Goal: Task Accomplishment & Management: Manage account settings

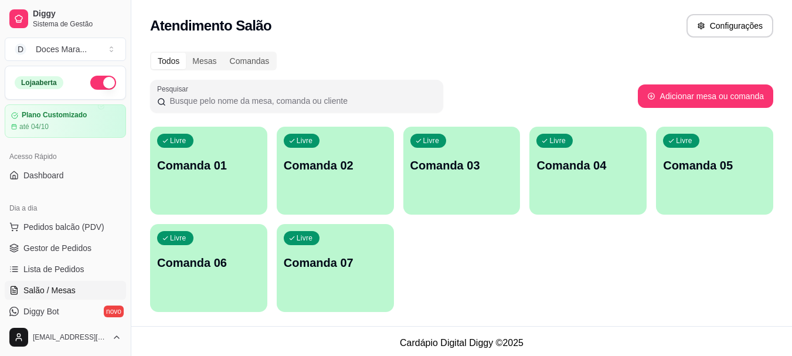
click at [181, 179] on div "Livre Comanda 01" at bounding box center [208, 164] width 117 height 74
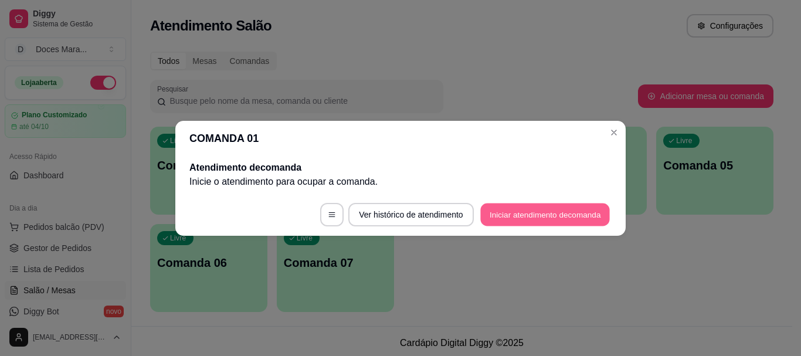
click at [508, 210] on button "Iniciar atendimento de comanda" at bounding box center [545, 214] width 130 height 23
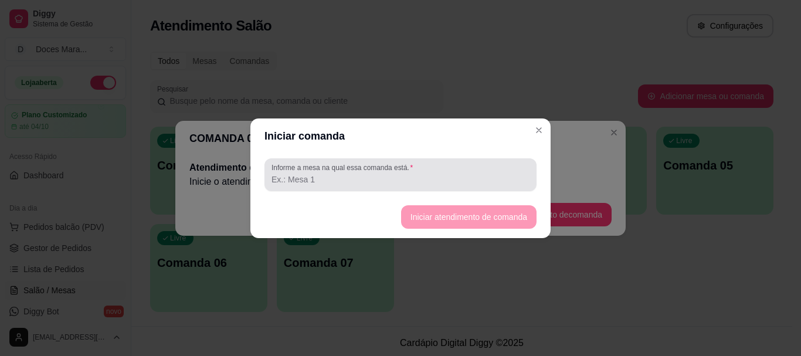
click at [310, 174] on input "Informe a mesa na qual essa comanda está." at bounding box center [400, 180] width 258 height 12
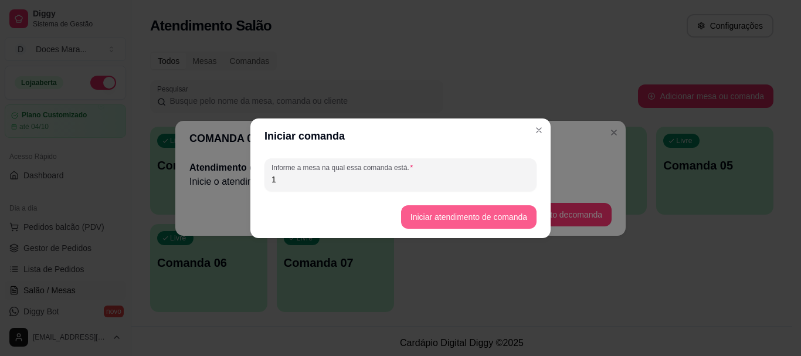
type input "1"
click at [434, 213] on button "Iniciar atendimento de comanda" at bounding box center [468, 216] width 131 height 23
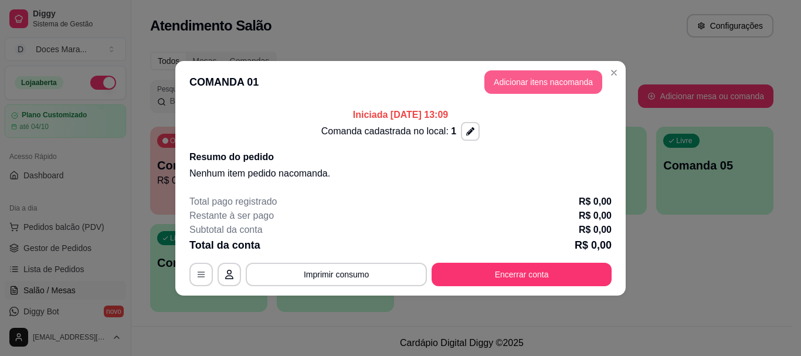
click at [532, 78] on button "Adicionar itens na comanda" at bounding box center [543, 81] width 118 height 23
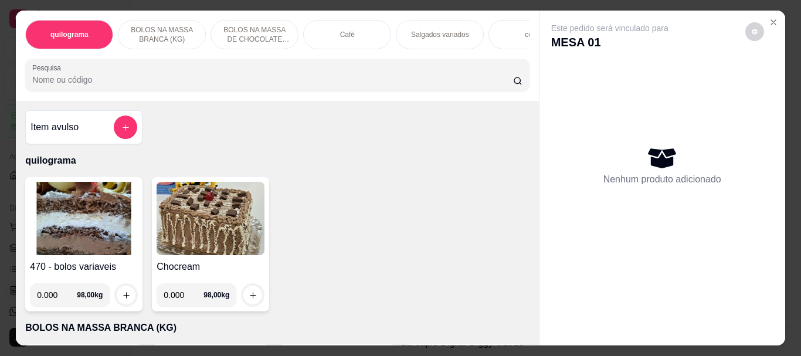
click at [354, 28] on div "Café" at bounding box center [347, 34] width 88 height 29
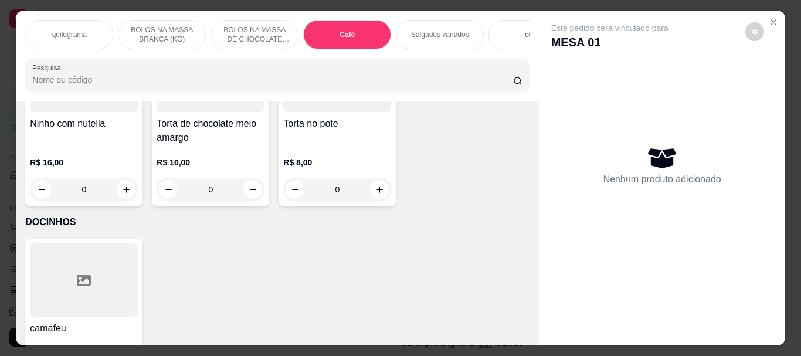
scroll to position [31, 0]
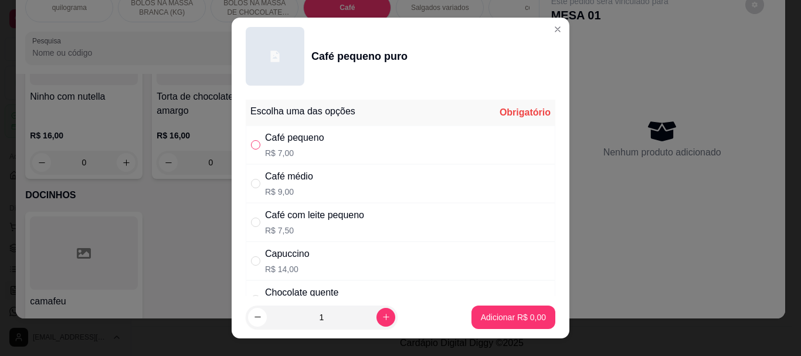
click at [251, 145] on input "" at bounding box center [255, 144] width 9 height 9
radio input "true"
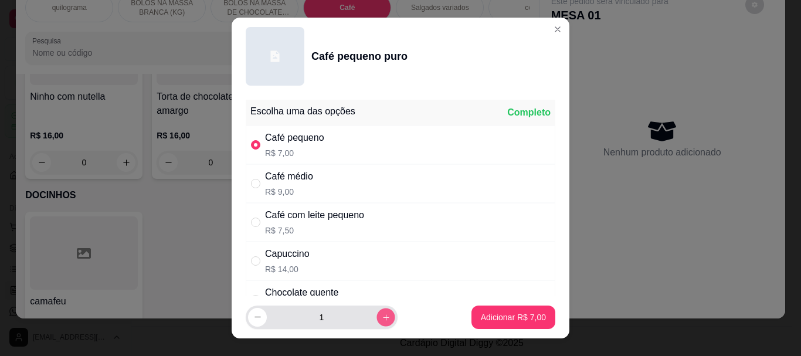
click at [382, 317] on icon "increase-product-quantity" at bounding box center [386, 316] width 9 height 9
type input "2"
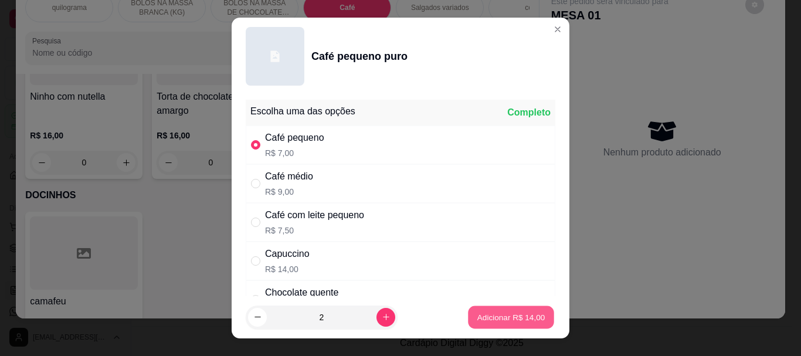
click at [477, 321] on p "Adicionar R$ 14,00" at bounding box center [511, 316] width 68 height 11
type input "2"
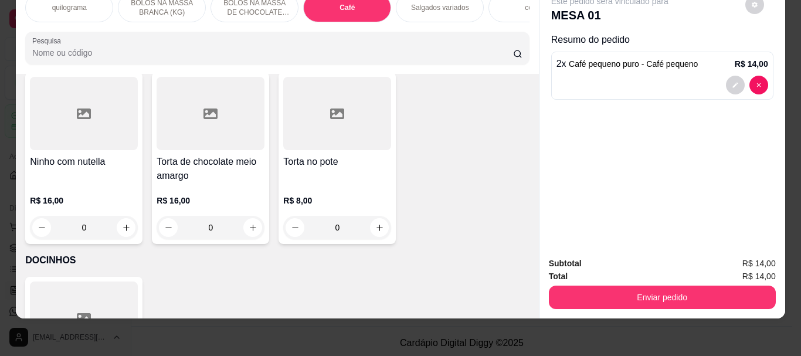
scroll to position [4094, 0]
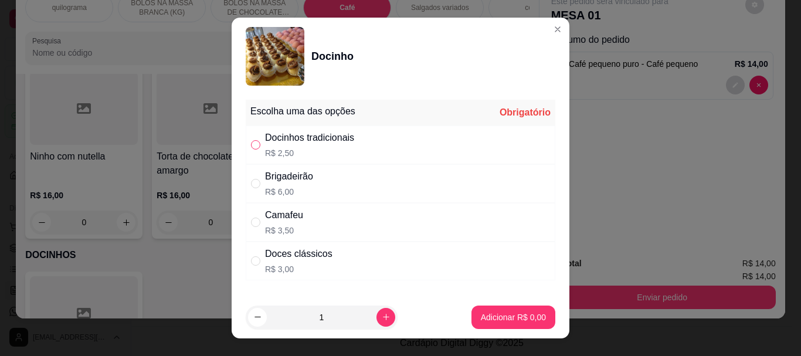
click at [251, 144] on input "" at bounding box center [255, 144] width 9 height 9
radio input "true"
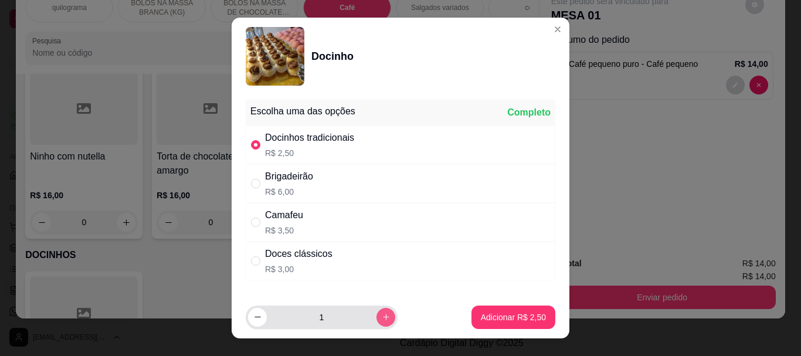
click at [383, 317] on icon "increase-product-quantity" at bounding box center [386, 317] width 6 height 6
type input "2"
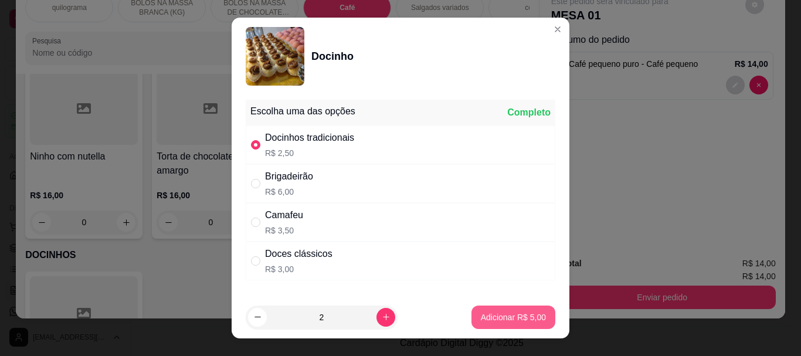
click at [483, 319] on p "Adicionar R$ 5,00" at bounding box center [513, 317] width 65 height 12
type input "2"
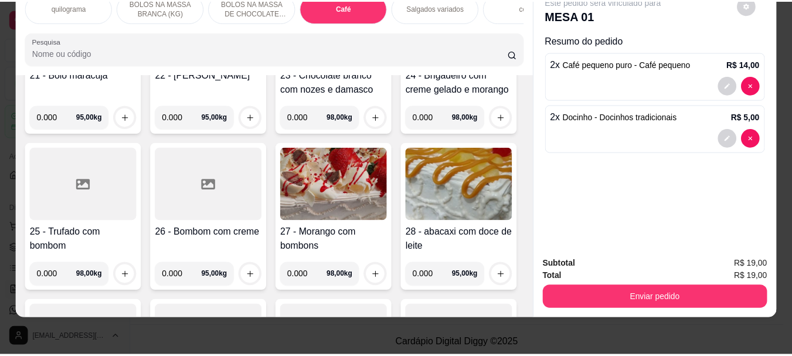
scroll to position [0, 0]
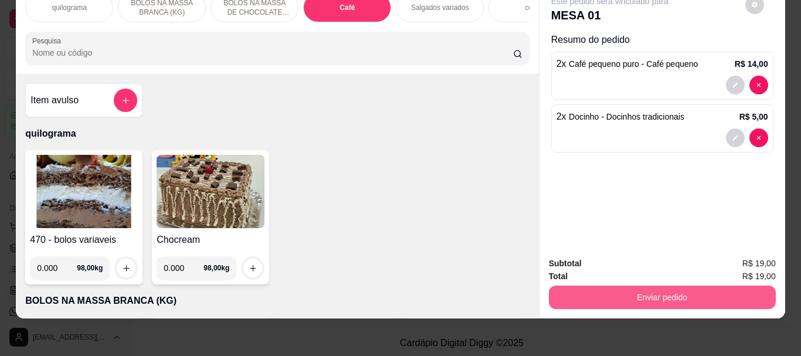
click at [655, 286] on button "Enviar pedido" at bounding box center [662, 297] width 227 height 23
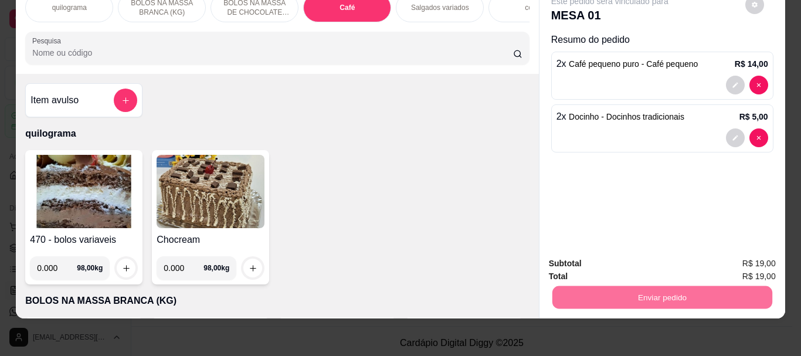
click at [623, 259] on button "Não registrar e enviar pedido" at bounding box center [623, 260] width 118 height 22
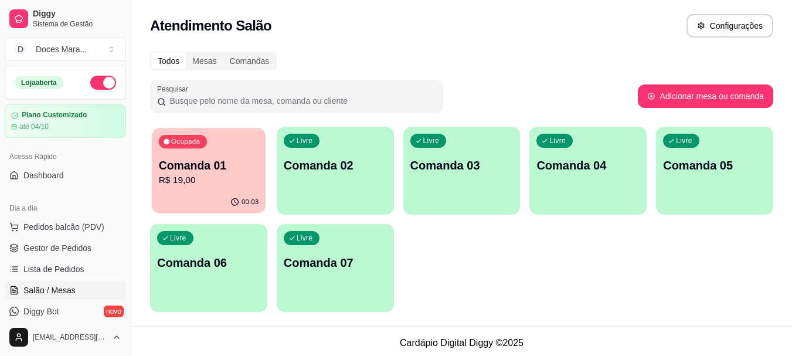
click at [219, 156] on div "Ocupada Comanda 01 R$ 19,00" at bounding box center [209, 159] width 114 height 63
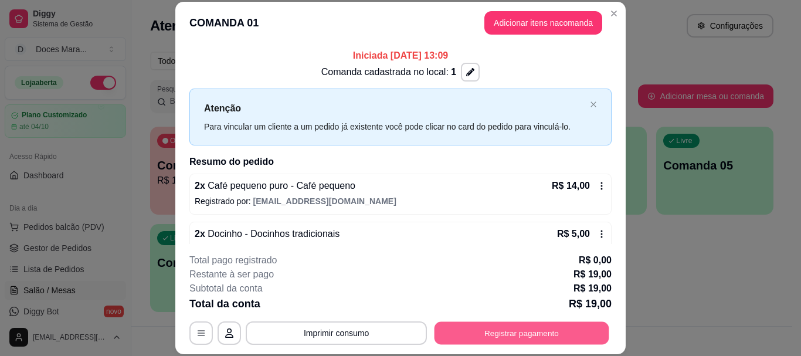
click at [490, 338] on button "Registrar pagamento" at bounding box center [521, 333] width 175 height 23
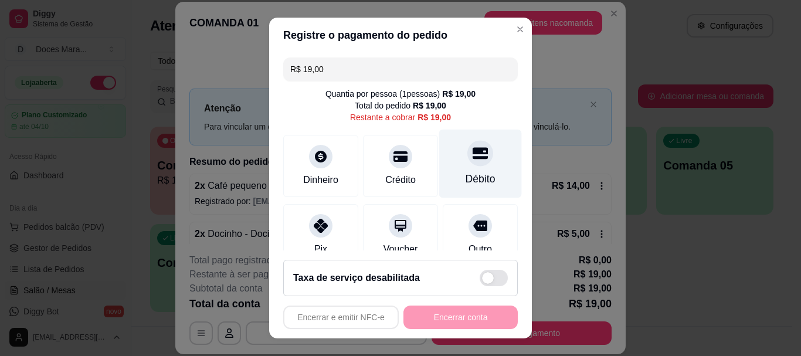
click at [469, 177] on div "Débito" at bounding box center [480, 179] width 30 height 15
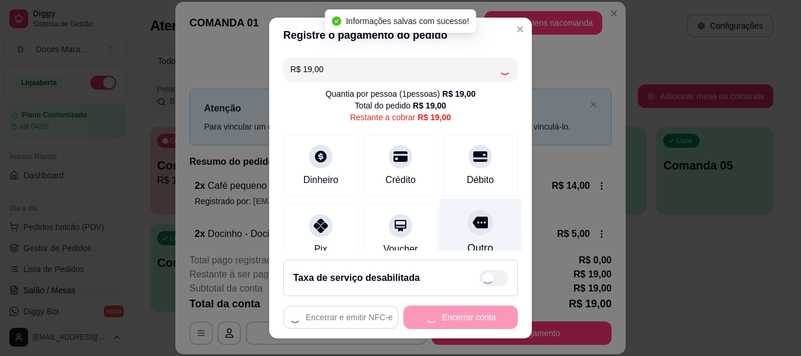
type input "R$ 0,00"
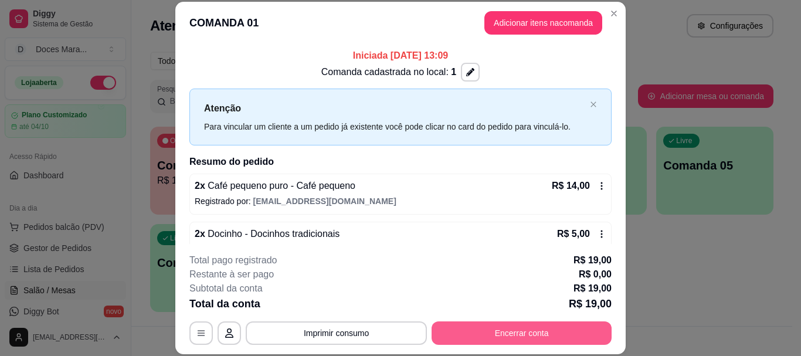
click at [532, 325] on button "Encerrar conta" at bounding box center [521, 332] width 180 height 23
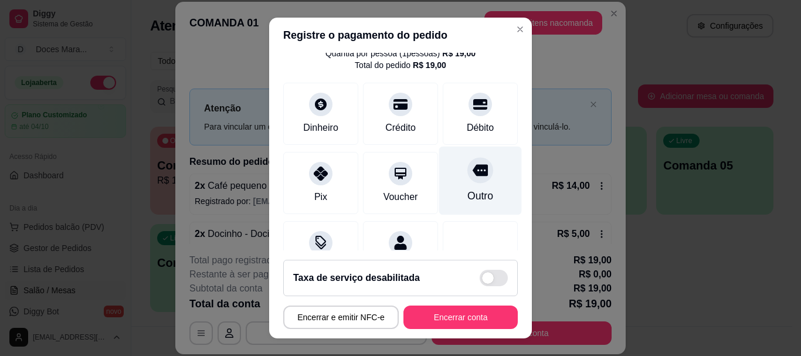
scroll to position [153, 0]
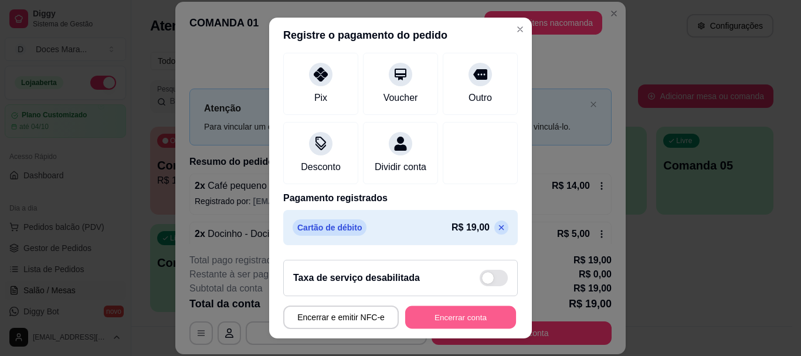
click at [440, 318] on button "Encerrar conta" at bounding box center [460, 316] width 111 height 23
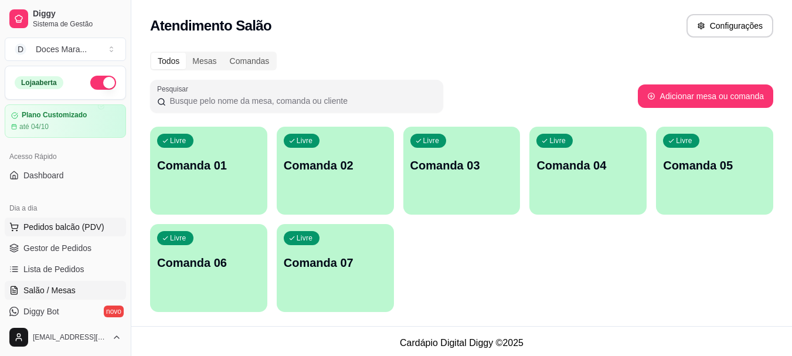
click at [49, 225] on span "Pedidos balcão (PDV)" at bounding box center [63, 227] width 81 height 12
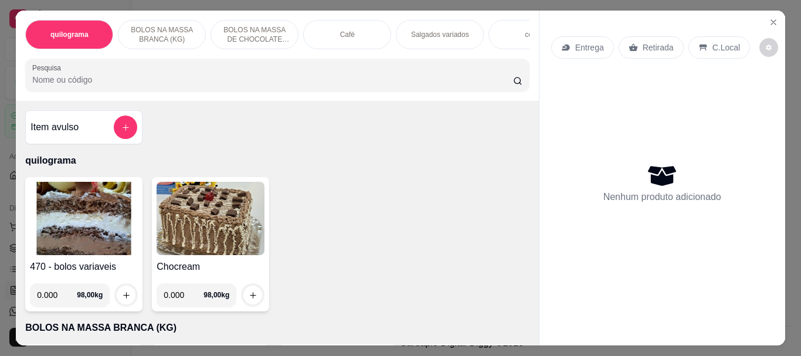
click at [332, 33] on div "Café" at bounding box center [347, 34] width 88 height 29
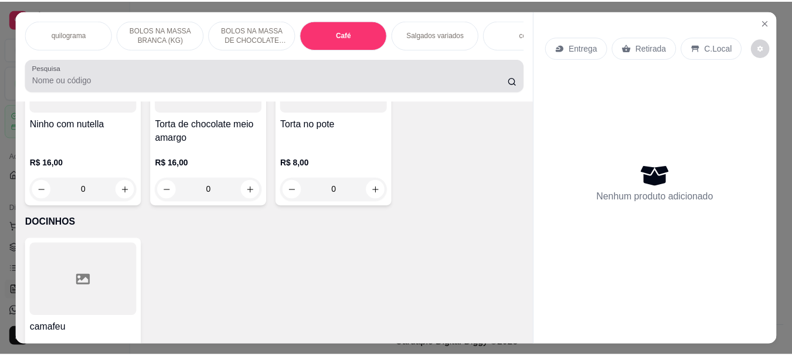
scroll to position [31, 0]
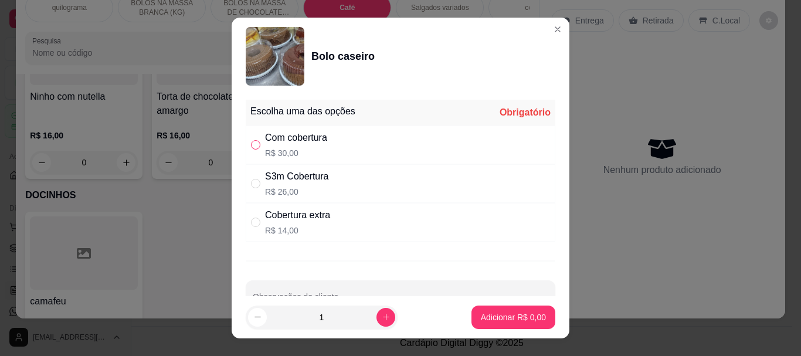
click at [252, 144] on input "" at bounding box center [255, 144] width 9 height 9
radio input "true"
click at [484, 311] on button "Adicionar R$ 30,00" at bounding box center [511, 316] width 89 height 23
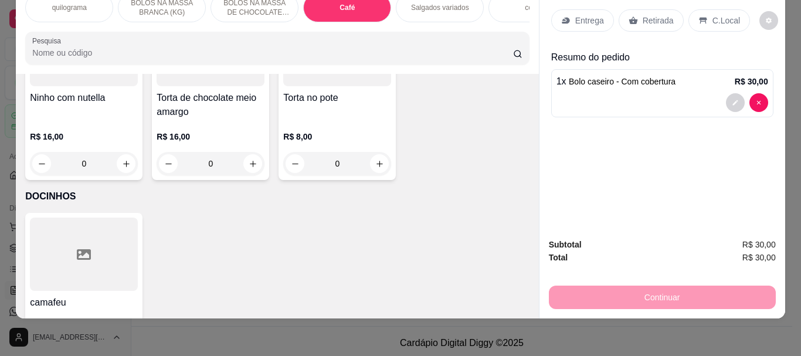
type input "1"
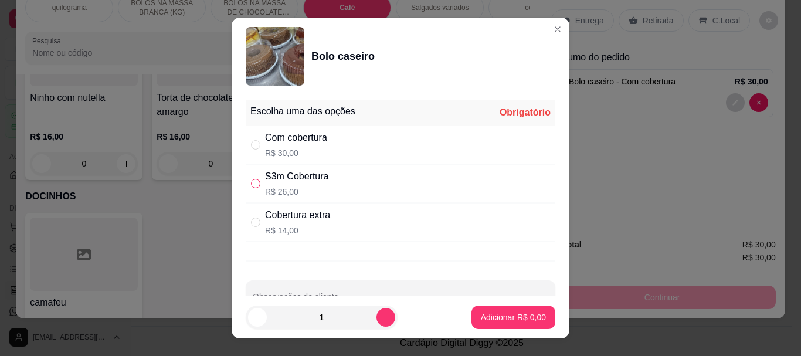
click at [255, 188] on input "" at bounding box center [255, 183] width 9 height 9
radio input "true"
click at [508, 312] on p "Adicionar R$ 26,00" at bounding box center [511, 317] width 70 height 12
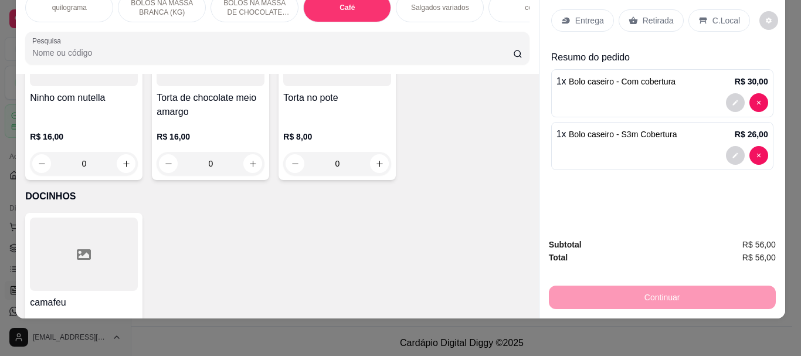
click at [656, 15] on p "Retirada" at bounding box center [658, 21] width 31 height 12
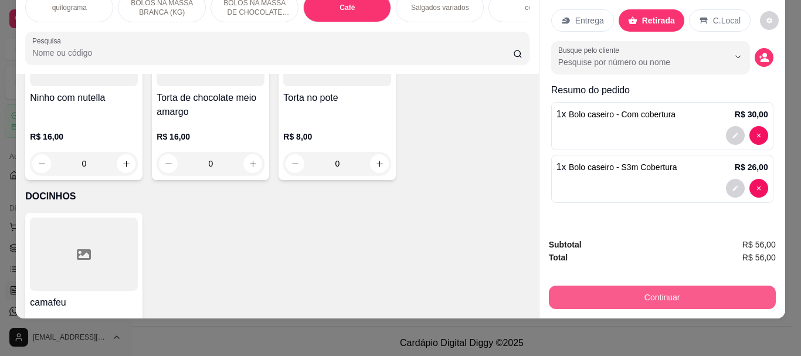
click at [658, 286] on button "Continuar" at bounding box center [662, 297] width 227 height 23
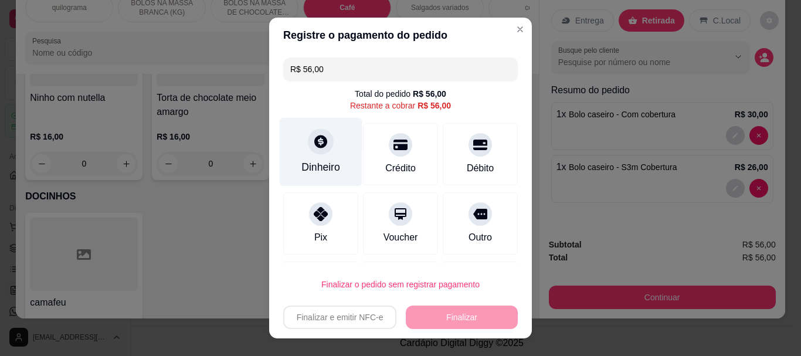
click at [315, 155] on div "Dinheiro" at bounding box center [321, 152] width 83 height 69
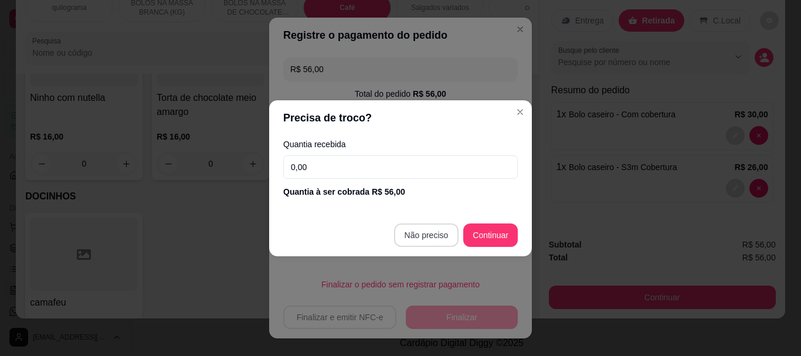
type input "R$ 0,00"
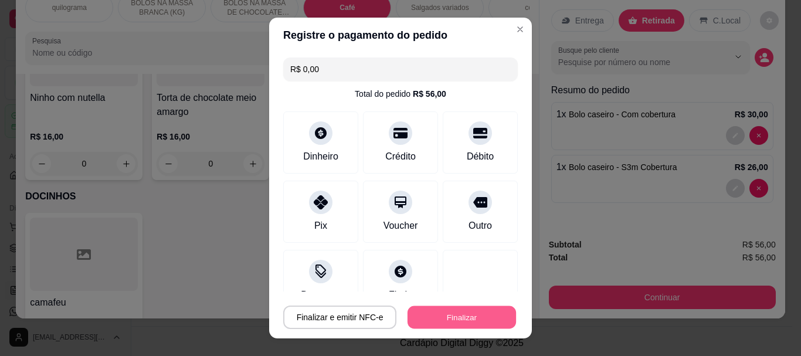
click at [456, 319] on button "Finalizar" at bounding box center [461, 316] width 108 height 23
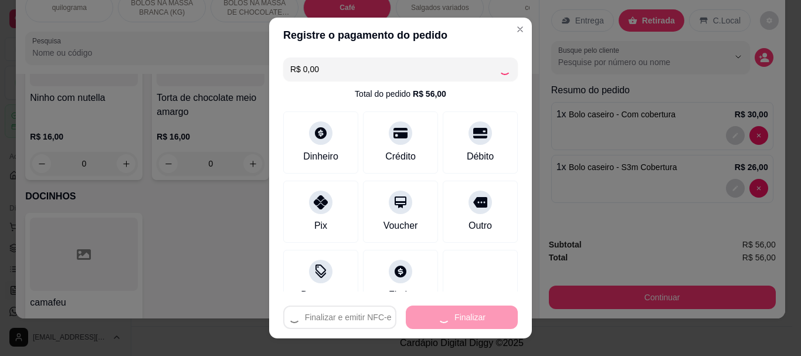
type input "0"
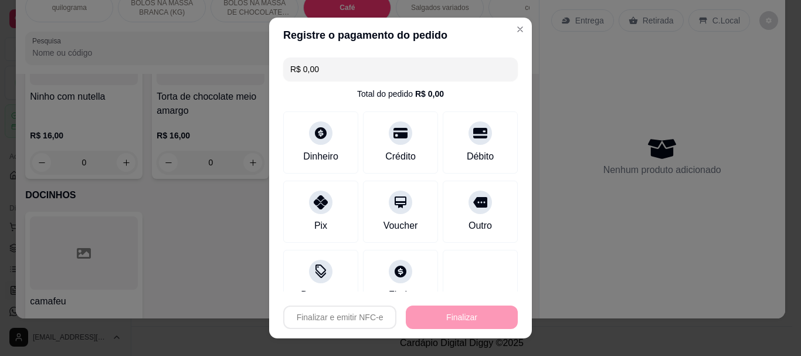
type input "-R$ 56,00"
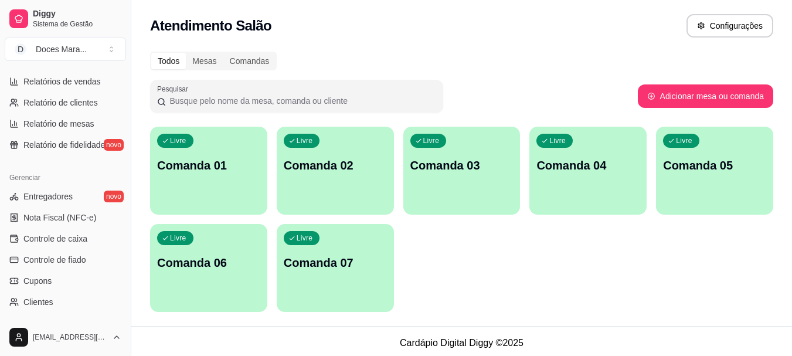
scroll to position [410, 0]
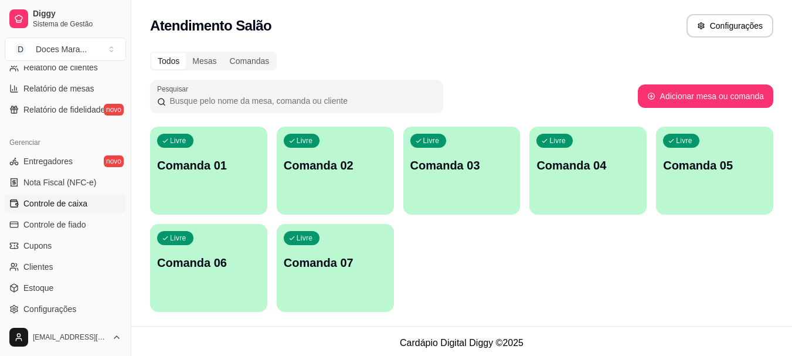
click at [55, 208] on span "Controle de caixa" at bounding box center [55, 204] width 64 height 12
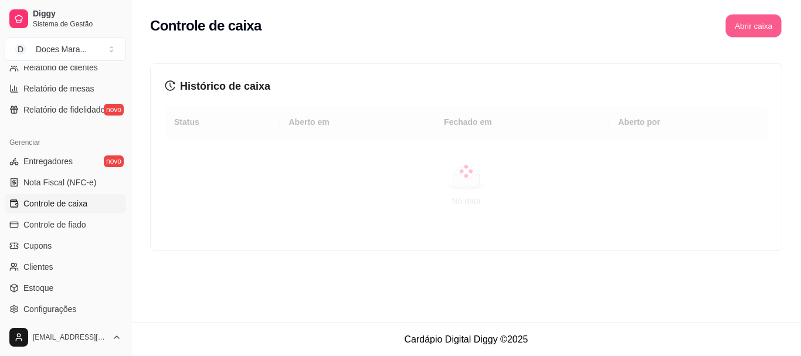
click at [750, 22] on button "Abrir caixa" at bounding box center [753, 26] width 56 height 23
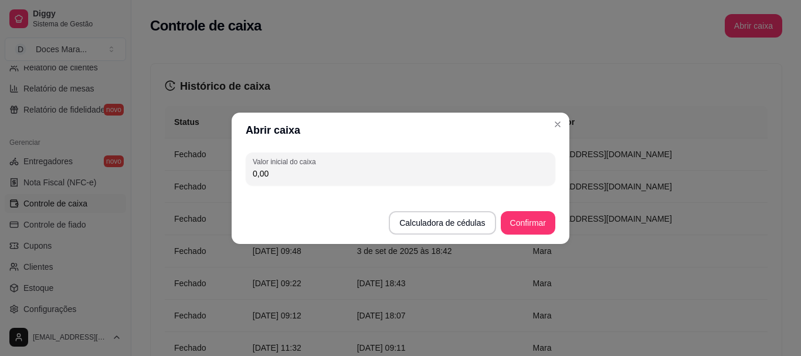
click at [282, 178] on input "0,00" at bounding box center [400, 174] width 295 height 12
type input "50,00"
click at [508, 201] on footer "Calculadora de cédulas Confirmar" at bounding box center [401, 217] width 338 height 54
click at [532, 227] on button "Confirmar" at bounding box center [527, 222] width 53 height 23
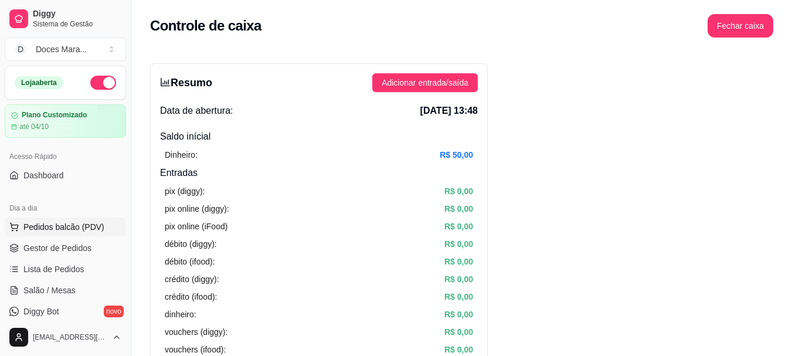
click at [73, 227] on span "Pedidos balcão (PDV)" at bounding box center [63, 227] width 81 height 12
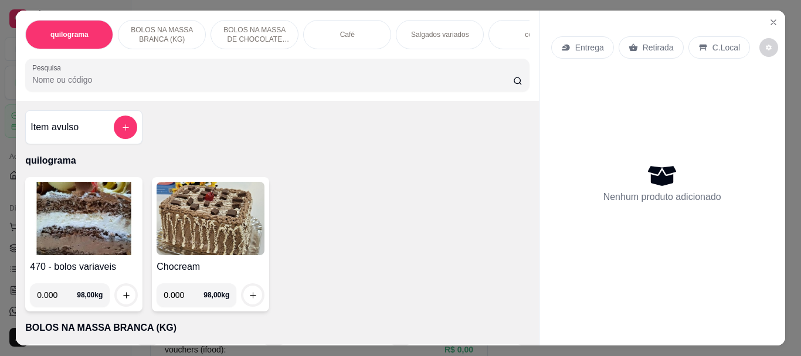
click at [57, 86] on input "Pesquisa" at bounding box center [272, 80] width 481 height 12
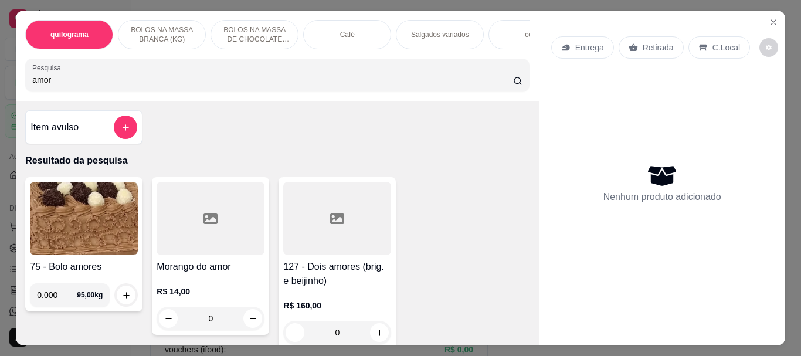
click at [57, 86] on input "amor" at bounding box center [272, 80] width 481 height 12
type input "amor"
click at [205, 243] on div at bounding box center [211, 218] width 108 height 73
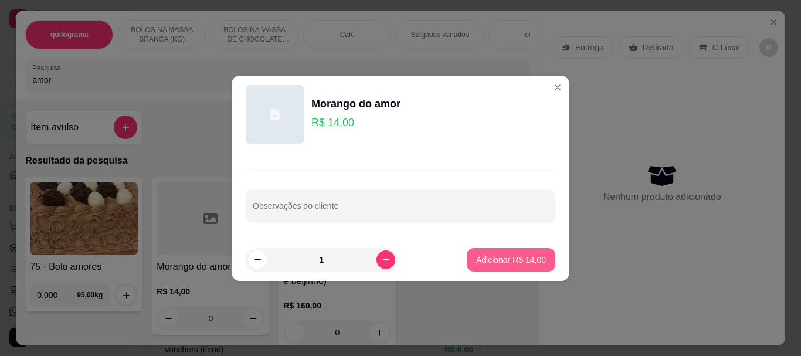
click at [498, 250] on button "Adicionar R$ 14,00" at bounding box center [511, 259] width 89 height 23
type input "1"
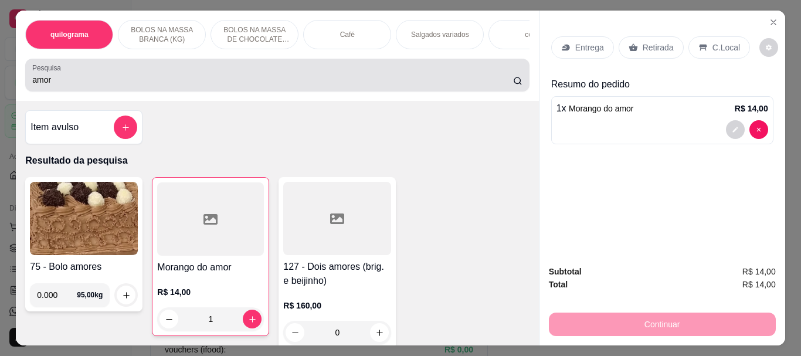
click at [82, 79] on input "amor" at bounding box center [272, 80] width 481 height 12
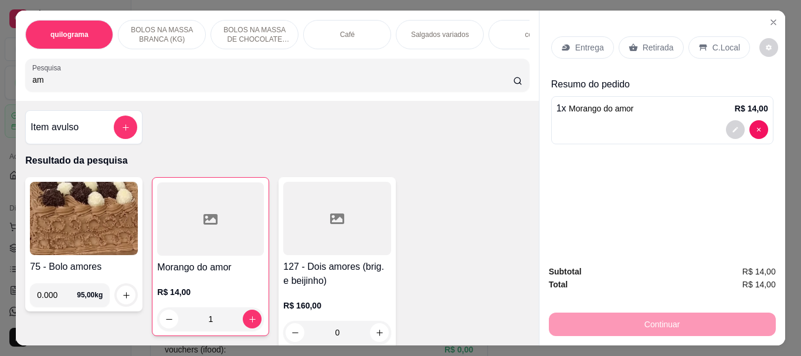
type input "a"
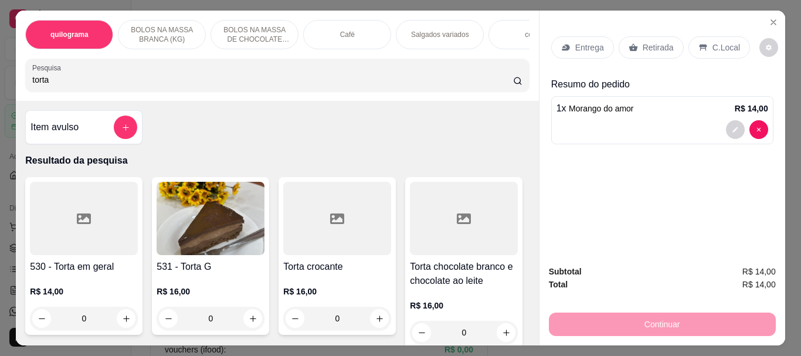
type input "torta"
click at [196, 219] on img at bounding box center [211, 218] width 108 height 73
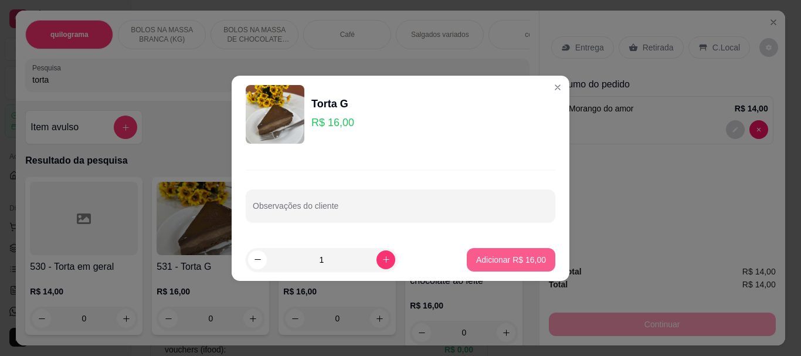
click at [502, 266] on button "Adicionar R$ 16,00" at bounding box center [511, 259] width 89 height 23
type input "1"
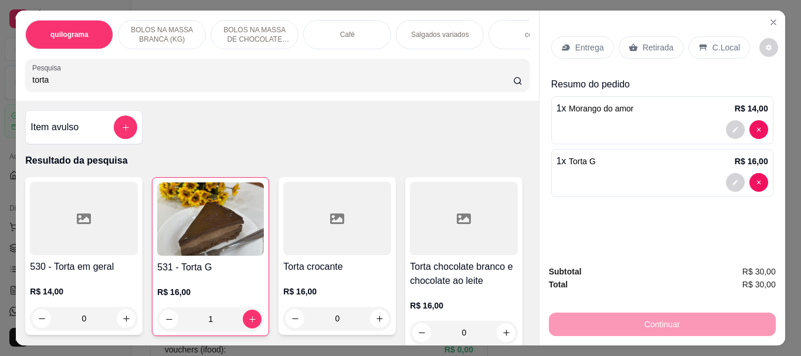
click at [306, 35] on div "Café" at bounding box center [347, 34] width 88 height 29
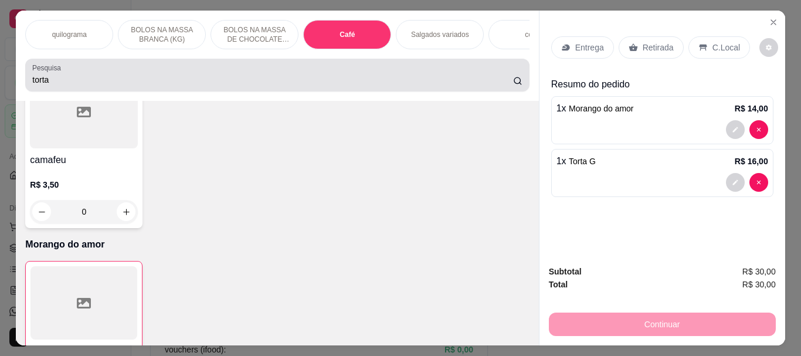
scroll to position [31, 0]
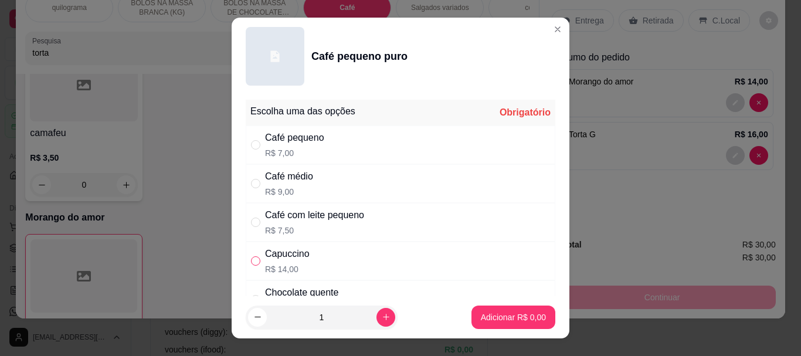
click at [252, 262] on input "" at bounding box center [255, 260] width 9 height 9
radio input "true"
click at [480, 315] on p "Adicionar R$ 14,00" at bounding box center [511, 317] width 70 height 12
type input "1"
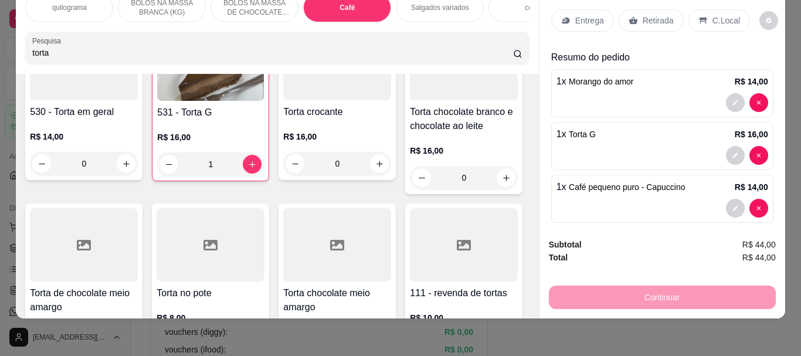
scroll to position [0, 0]
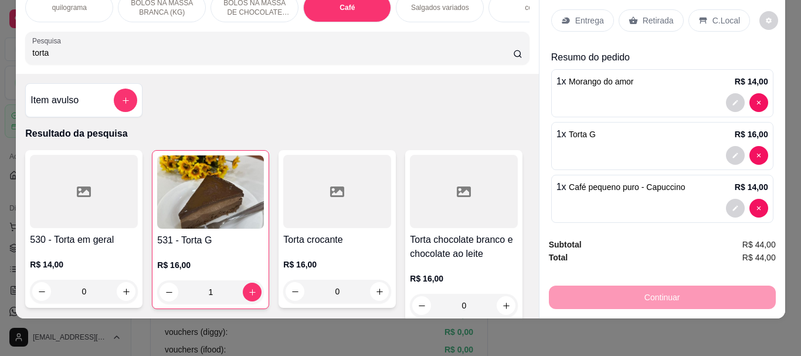
click at [72, 199] on div at bounding box center [84, 191] width 108 height 73
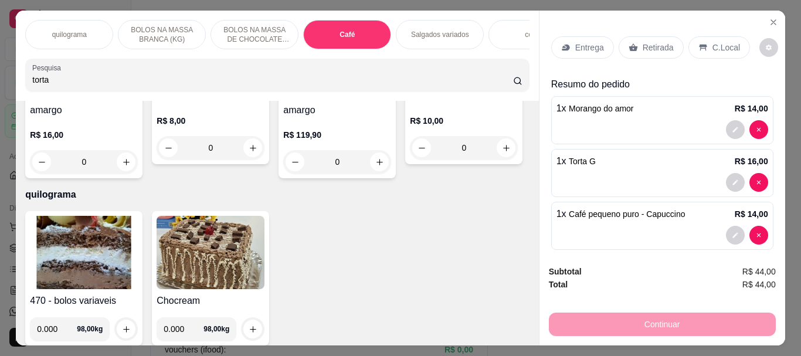
scroll to position [586, 0]
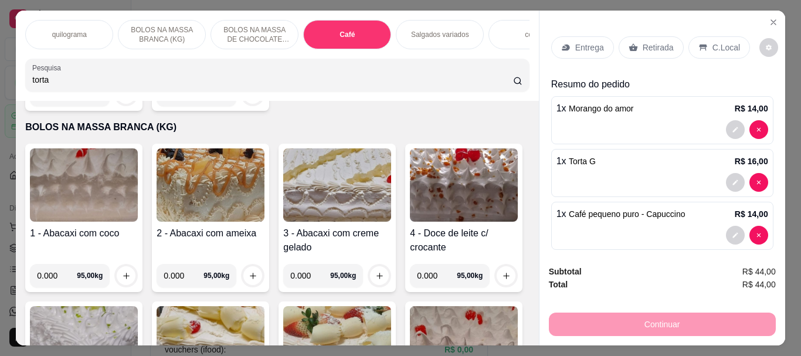
click at [84, 55] on img at bounding box center [84, 17] width 108 height 73
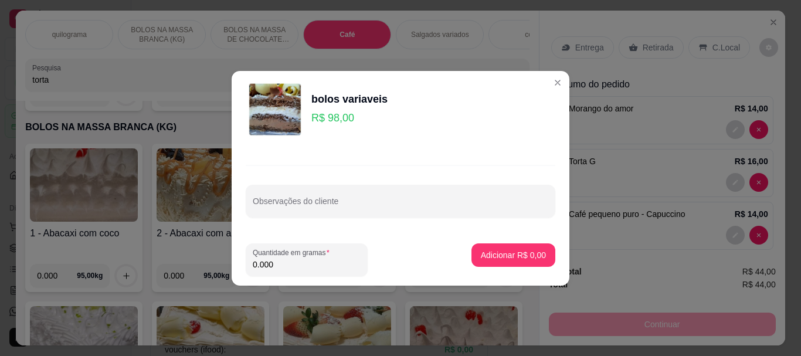
click at [281, 261] on input "0.000" at bounding box center [307, 265] width 108 height 12
type input "0.110"
click at [496, 258] on p "Adicionar R$ 10,78" at bounding box center [511, 254] width 68 height 11
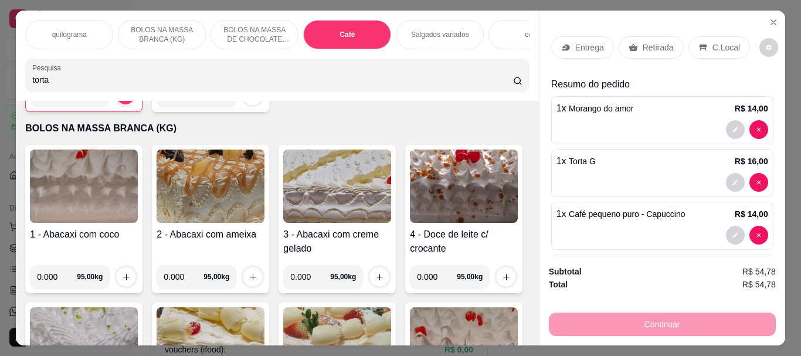
click at [108, 55] on img at bounding box center [83, 18] width 107 height 73
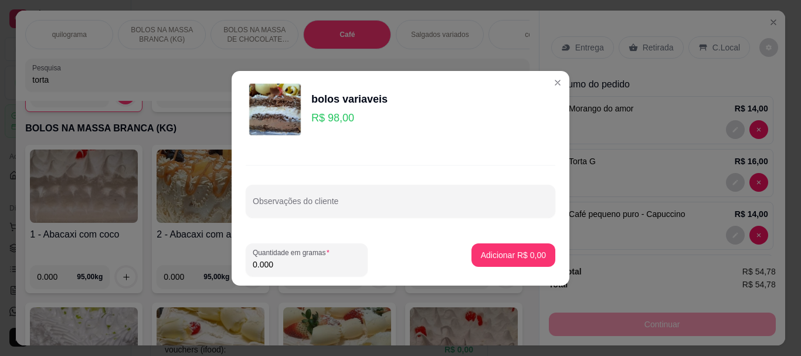
click at [274, 262] on input "0.000" at bounding box center [307, 265] width 108 height 12
type input "0.130"
click at [504, 252] on p "Adicionar R$ 12,74" at bounding box center [511, 254] width 68 height 11
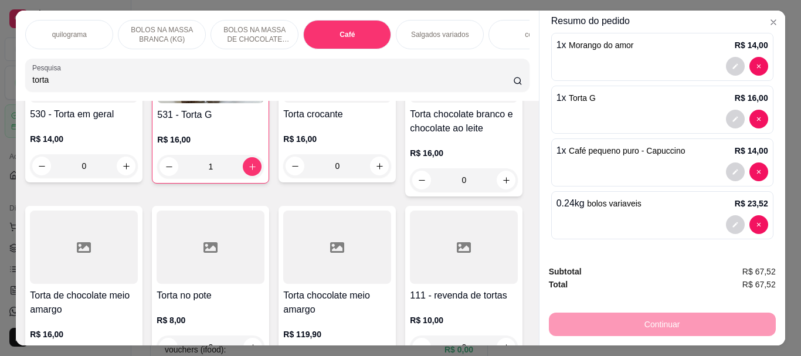
scroll to position [0, 0]
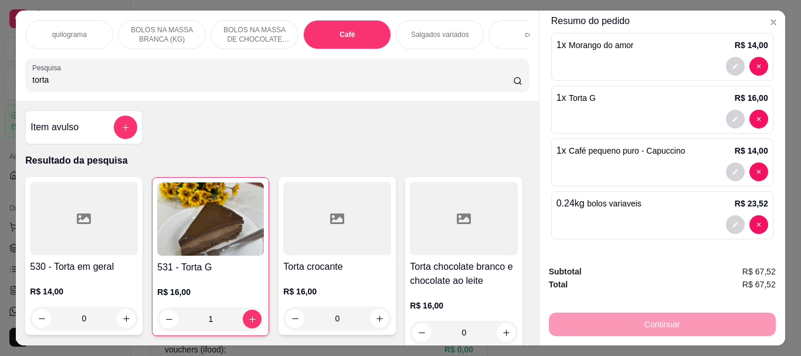
click at [51, 83] on input "torta" at bounding box center [272, 80] width 481 height 12
type input "t"
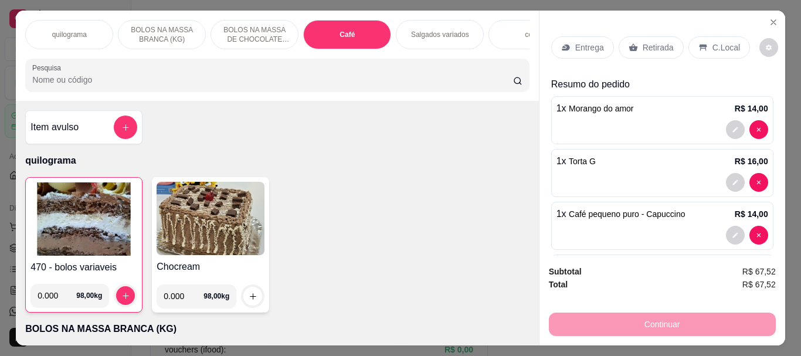
click at [353, 36] on div "Café" at bounding box center [347, 34] width 88 height 29
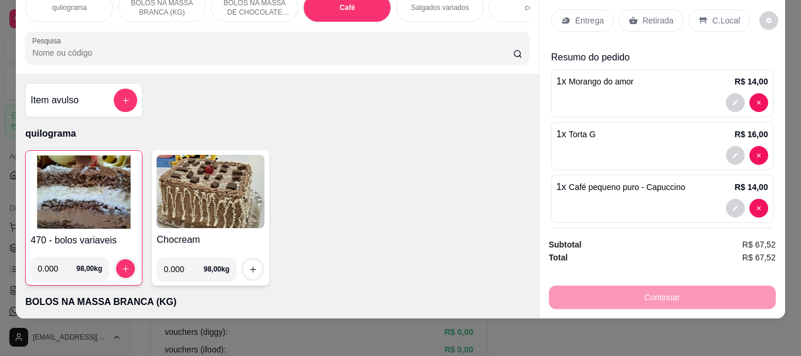
click at [350, 0] on div "Café" at bounding box center [347, 7] width 88 height 29
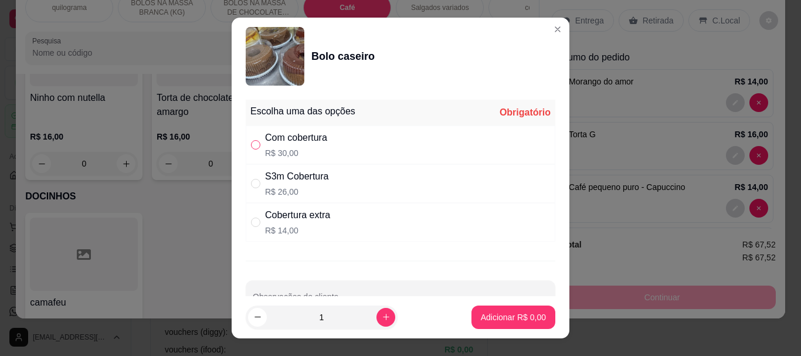
click at [253, 141] on input "" at bounding box center [255, 144] width 9 height 9
radio input "true"
click at [484, 320] on p "Adicionar R$ 30,00" at bounding box center [511, 316] width 68 height 11
type input "1"
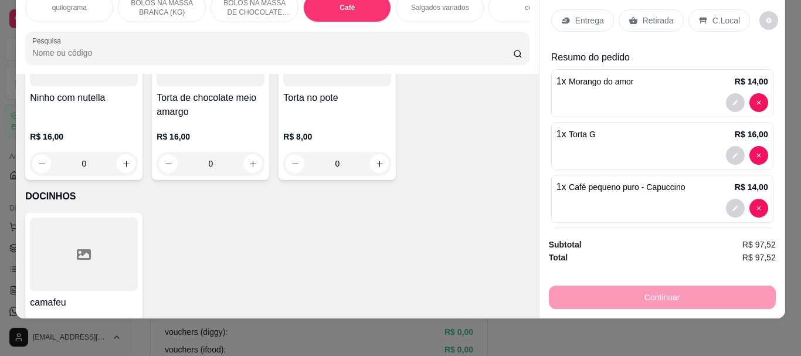
click at [648, 81] on div "1 x Morango do amor R$ 14,00" at bounding box center [662, 93] width 222 height 48
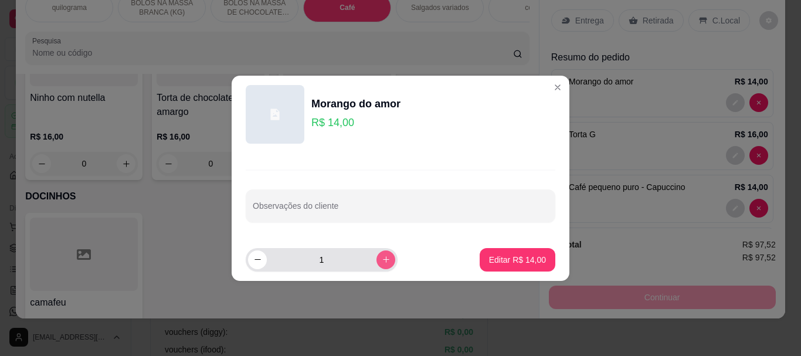
click at [382, 256] on icon "increase-product-quantity" at bounding box center [386, 259] width 9 height 9
type input "3"
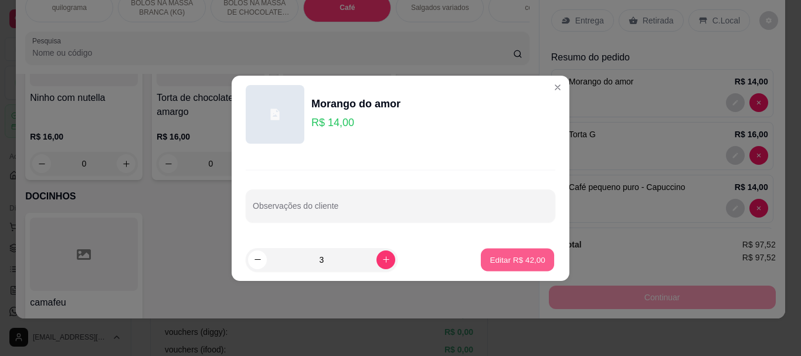
click at [501, 257] on p "Editar R$ 42,00" at bounding box center [517, 259] width 55 height 11
type input "3"
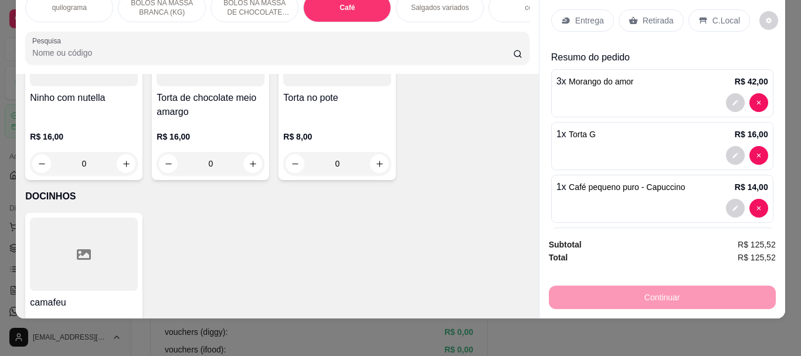
click at [651, 15] on p "Retirada" at bounding box center [658, 21] width 31 height 12
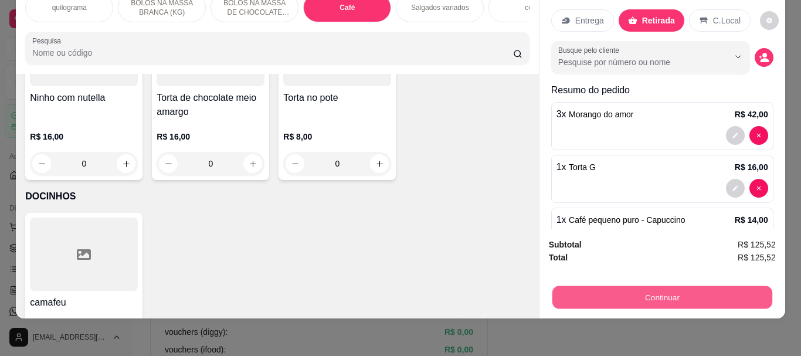
click at [656, 290] on button "Continuar" at bounding box center [662, 297] width 220 height 23
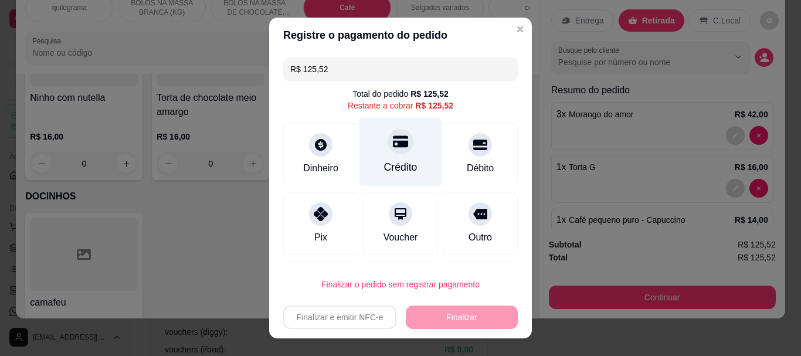
click at [388, 158] on div "Crédito" at bounding box center [400, 152] width 83 height 69
type input "R$ 0,00"
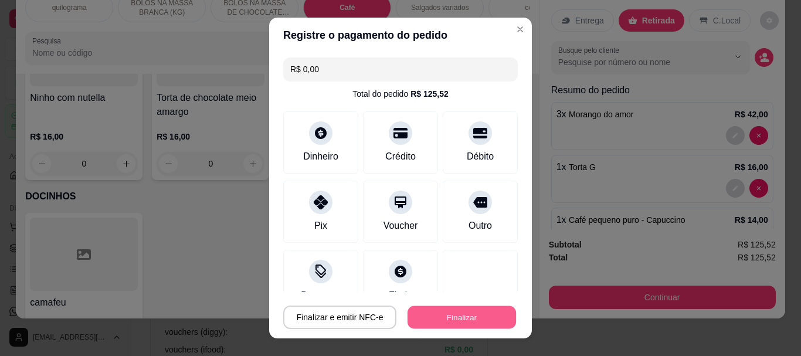
click at [427, 309] on button "Finalizar" at bounding box center [461, 316] width 108 height 23
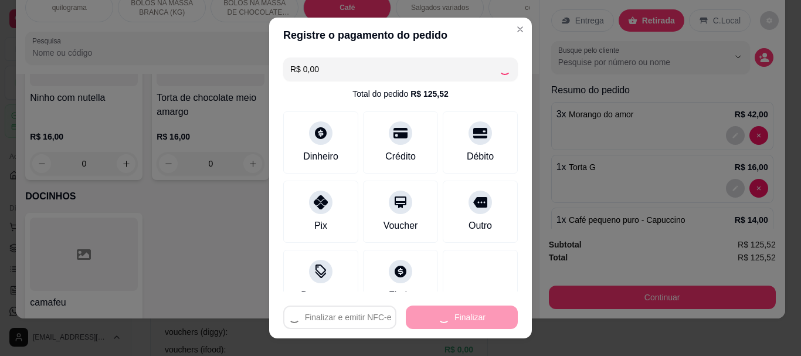
type input "0"
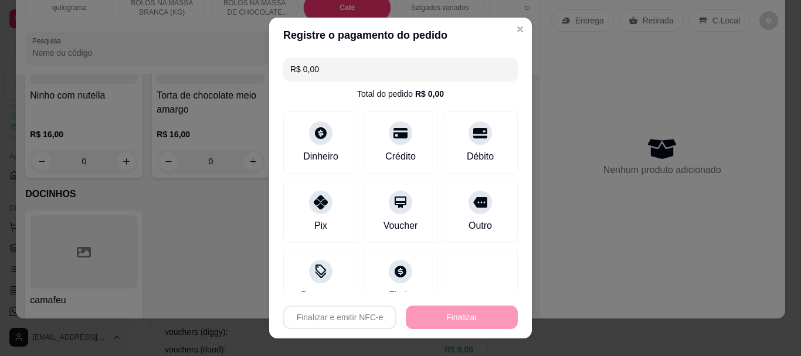
type input "-R$ 125,52"
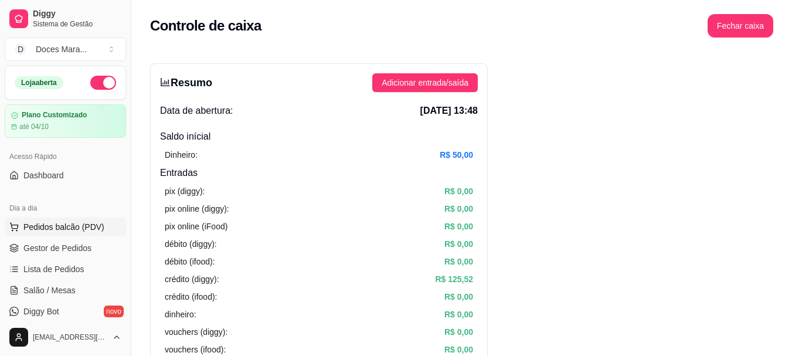
click at [43, 228] on span "Pedidos balcão (PDV)" at bounding box center [63, 227] width 81 height 12
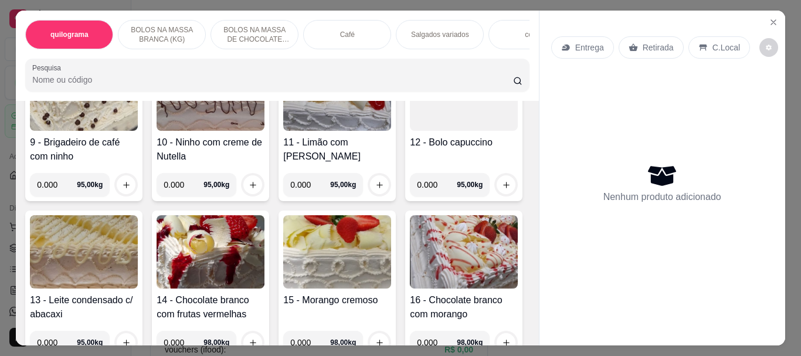
scroll to position [586, 0]
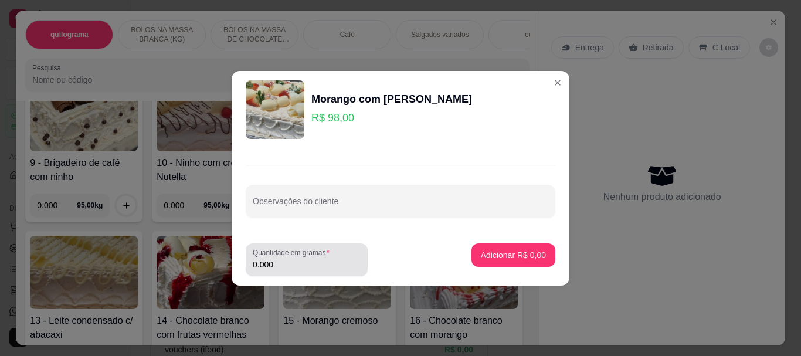
click at [296, 271] on div "Quantidade em gramas 0.000" at bounding box center [307, 259] width 122 height 33
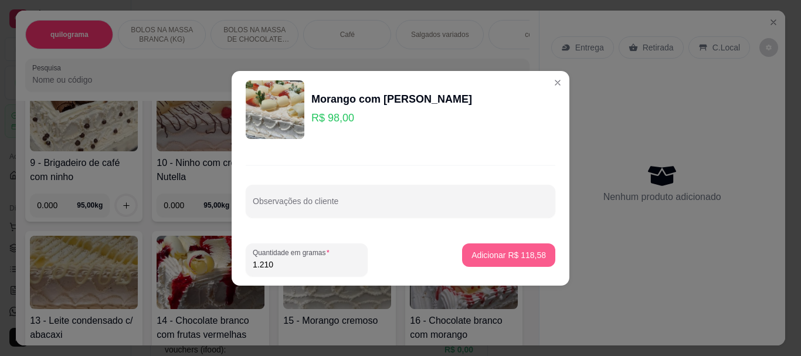
type input "1.210"
click at [516, 253] on p "Adicionar R$ 118,58" at bounding box center [509, 254] width 72 height 11
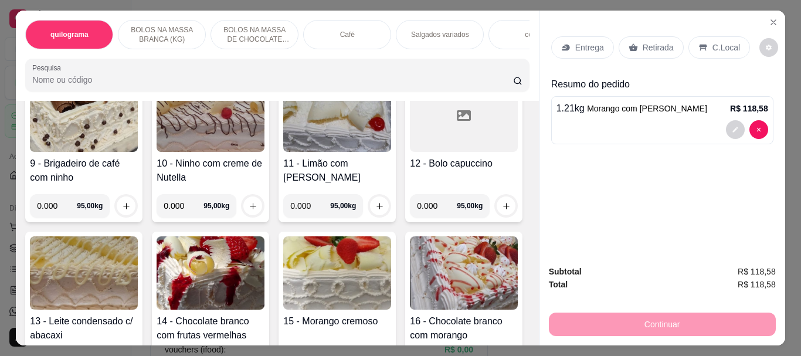
scroll to position [0, 0]
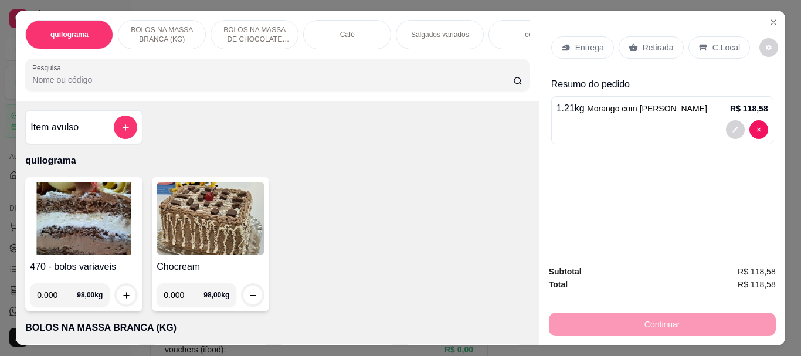
click at [40, 80] on input "Pesquisa" at bounding box center [272, 80] width 481 height 12
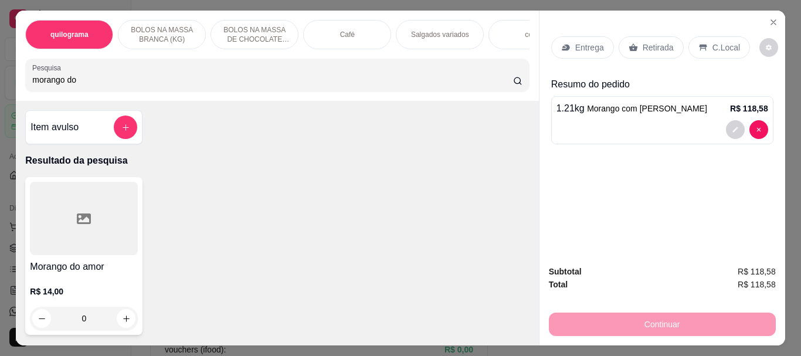
type input "morango do"
click at [104, 213] on div at bounding box center [84, 218] width 108 height 73
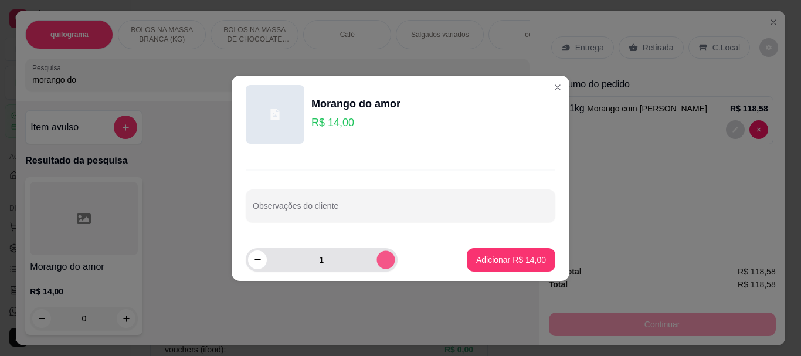
click at [382, 255] on icon "increase-product-quantity" at bounding box center [386, 259] width 9 height 9
click at [254, 262] on icon "decrease-product-quantity" at bounding box center [257, 259] width 9 height 9
type input "2"
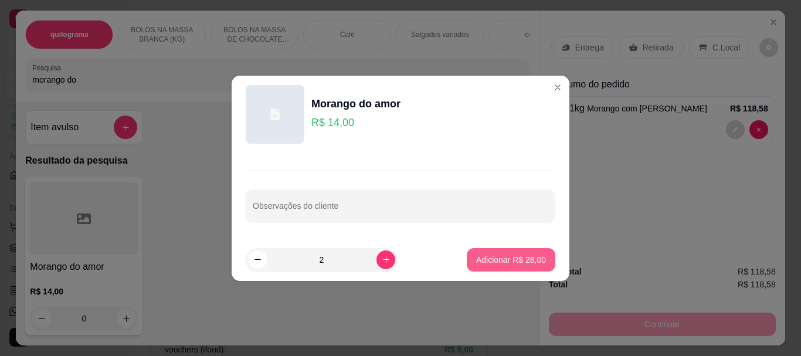
click at [485, 256] on p "Adicionar R$ 28,00" at bounding box center [511, 260] width 70 height 12
type input "2"
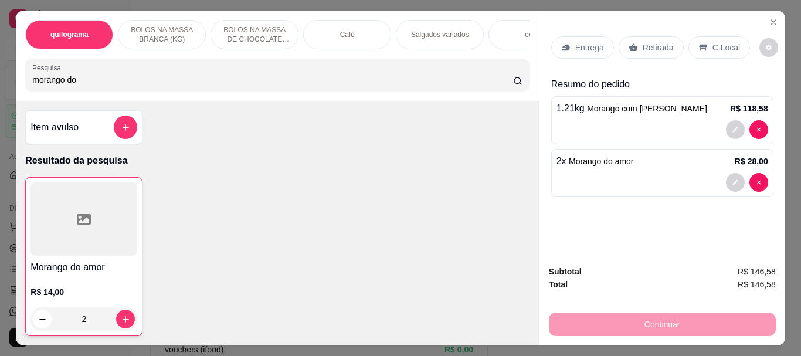
click at [647, 43] on p "Retirada" at bounding box center [658, 48] width 31 height 12
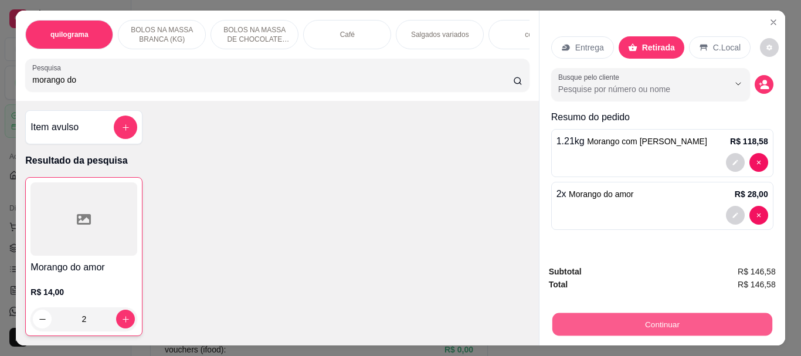
click at [681, 315] on button "Continuar" at bounding box center [662, 323] width 220 height 23
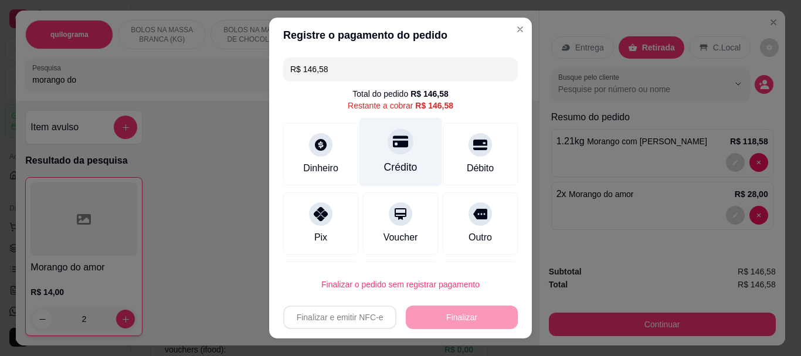
click at [393, 157] on div "Crédito" at bounding box center [400, 152] width 83 height 69
type input "R$ 0,00"
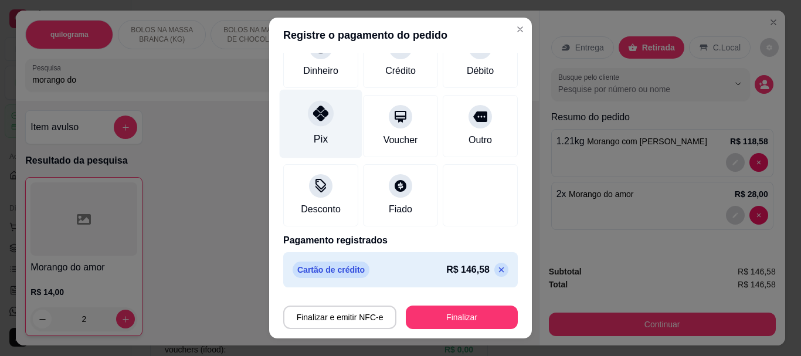
scroll to position [86, 0]
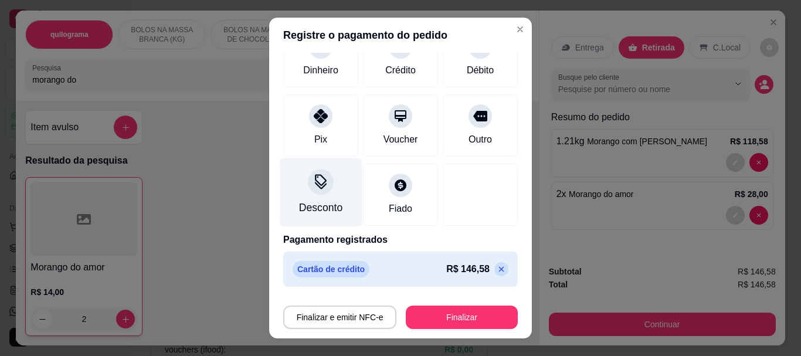
click at [318, 198] on div "Desconto" at bounding box center [321, 192] width 83 height 69
click at [313, 189] on icon at bounding box center [320, 182] width 15 height 15
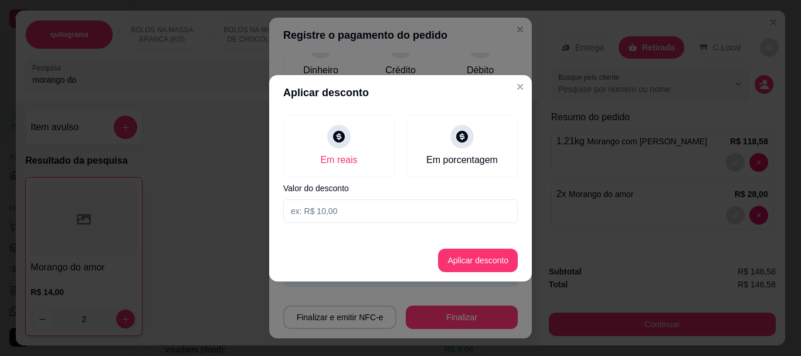
click at [357, 205] on input at bounding box center [400, 210] width 235 height 23
type input "6,58"
click at [492, 259] on button "Aplicar desconto" at bounding box center [478, 260] width 80 height 23
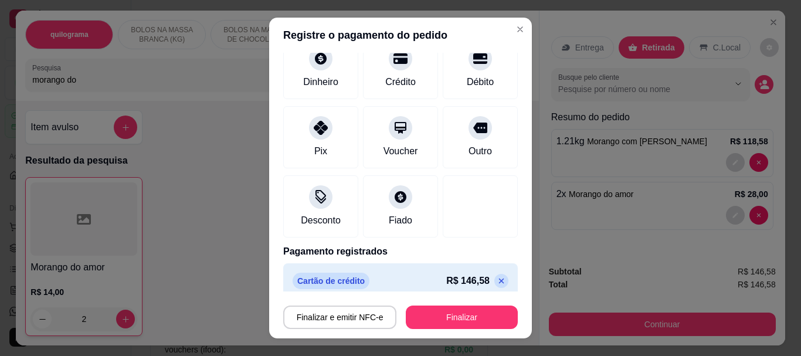
type input "-R$ 6,58"
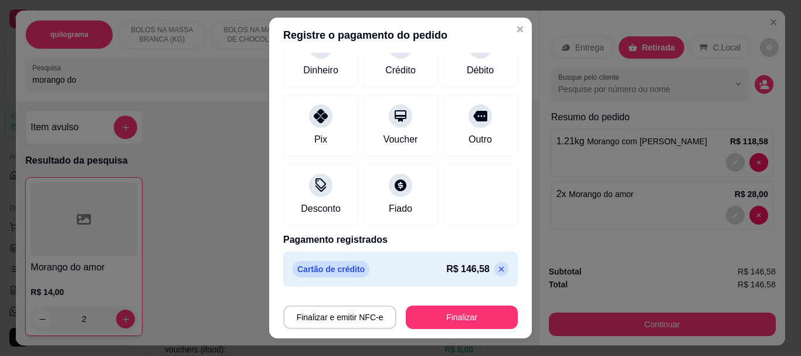
scroll to position [0, 0]
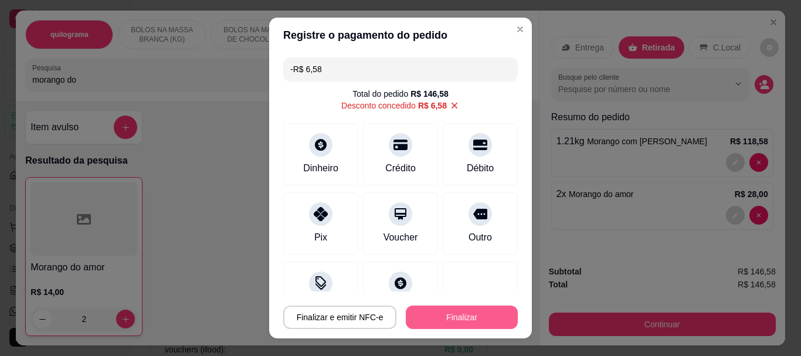
click at [460, 314] on button "Finalizar" at bounding box center [462, 316] width 112 height 23
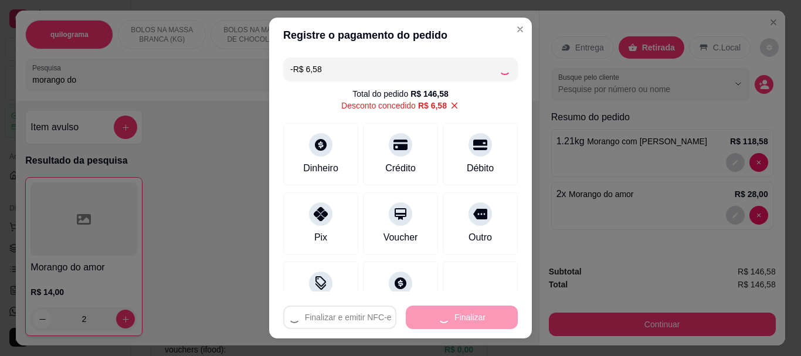
type input "0"
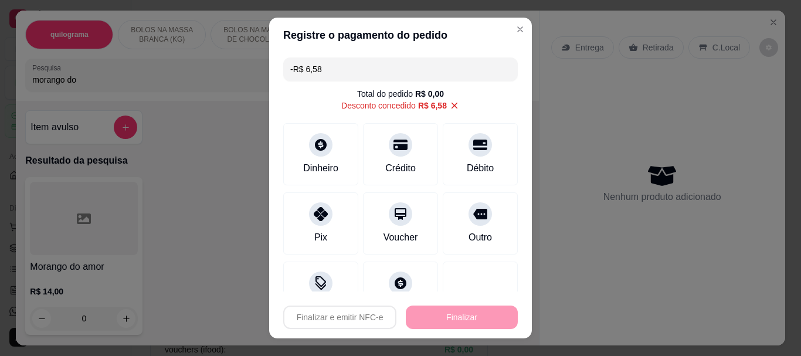
type input "-R$ 153,16"
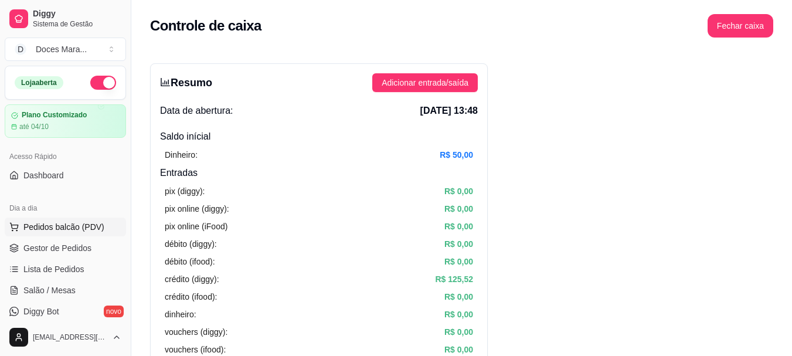
click at [53, 227] on span "Pedidos balcão (PDV)" at bounding box center [63, 227] width 81 height 12
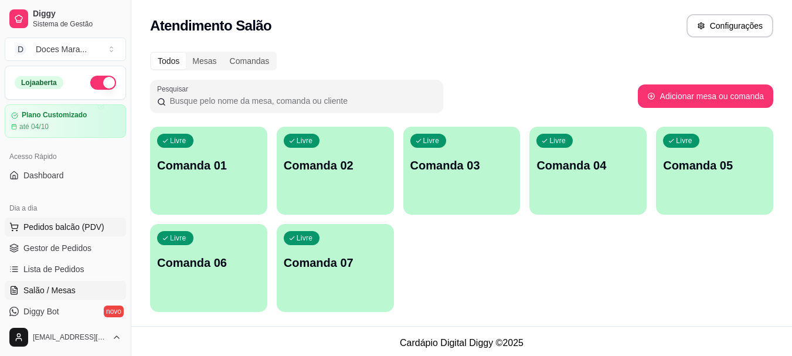
click at [62, 230] on span "Pedidos balcão (PDV)" at bounding box center [63, 227] width 81 height 12
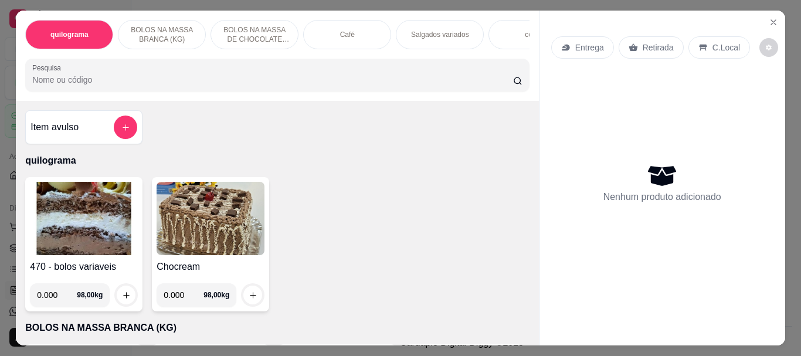
click at [120, 86] on input "Pesquisa" at bounding box center [272, 80] width 481 height 12
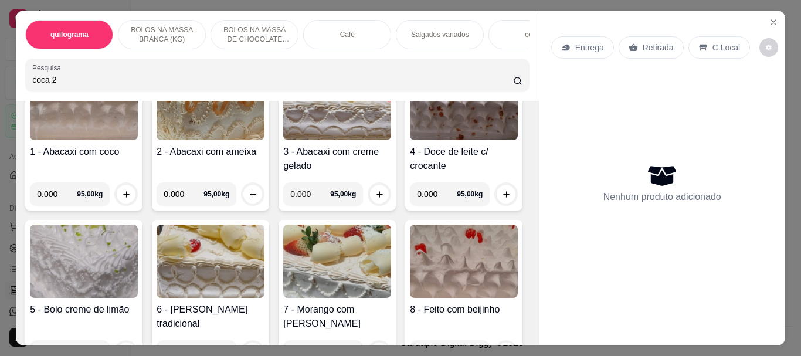
scroll to position [410, 0]
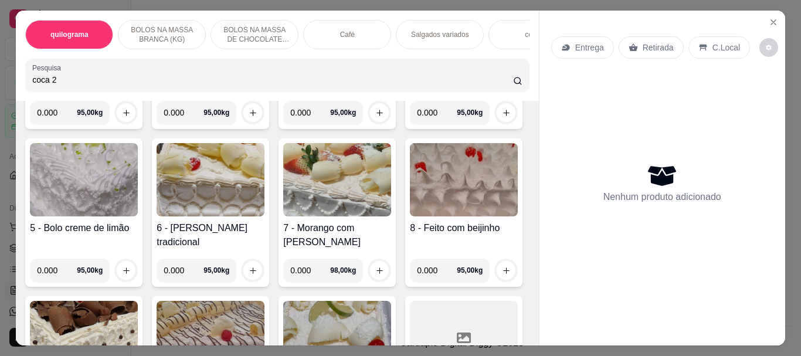
click at [91, 86] on input "coca 2" at bounding box center [272, 80] width 481 height 12
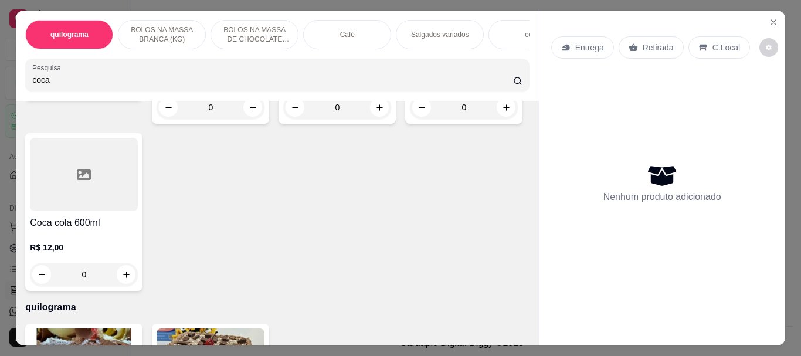
scroll to position [252, 0]
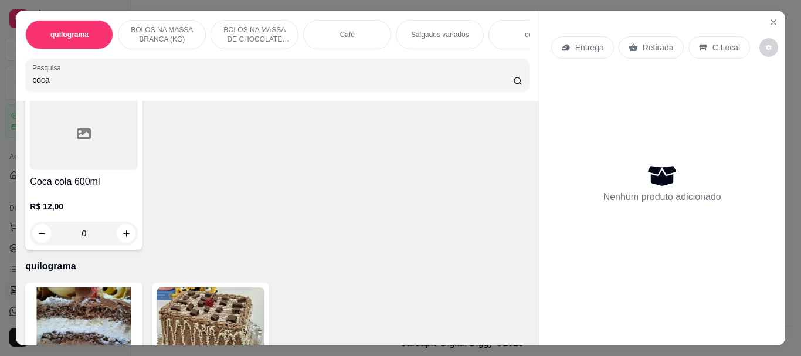
type input "coca"
click at [72, 303] on img at bounding box center [84, 323] width 108 height 73
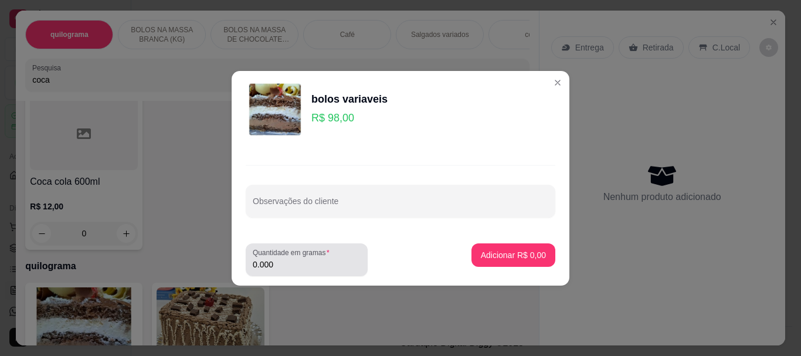
click at [288, 259] on input "0.000" at bounding box center [307, 265] width 108 height 12
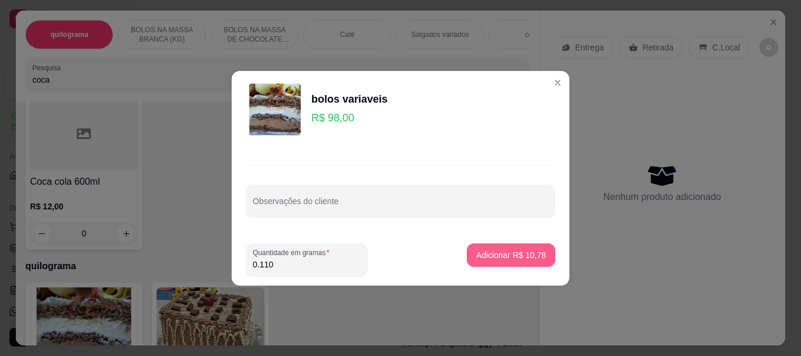
type input "0.110"
click at [483, 251] on p "Adicionar R$ 10,78" at bounding box center [511, 254] width 68 height 11
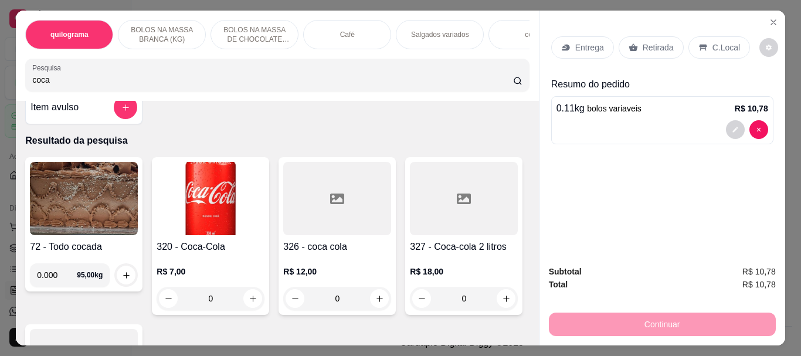
scroll to position [18, 0]
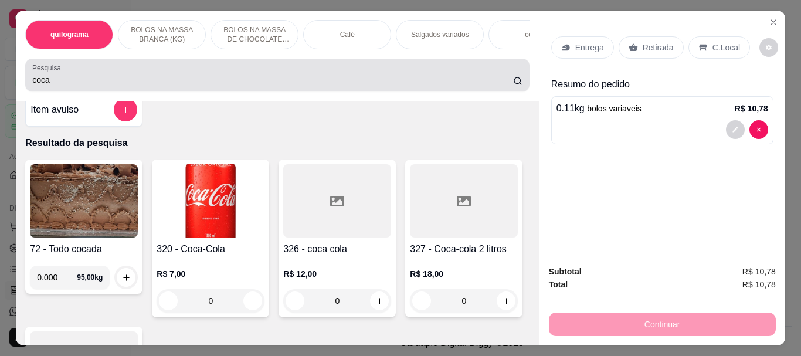
click at [345, 79] on input "coca" at bounding box center [272, 80] width 481 height 12
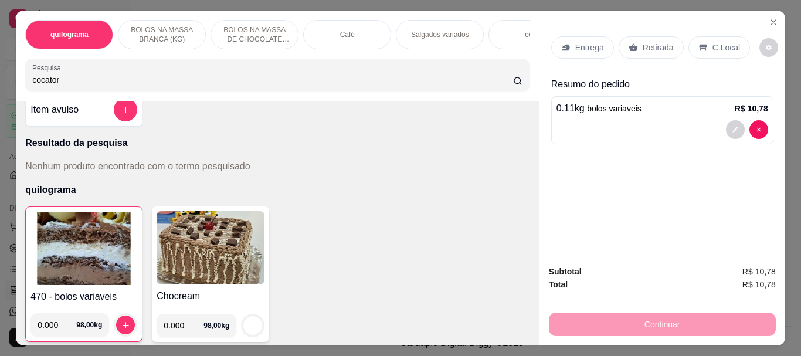
scroll to position [0, 0]
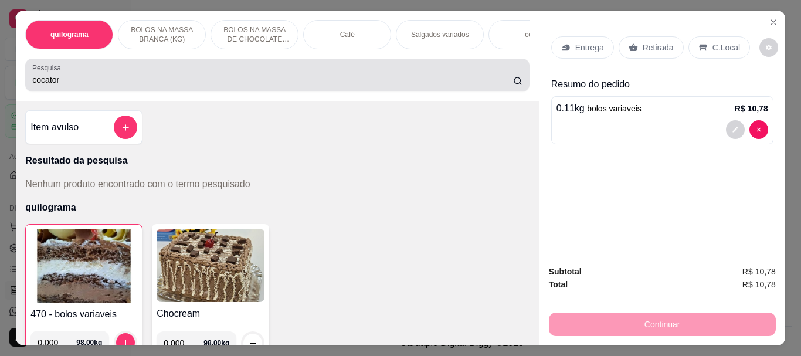
click at [228, 83] on input "cocator" at bounding box center [272, 80] width 481 height 12
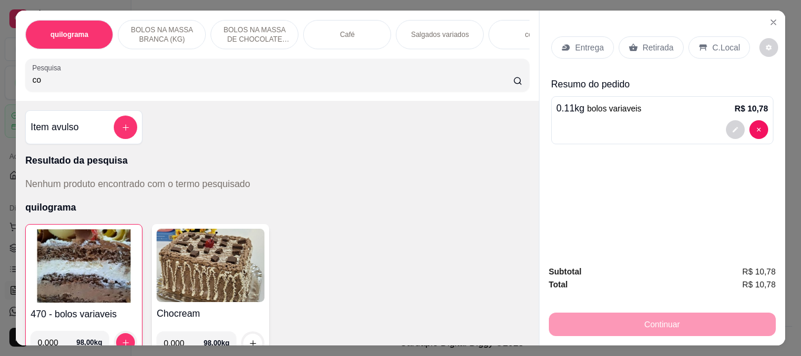
type input "c"
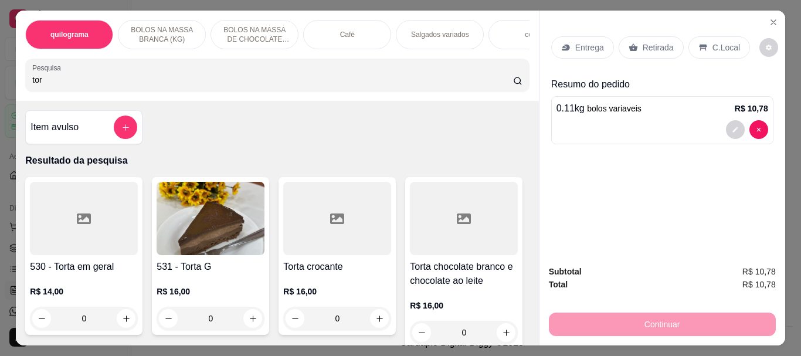
type input "tor"
click at [214, 223] on img at bounding box center [211, 218] width 108 height 73
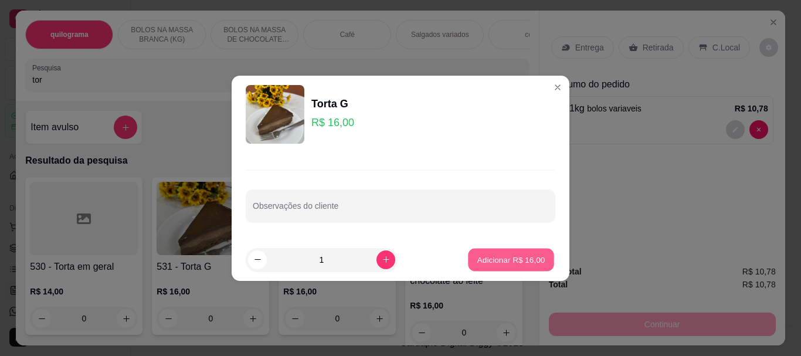
click at [499, 257] on p "Adicionar R$ 16,00" at bounding box center [511, 259] width 68 height 11
type input "1"
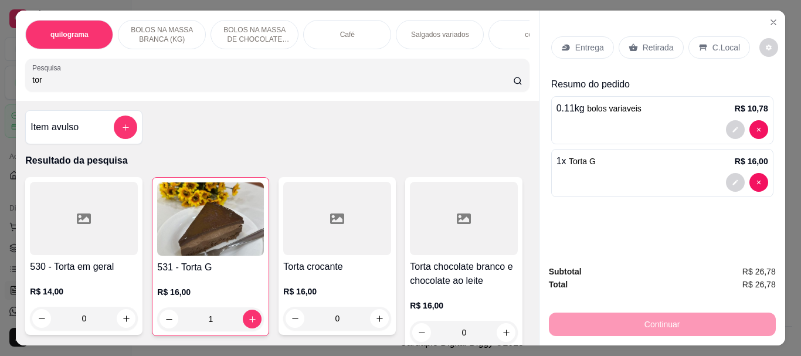
click at [650, 45] on p "Retirada" at bounding box center [658, 48] width 31 height 12
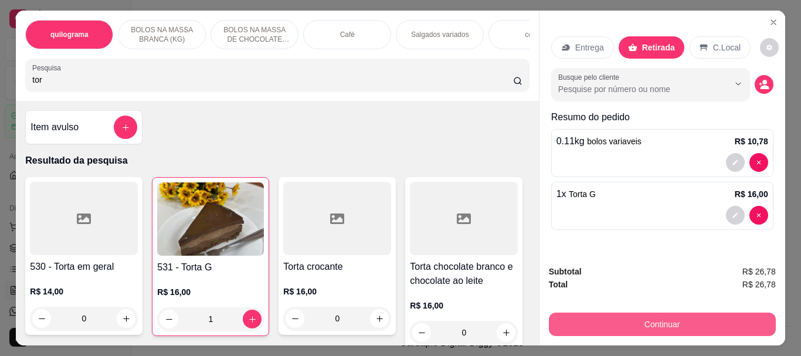
click at [695, 314] on button "Continuar" at bounding box center [662, 323] width 227 height 23
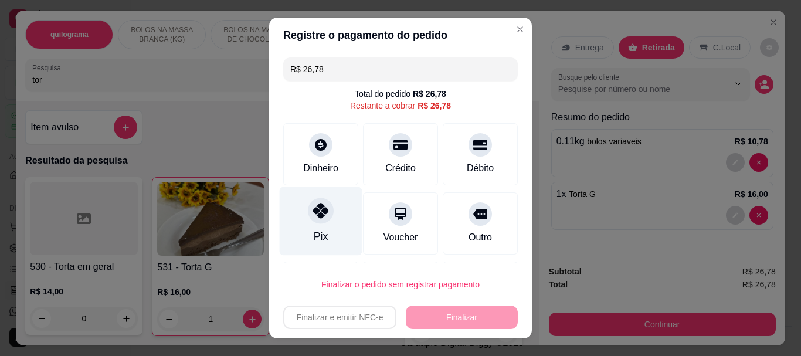
click at [318, 218] on icon at bounding box center [320, 210] width 15 height 15
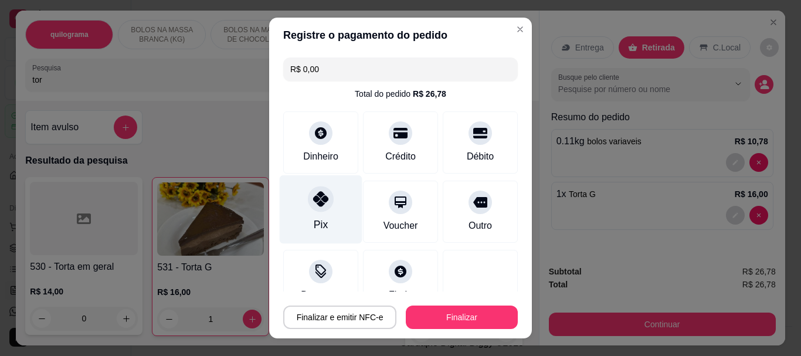
type input "R$ 0,00"
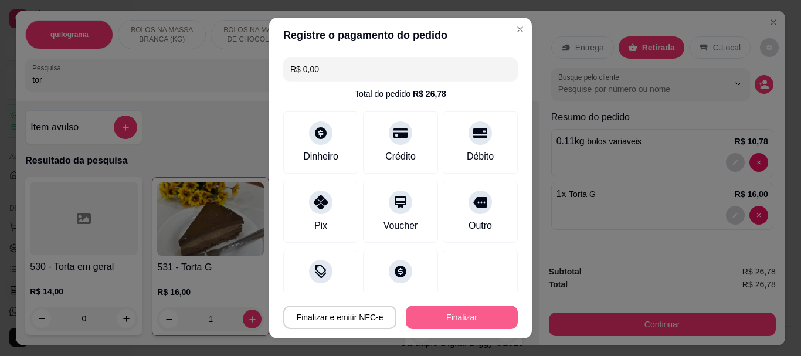
click at [446, 314] on button "Finalizar" at bounding box center [462, 316] width 112 height 23
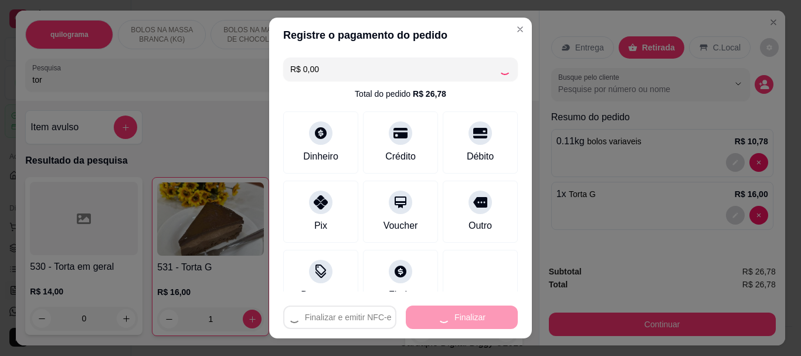
type input "0"
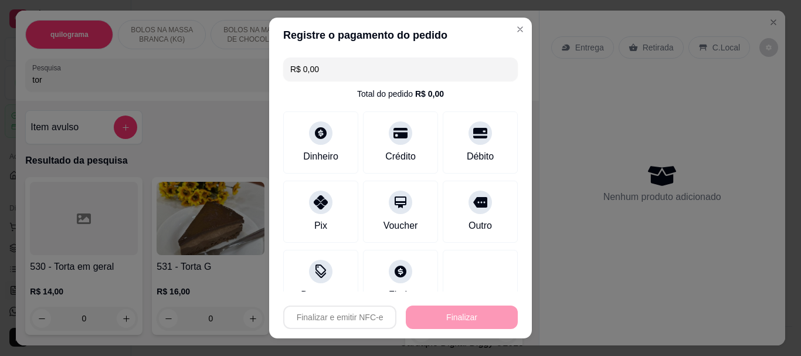
type input "-R$ 26,78"
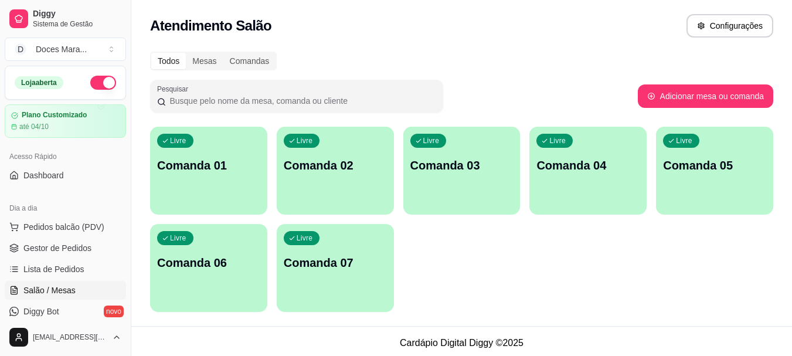
click at [218, 179] on div "Livre Comanda 01" at bounding box center [208, 164] width 117 height 74
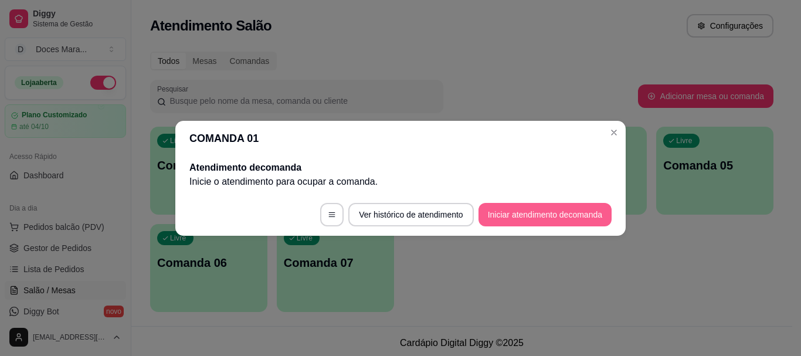
click at [502, 206] on button "Iniciar atendimento de comanda" at bounding box center [544, 214] width 133 height 23
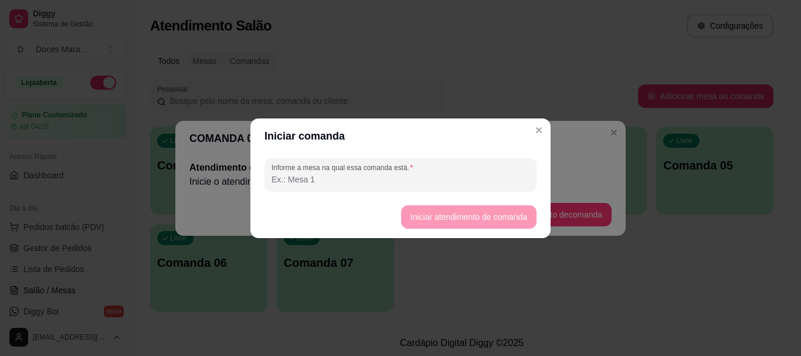
click at [354, 182] on input "Informe a mesa na qual essa comanda está." at bounding box center [400, 180] width 258 height 12
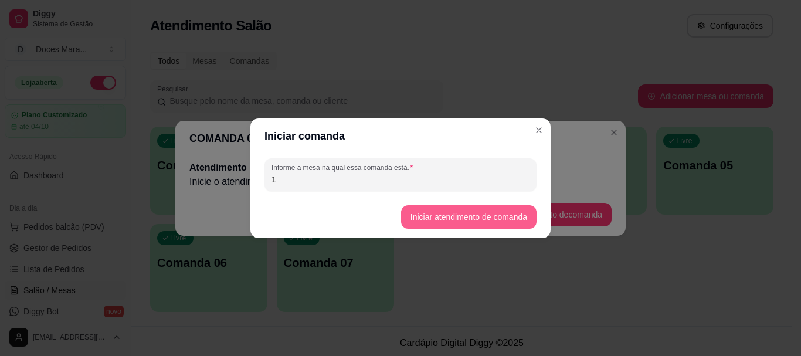
type input "1"
click at [436, 219] on button "Iniciar atendimento de comanda" at bounding box center [468, 216] width 135 height 23
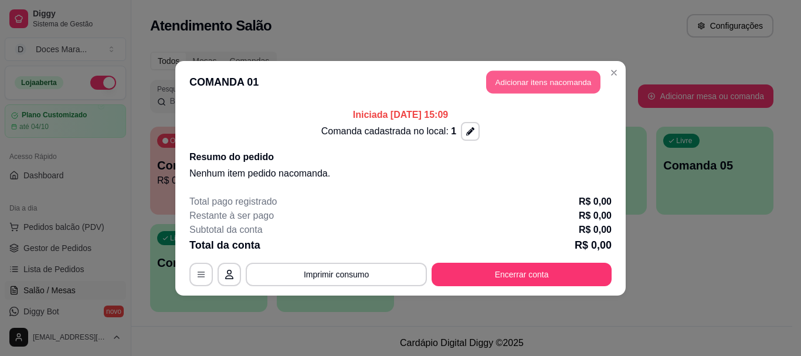
click at [528, 76] on button "Adicionar itens na comanda" at bounding box center [543, 81] width 114 height 23
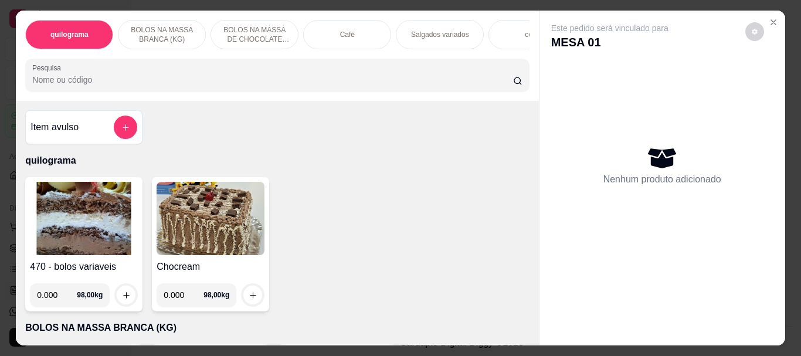
click at [84, 218] on img at bounding box center [84, 218] width 108 height 73
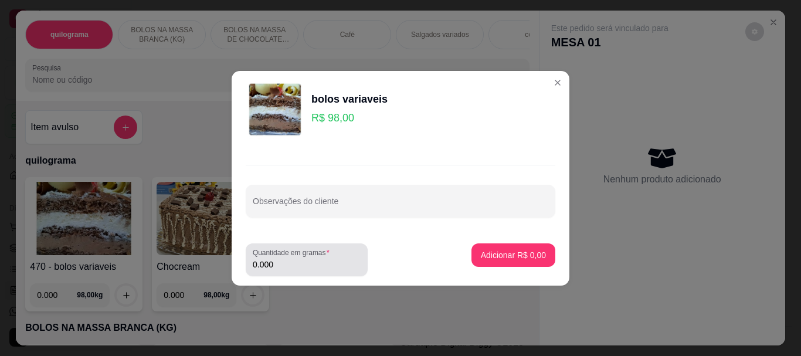
click at [293, 263] on input "0.000" at bounding box center [307, 265] width 108 height 12
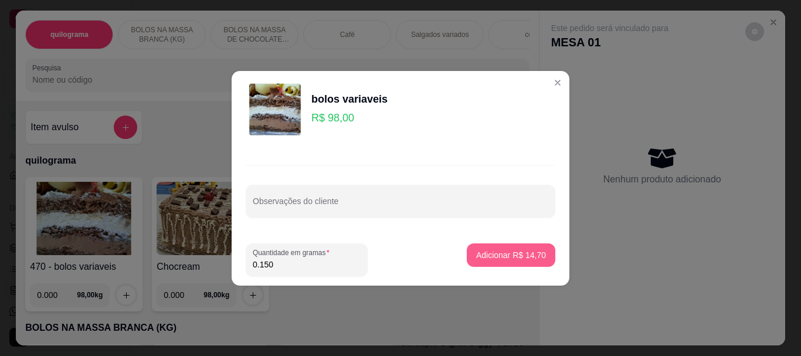
type input "0.150"
click at [497, 259] on p "Adicionar R$ 14,70" at bounding box center [511, 255] width 70 height 12
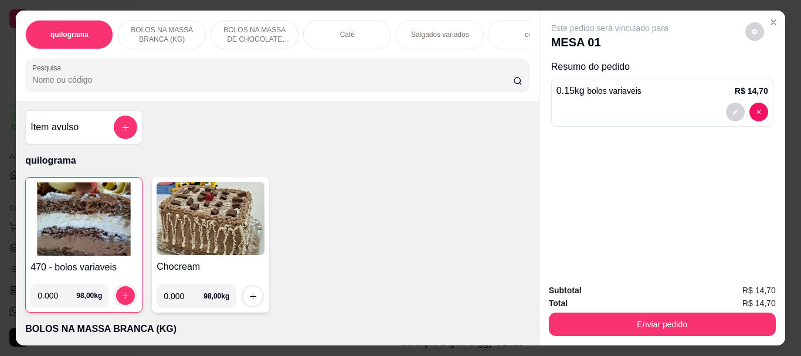
click at [74, 225] on img at bounding box center [83, 218] width 107 height 73
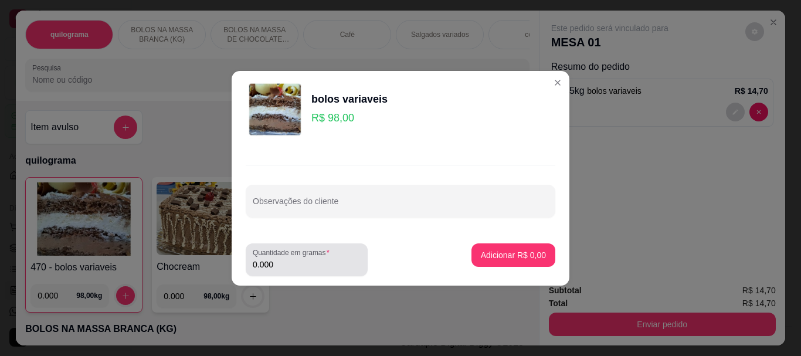
click at [281, 264] on input "0.000" at bounding box center [307, 265] width 108 height 12
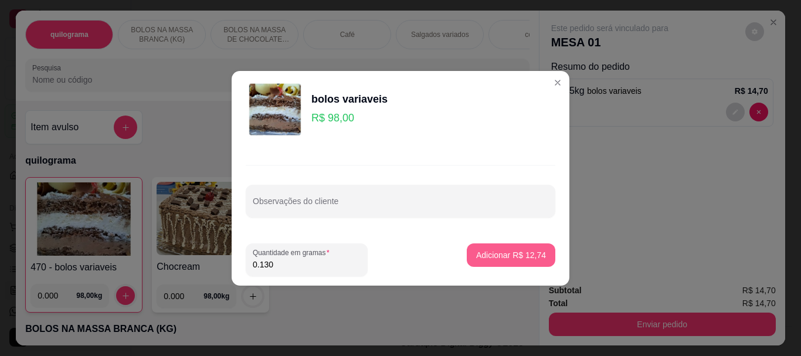
type input "0.130"
click at [529, 259] on p "Adicionar R$ 12,74" at bounding box center [511, 254] width 68 height 11
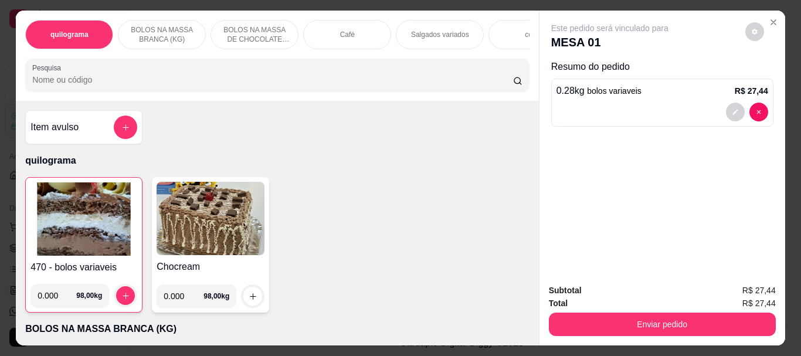
click at [351, 30] on div "Café" at bounding box center [347, 34] width 88 height 29
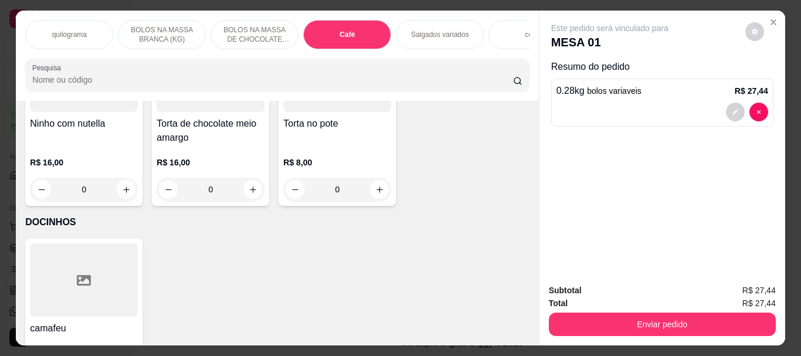
scroll to position [31, 0]
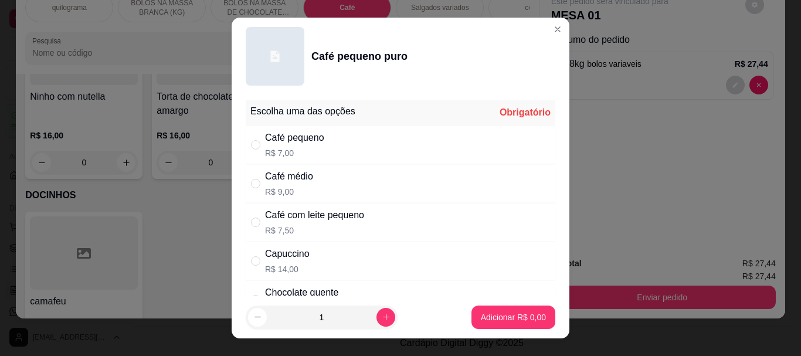
click at [283, 137] on div "Café pequeno" at bounding box center [294, 138] width 59 height 14
radio input "true"
click at [481, 316] on p "Adicionar R$ 7,00" at bounding box center [513, 317] width 65 height 12
type input "1"
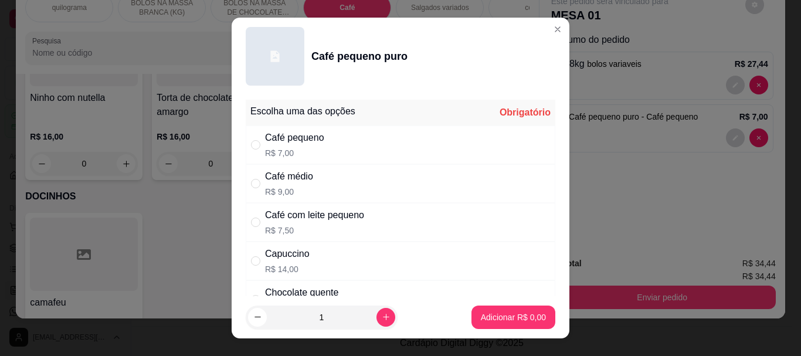
click at [299, 214] on div "Café com leite pequeno" at bounding box center [314, 215] width 99 height 14
radio input "true"
click at [496, 314] on p "Adicionar R$ 7,50" at bounding box center [512, 316] width 63 height 11
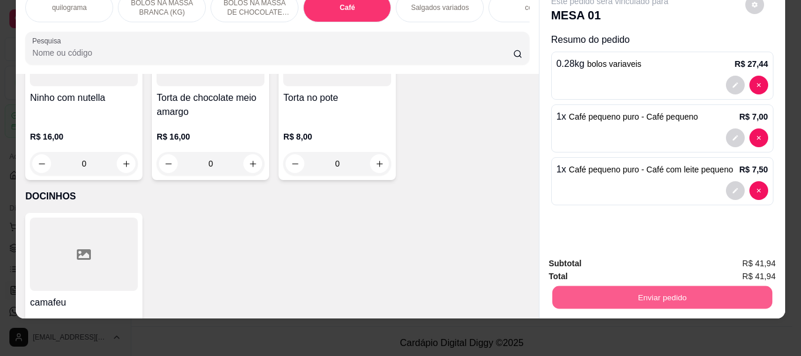
click at [648, 288] on button "Enviar pedido" at bounding box center [662, 297] width 220 height 23
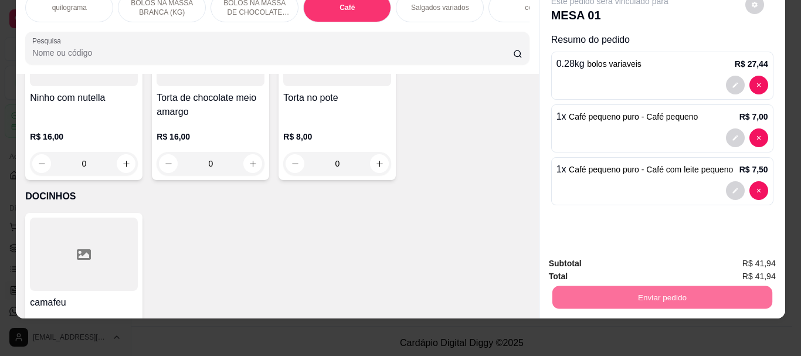
click at [609, 260] on button "Não registrar e enviar pedido" at bounding box center [623, 260] width 122 height 22
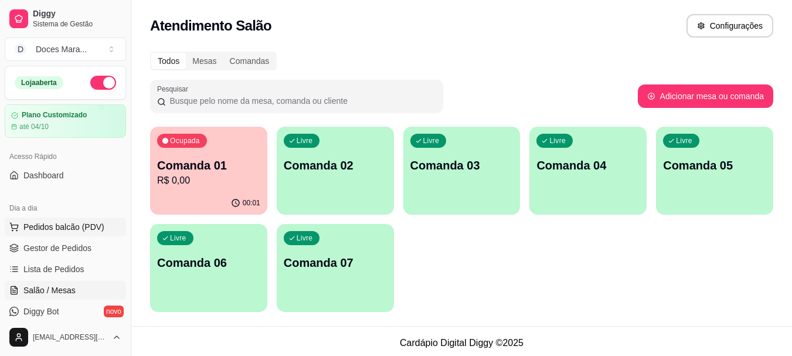
click at [43, 228] on span "Pedidos balcão (PDV)" at bounding box center [63, 227] width 81 height 12
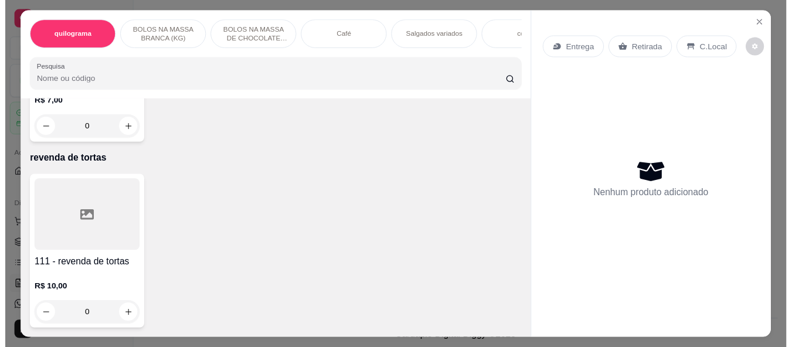
scroll to position [9272, 0]
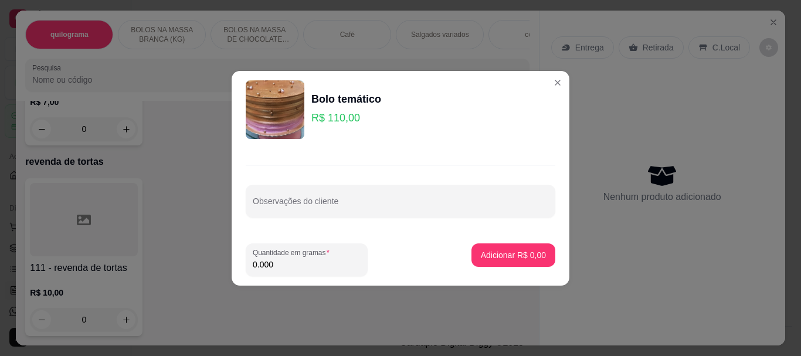
click at [279, 263] on input "0.000" at bounding box center [307, 265] width 108 height 12
type input "1.460"
click at [487, 253] on p "Adicionar R$ 160,60" at bounding box center [509, 254] width 72 height 11
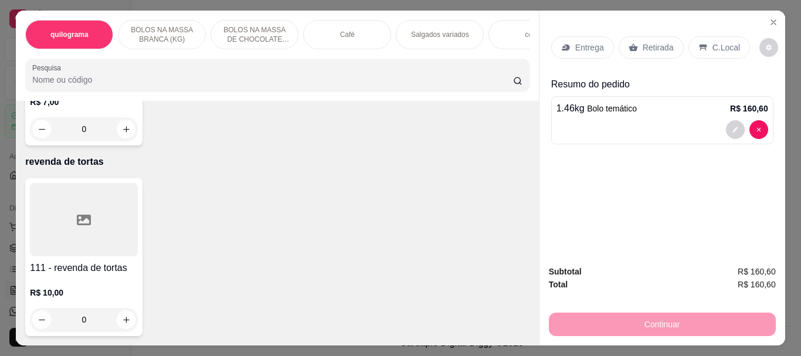
click at [658, 43] on p "Retirada" at bounding box center [658, 48] width 31 height 12
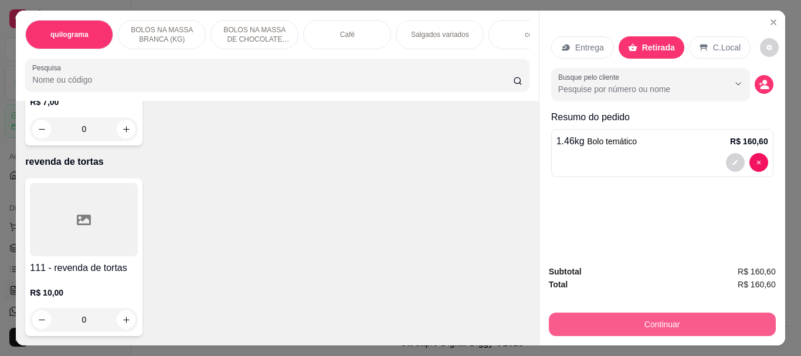
click at [655, 320] on button "Continuar" at bounding box center [662, 323] width 227 height 23
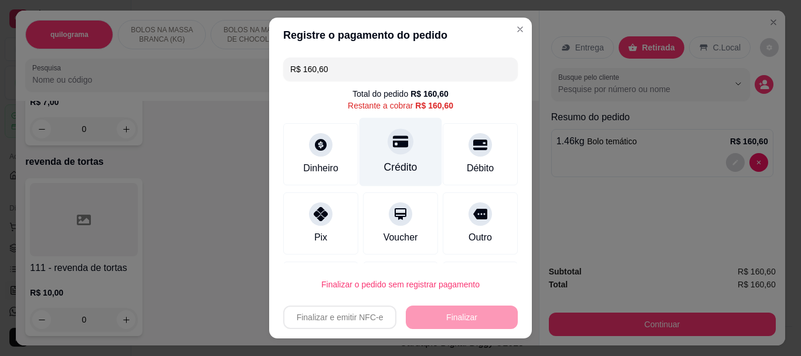
click at [388, 150] on div at bounding box center [401, 142] width 26 height 26
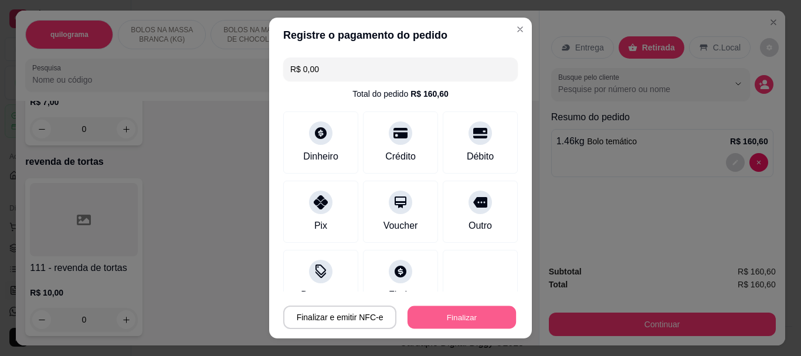
click at [446, 314] on button "Finalizar" at bounding box center [461, 316] width 108 height 23
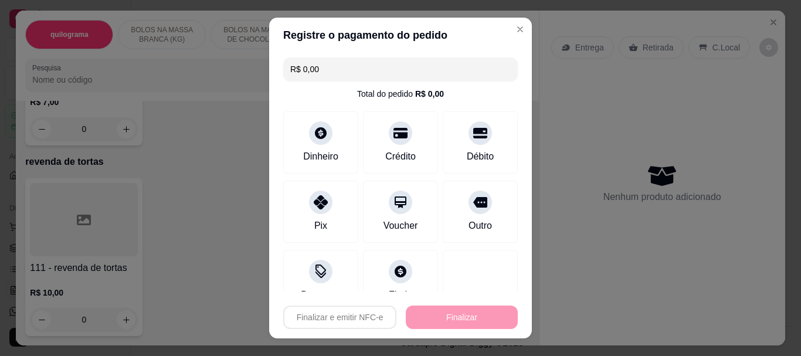
type input "-R$ 160,60"
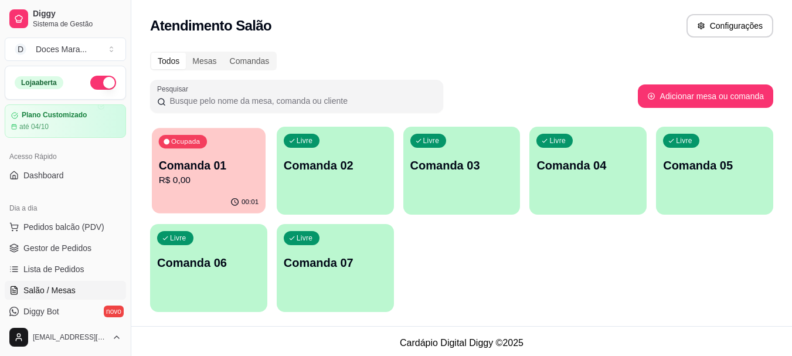
click at [240, 171] on p "Comanda 01" at bounding box center [209, 166] width 100 height 16
click at [72, 221] on span "Pedidos balcão (PDV)" at bounding box center [63, 227] width 81 height 12
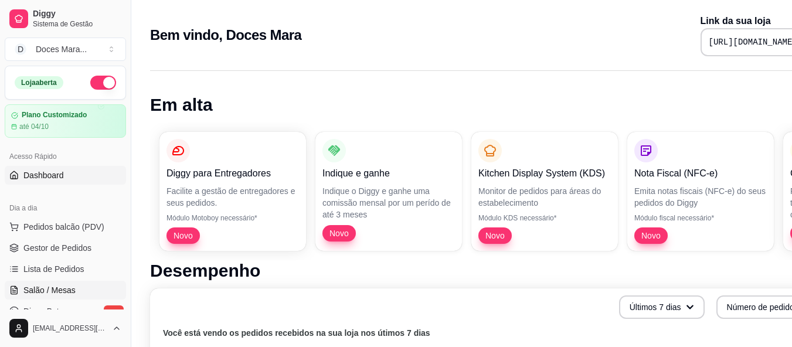
click at [55, 287] on span "Salão / Mesas" at bounding box center [49, 290] width 52 height 12
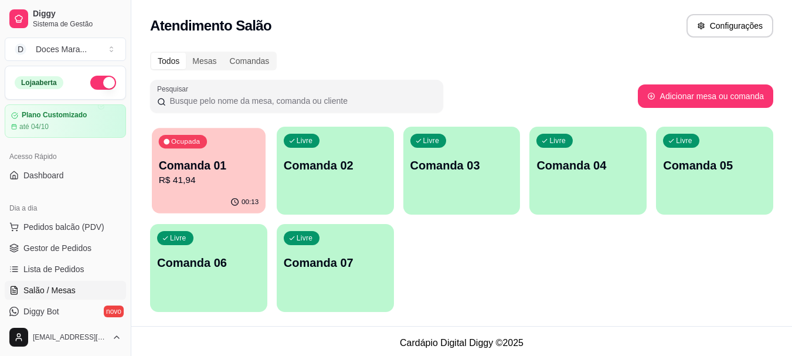
click at [220, 199] on div "00:13" at bounding box center [209, 202] width 114 height 22
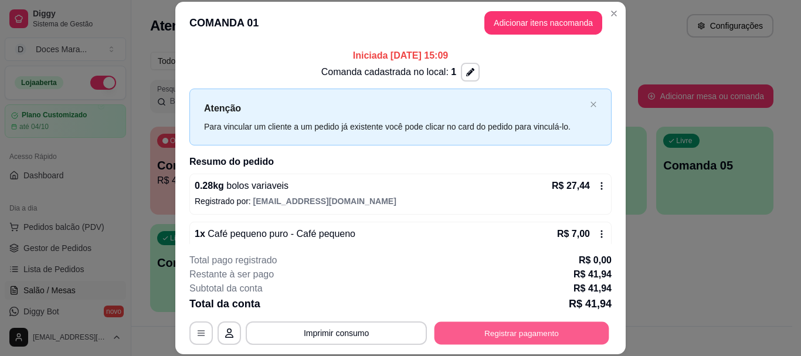
click at [499, 328] on button "Registrar pagamento" at bounding box center [521, 333] width 175 height 23
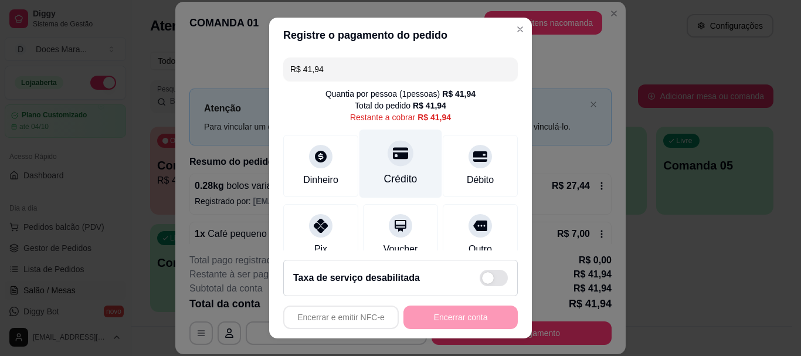
click at [376, 169] on div "Crédito" at bounding box center [400, 164] width 83 height 69
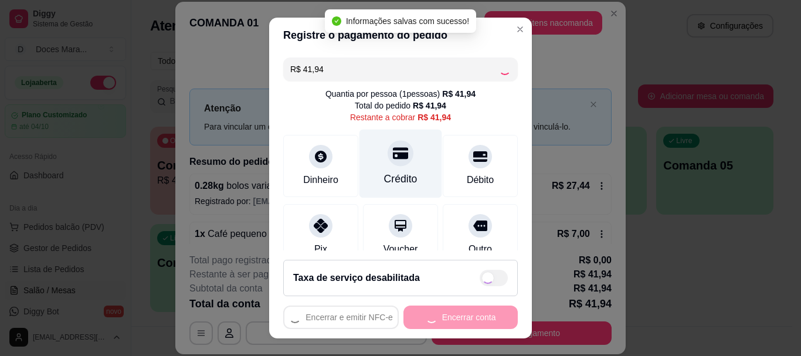
type input "R$ 0,00"
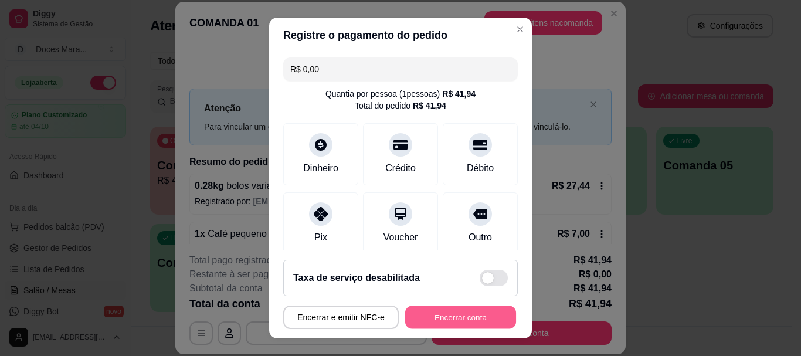
click at [437, 322] on button "Encerrar conta" at bounding box center [460, 316] width 111 height 23
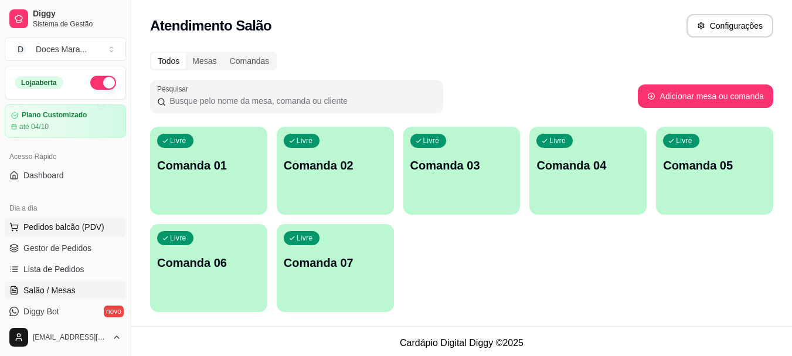
click at [66, 225] on span "Pedidos balcão (PDV)" at bounding box center [63, 227] width 81 height 12
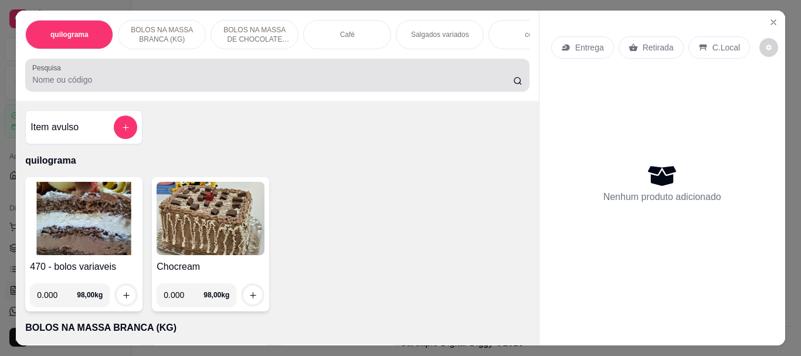
click at [49, 77] on div at bounding box center [277, 74] width 490 height 23
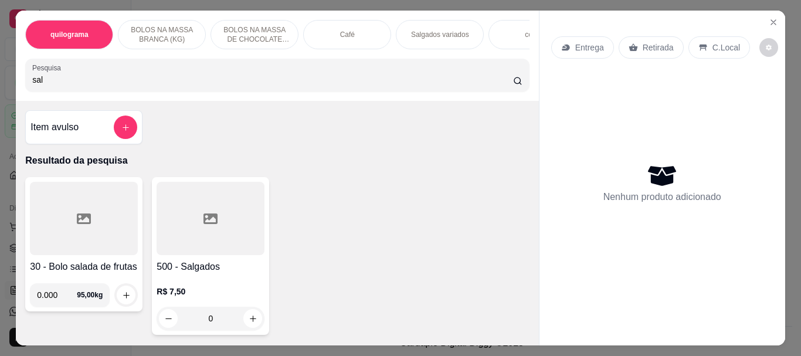
type input "sal"
click at [222, 255] on div at bounding box center [211, 218] width 108 height 73
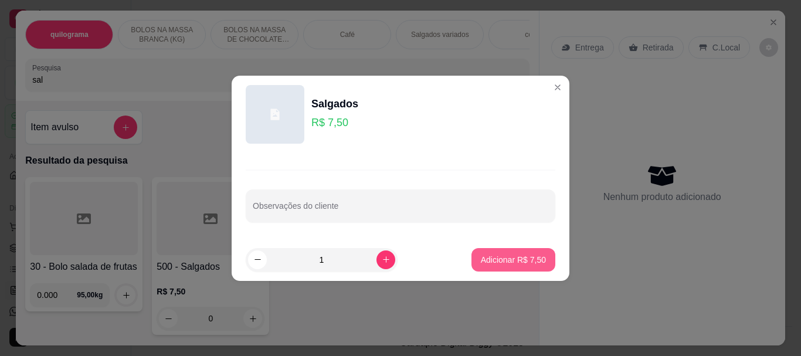
click at [473, 259] on button "Adicionar R$ 7,50" at bounding box center [513, 259] width 84 height 23
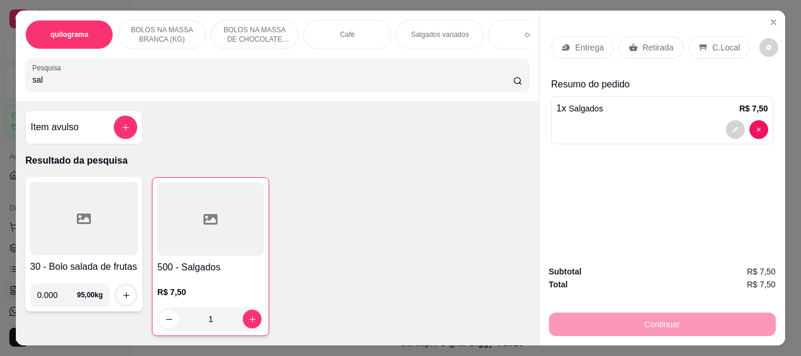
type input "1"
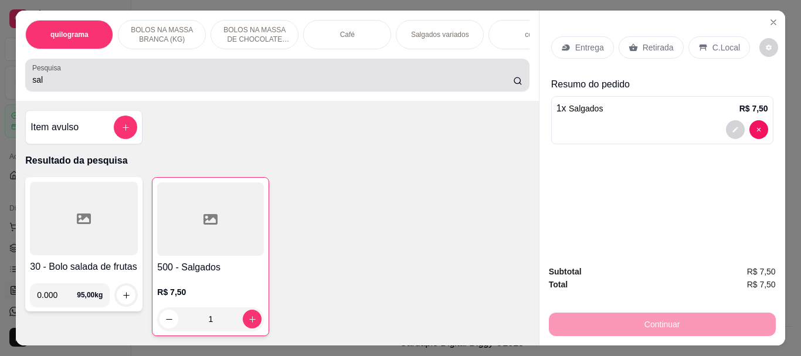
click at [57, 86] on input "sal" at bounding box center [272, 80] width 481 height 12
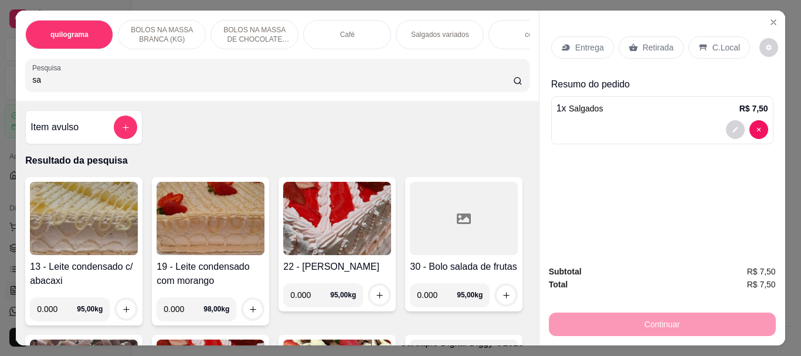
type input "s"
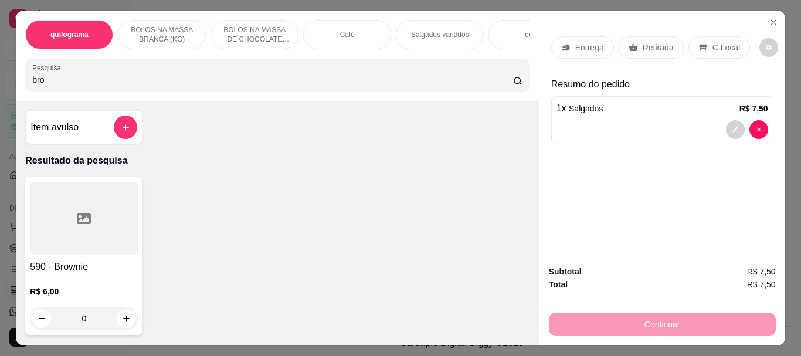
type input "bro"
click at [81, 224] on icon at bounding box center [84, 218] width 14 height 11
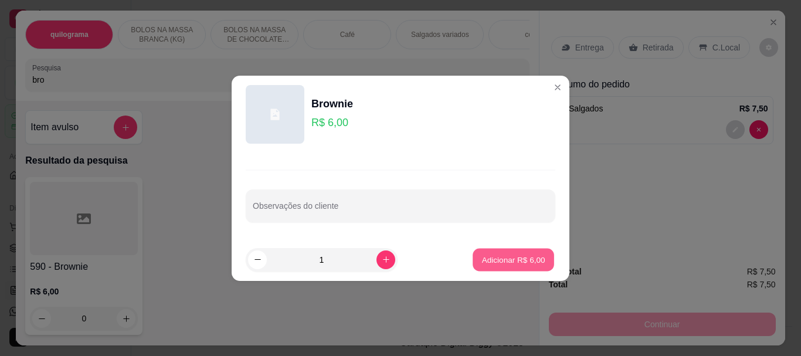
click at [520, 256] on p "Adicionar R$ 6,00" at bounding box center [512, 259] width 63 height 11
type input "1"
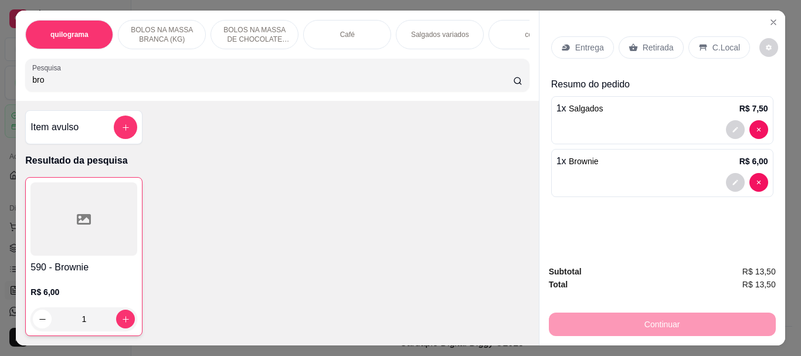
click at [654, 42] on p "Retirada" at bounding box center [658, 48] width 31 height 12
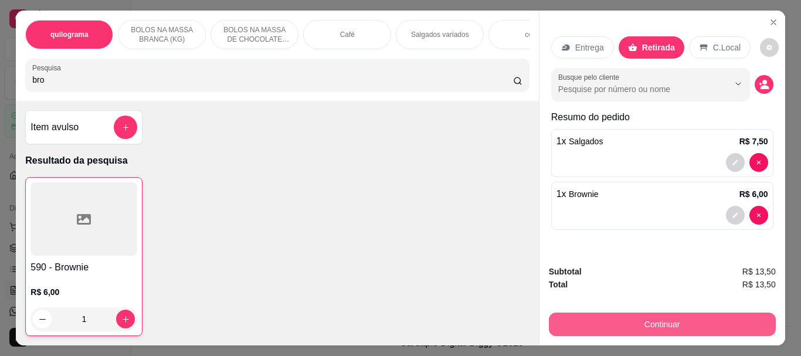
click at [662, 315] on button "Continuar" at bounding box center [662, 323] width 227 height 23
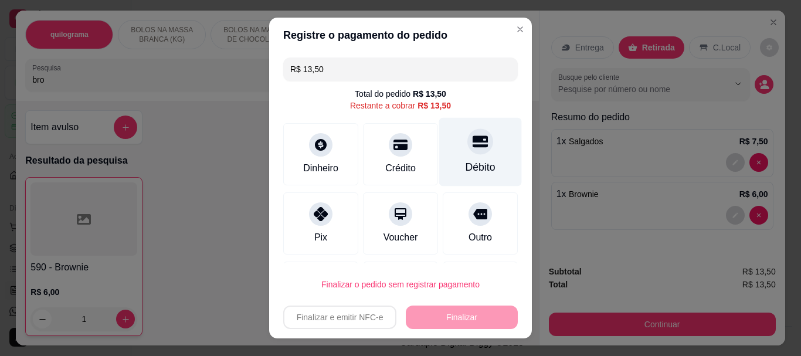
click at [465, 171] on div "Débito" at bounding box center [480, 167] width 30 height 15
type input "R$ 0,00"
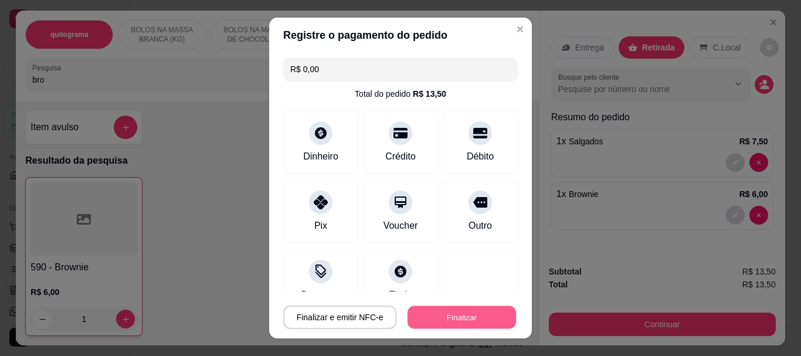
click at [453, 320] on button "Finalizar" at bounding box center [461, 316] width 108 height 23
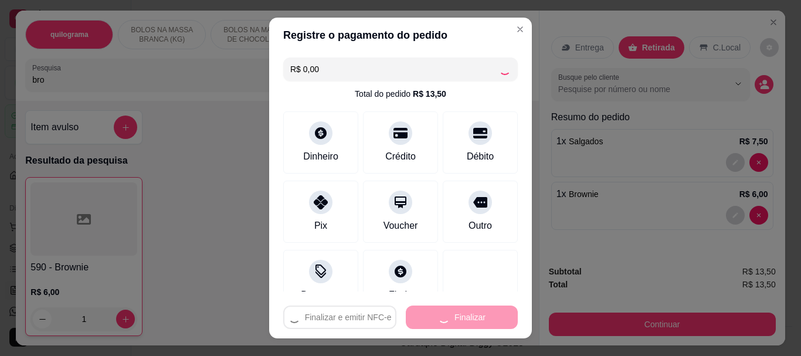
type input "0"
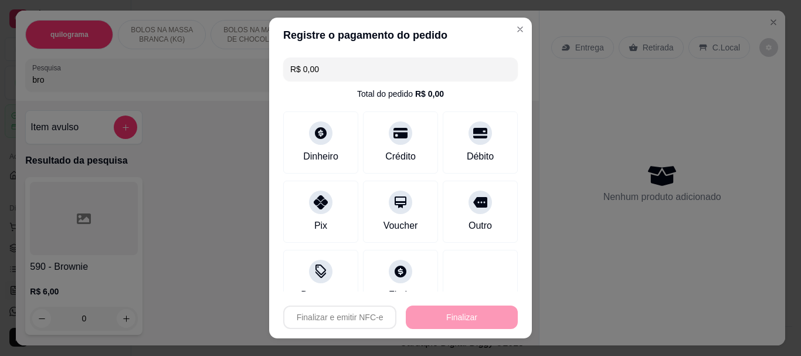
type input "-R$ 13,50"
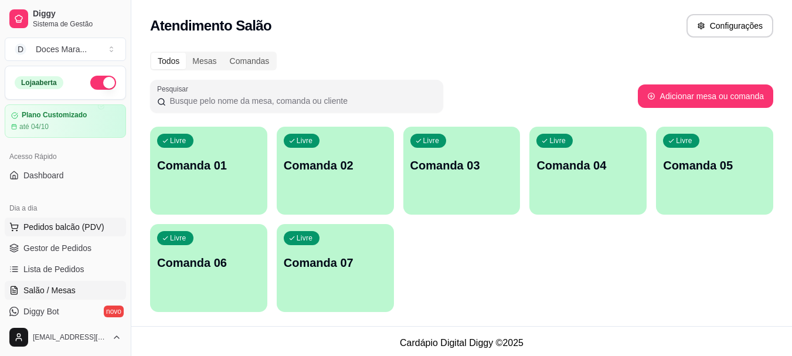
click at [48, 225] on span "Pedidos balcão (PDV)" at bounding box center [63, 227] width 81 height 12
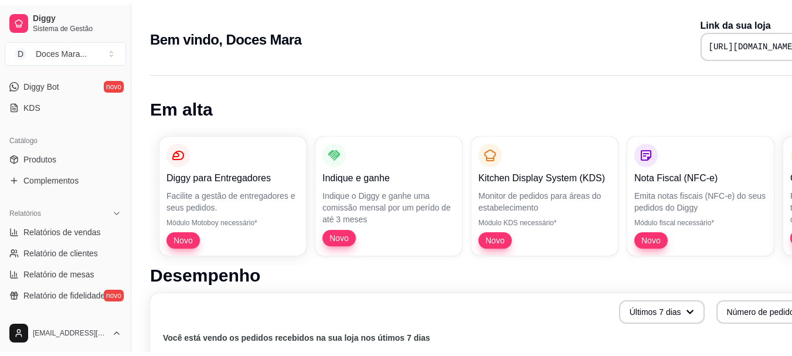
scroll to position [235, 0]
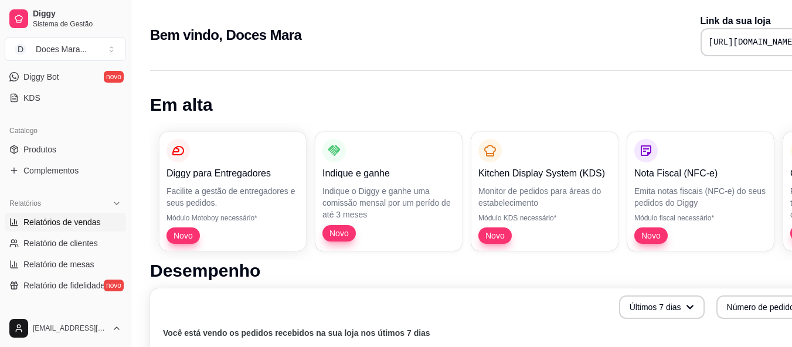
click at [60, 224] on span "Relatórios de vendas" at bounding box center [61, 222] width 77 height 12
select select "ALL"
select select "0"
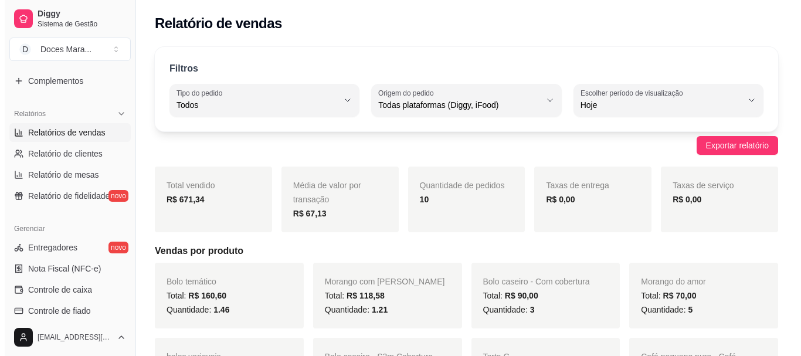
scroll to position [410, 0]
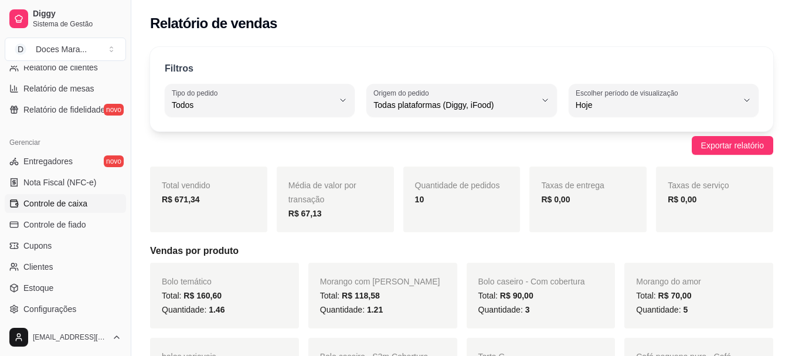
click at [61, 201] on span "Controle de caixa" at bounding box center [55, 204] width 64 height 12
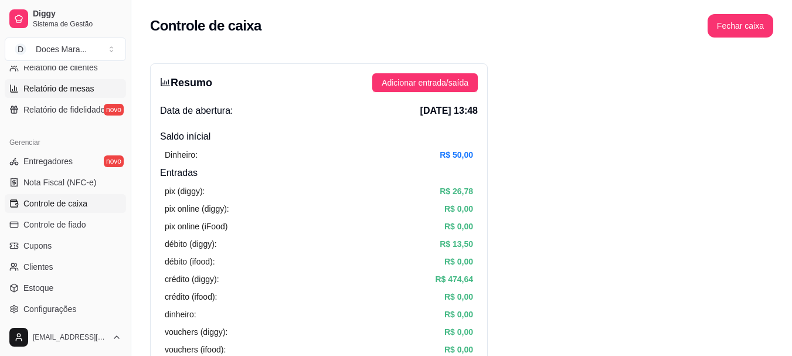
click at [80, 93] on span "Relatório de mesas" at bounding box center [58, 89] width 71 height 12
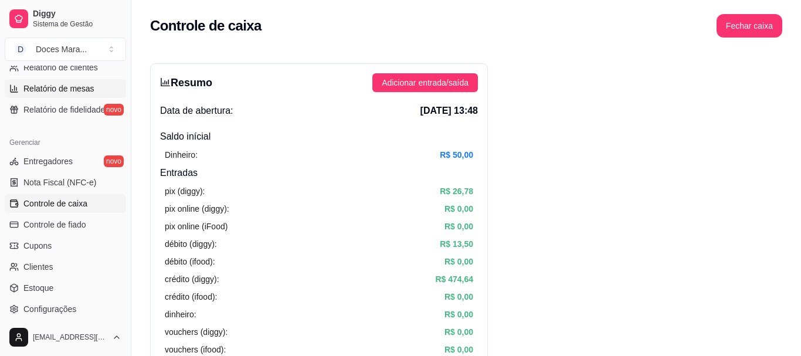
select select "TOTAL_OF_ORDERS"
select select "7"
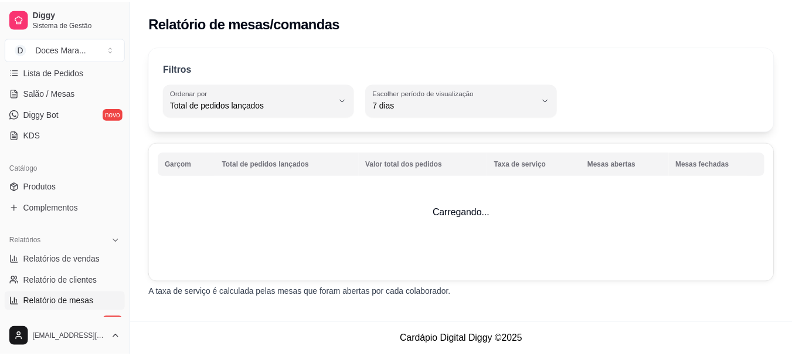
scroll to position [176, 0]
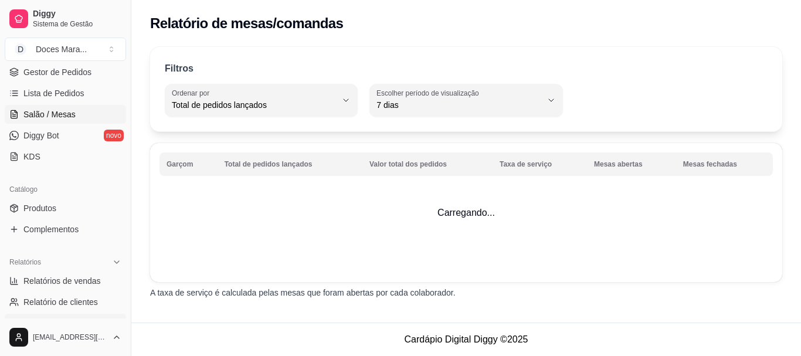
click at [70, 109] on span "Salão / Mesas" at bounding box center [49, 114] width 52 height 12
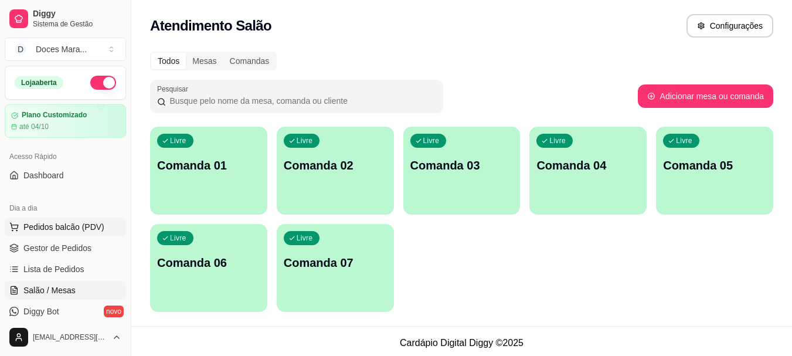
click at [72, 226] on span "Pedidos balcão (PDV)" at bounding box center [63, 227] width 81 height 12
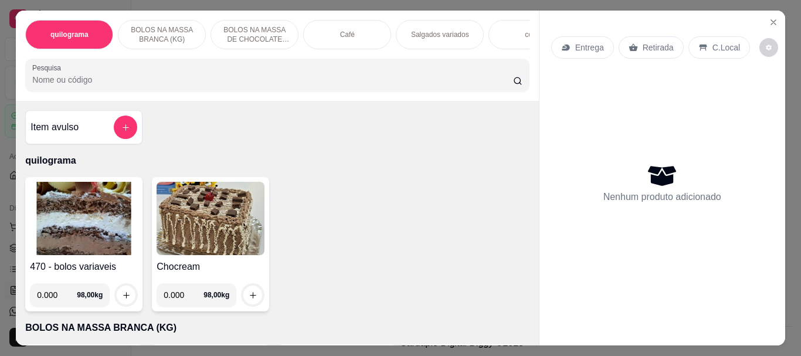
click at [212, 81] on input "Pesquisa" at bounding box center [272, 80] width 481 height 12
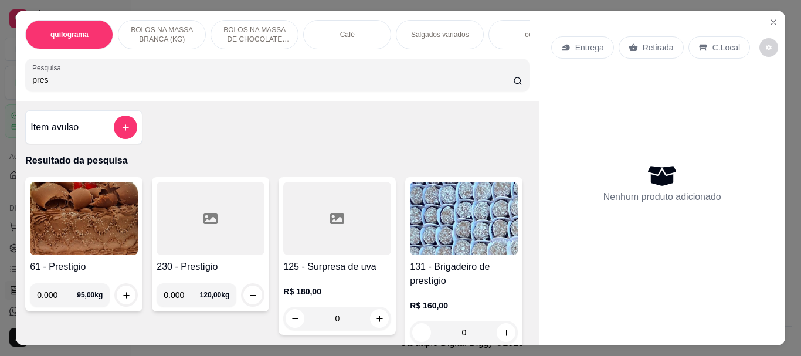
type input "pres"
click at [87, 226] on img at bounding box center [84, 218] width 108 height 73
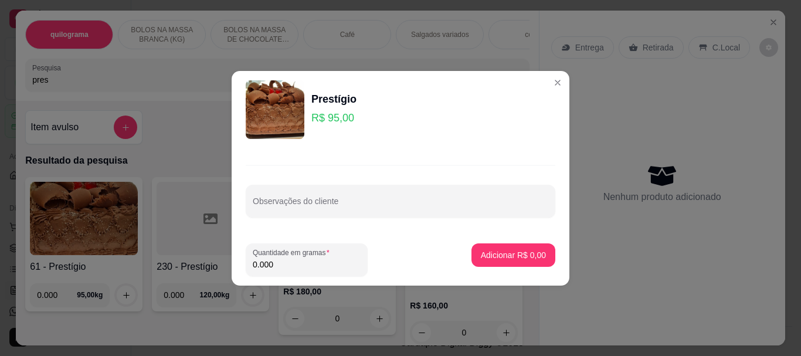
click at [327, 259] on input "0.000" at bounding box center [307, 265] width 108 height 12
type input "1.060"
click at [515, 253] on p "Adicionar R$ 100,70" at bounding box center [508, 255] width 74 height 12
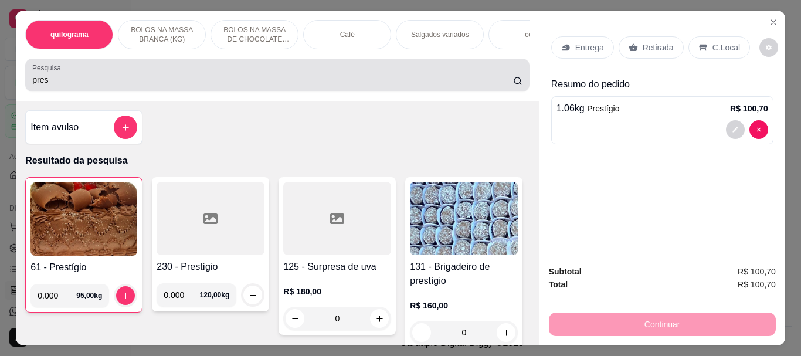
click at [138, 79] on input "pres" at bounding box center [272, 80] width 481 height 12
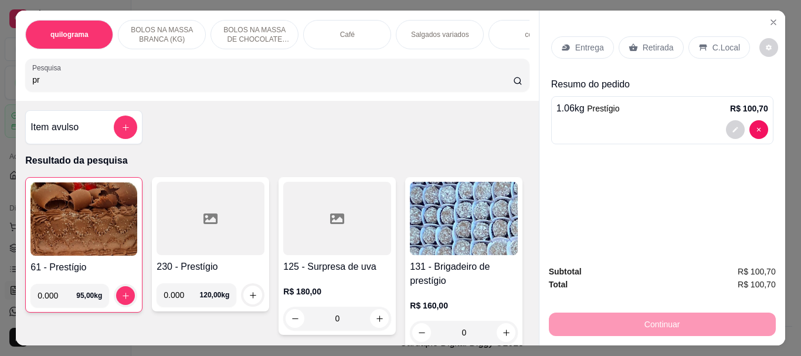
type input "p"
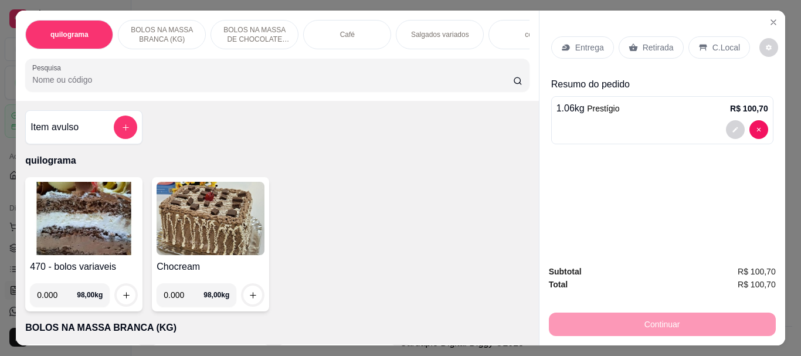
click at [182, 86] on input "Pesquisa" at bounding box center [272, 80] width 481 height 12
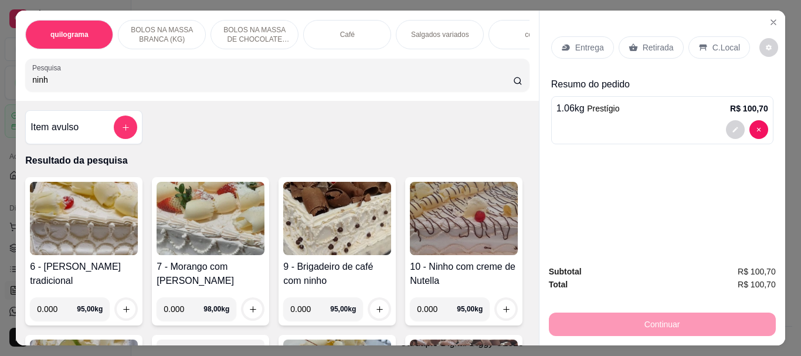
type input "ninh"
click at [201, 224] on img at bounding box center [211, 218] width 108 height 73
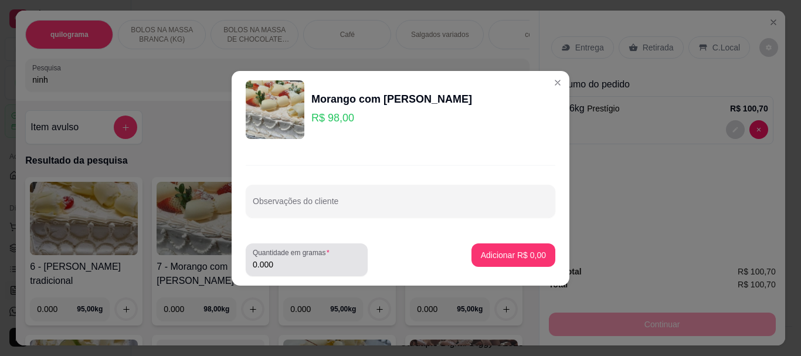
click at [315, 259] on input "0.000" at bounding box center [307, 265] width 108 height 12
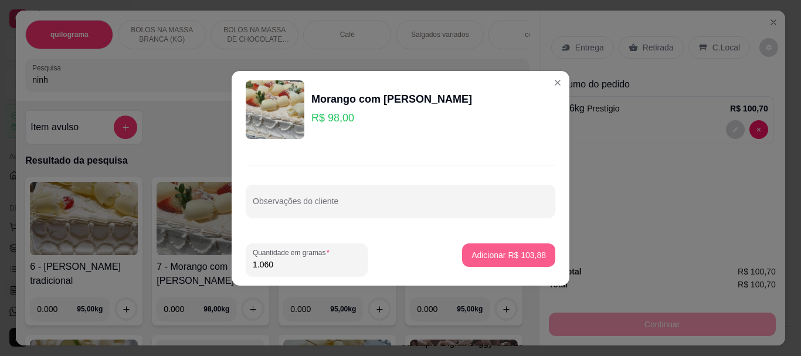
type input "1.060"
click at [474, 253] on p "Adicionar R$ 103,88" at bounding box center [509, 254] width 72 height 11
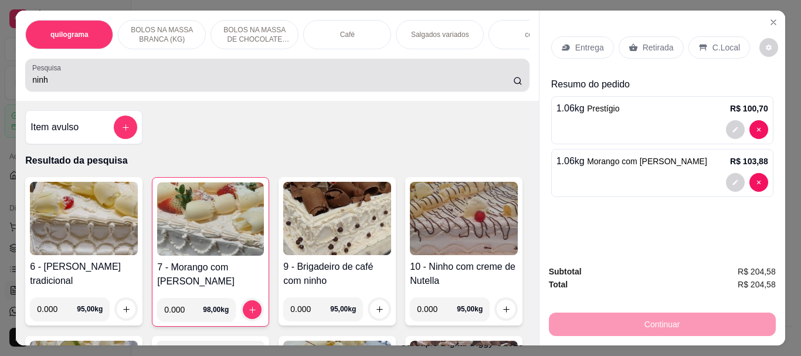
click at [78, 74] on div "ninh" at bounding box center [277, 74] width 490 height 23
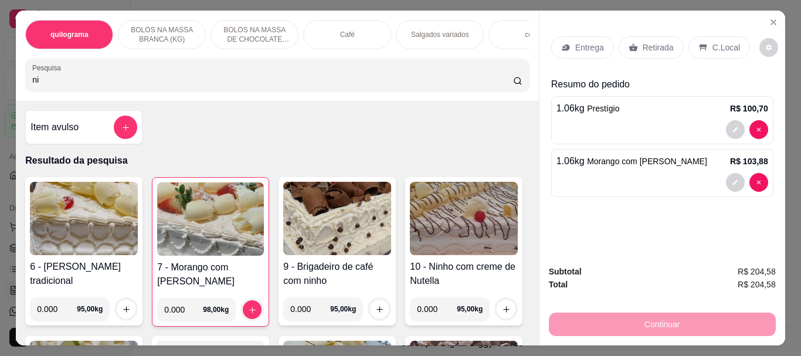
type input "n"
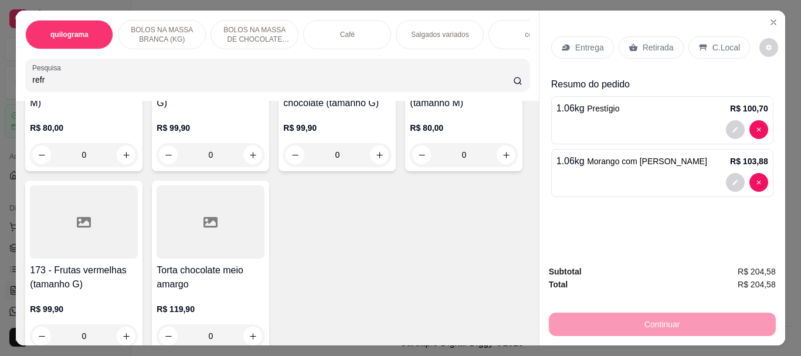
scroll to position [6273, 0]
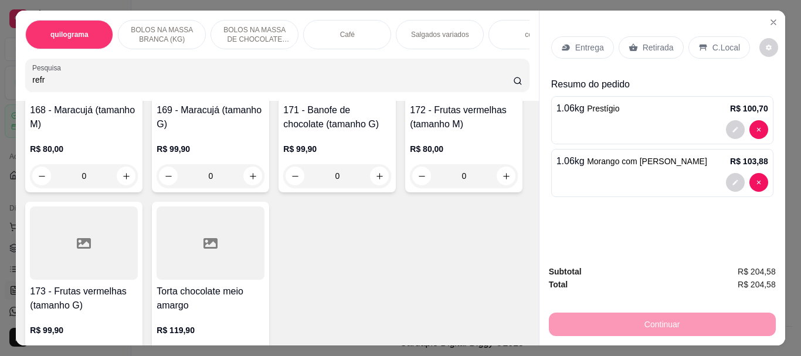
type input "refr"
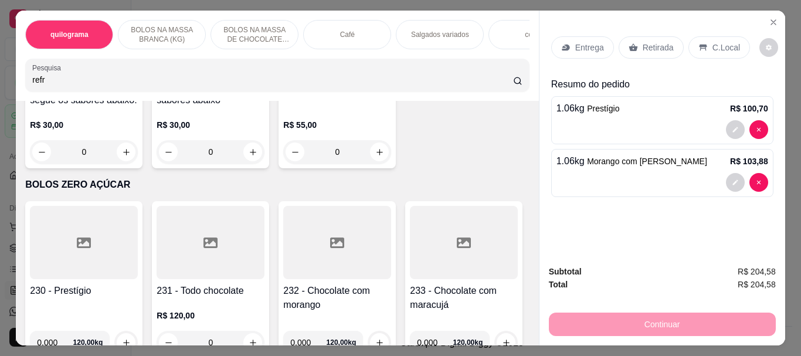
scroll to position [6683, 0]
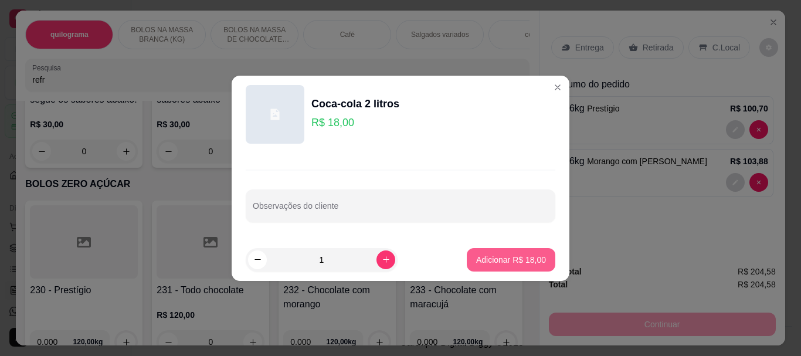
click at [507, 256] on p "Adicionar R$ 18,00" at bounding box center [511, 260] width 70 height 12
type input "1"
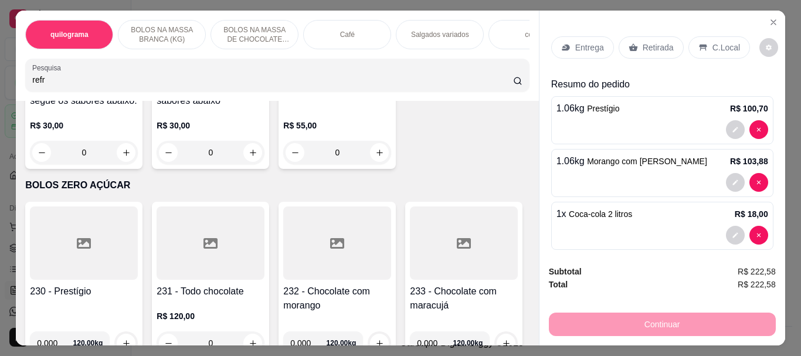
click at [649, 42] on p "Retirada" at bounding box center [658, 48] width 31 height 12
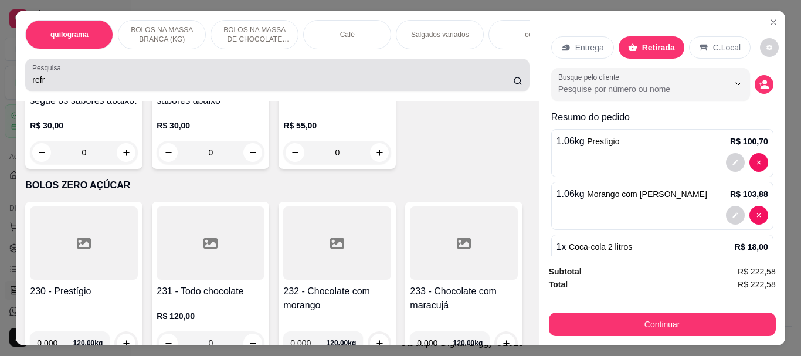
click at [315, 84] on input "refr" at bounding box center [272, 80] width 481 height 12
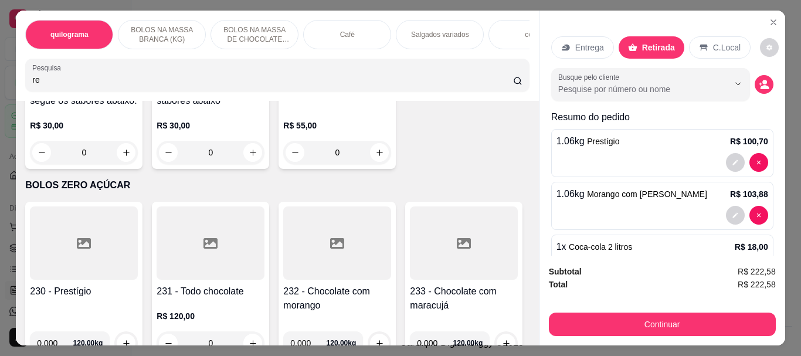
type input "r"
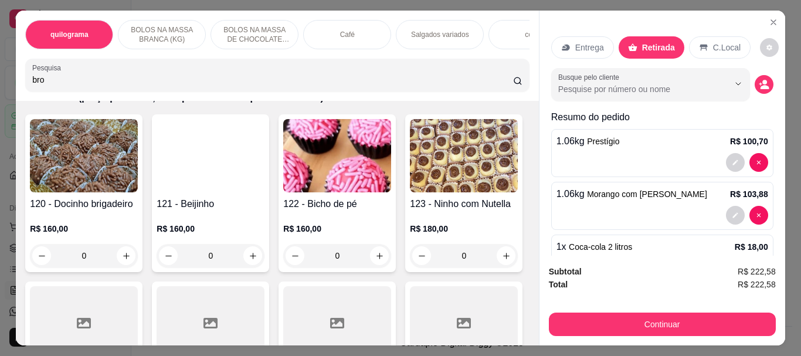
scroll to position [6827, 0]
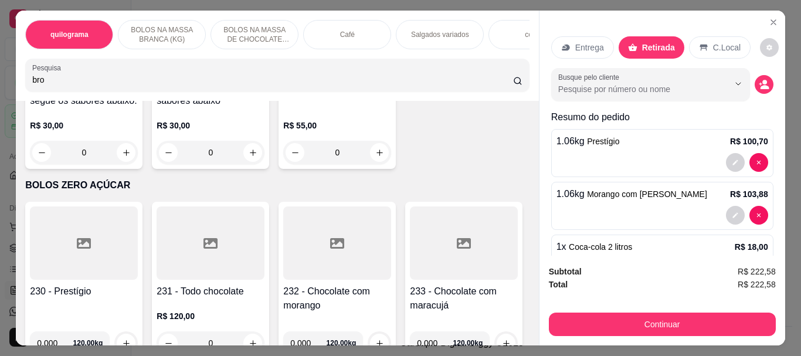
type input "bro"
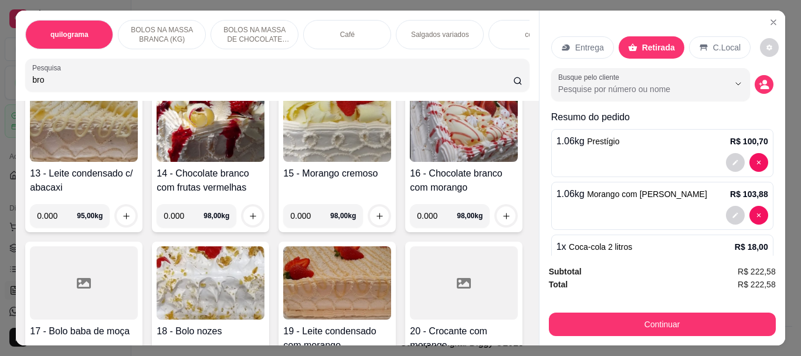
scroll to position [0, 0]
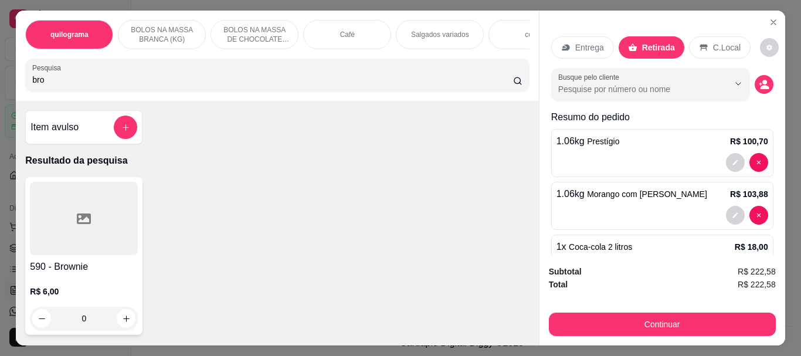
click at [81, 218] on icon at bounding box center [84, 218] width 14 height 11
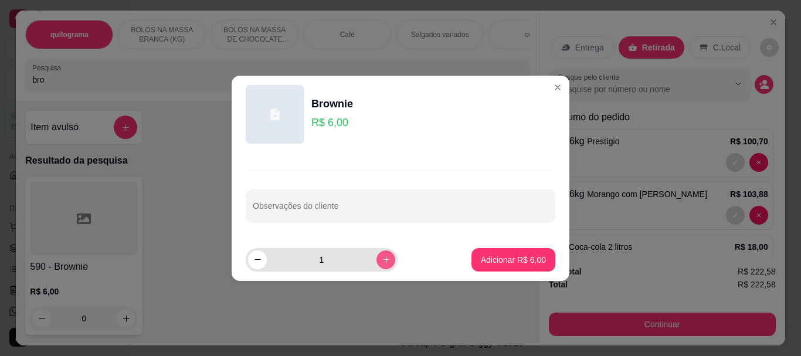
click at [382, 257] on icon "increase-product-quantity" at bounding box center [386, 259] width 9 height 9
type input "2"
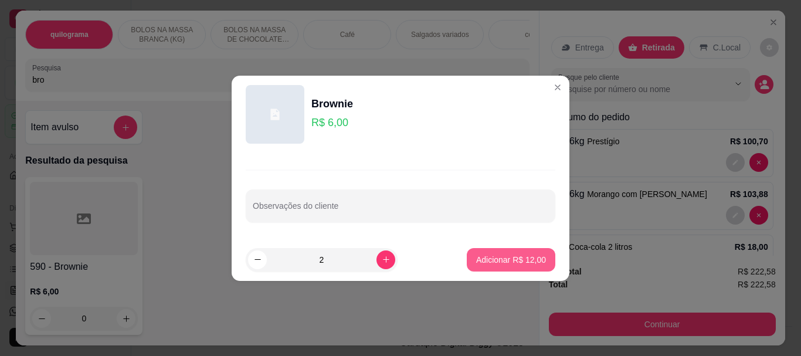
click at [485, 256] on p "Adicionar R$ 12,00" at bounding box center [511, 260] width 70 height 12
type input "2"
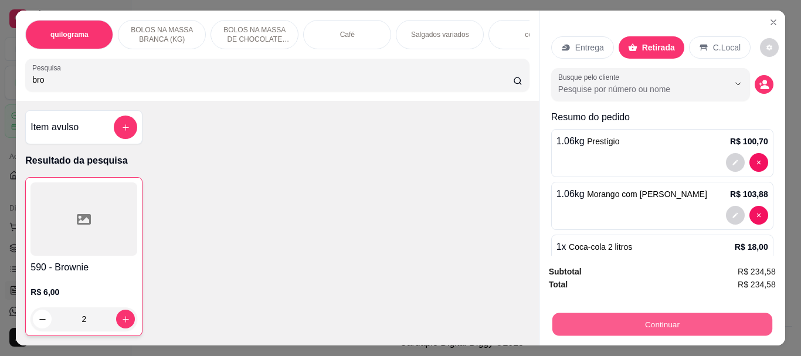
click at [637, 317] on button "Continuar" at bounding box center [662, 323] width 220 height 23
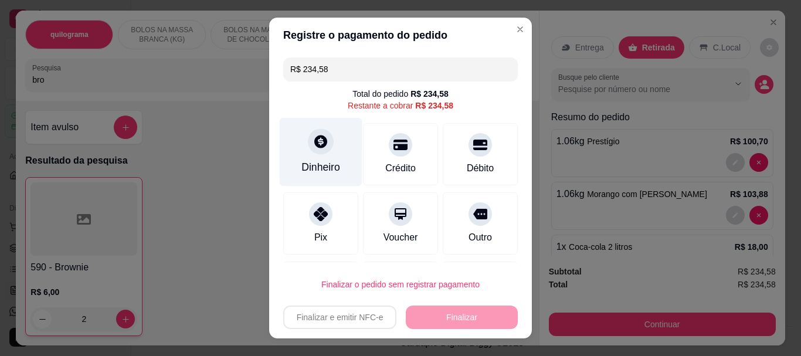
click at [305, 153] on div "Dinheiro" at bounding box center [321, 152] width 83 height 69
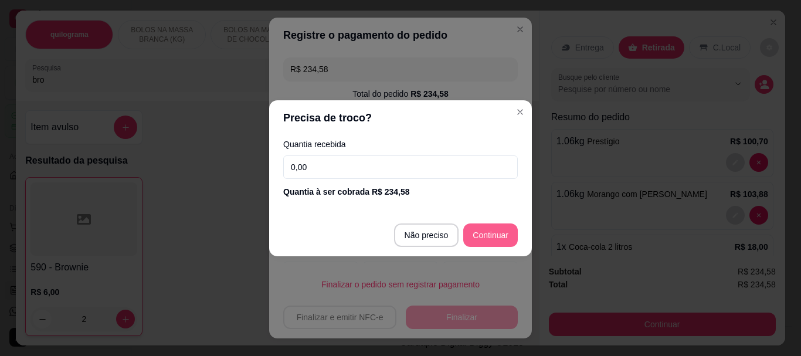
type input "R$ 0,00"
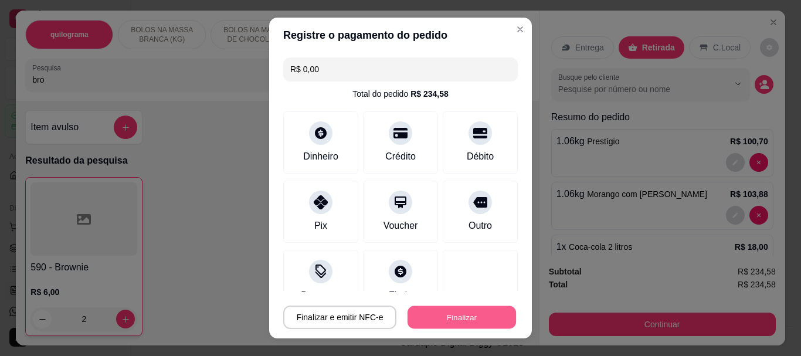
click at [463, 311] on button "Finalizar" at bounding box center [461, 316] width 108 height 23
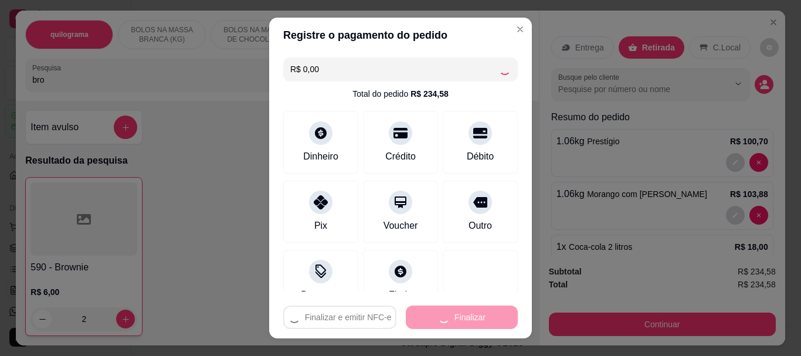
type input "0"
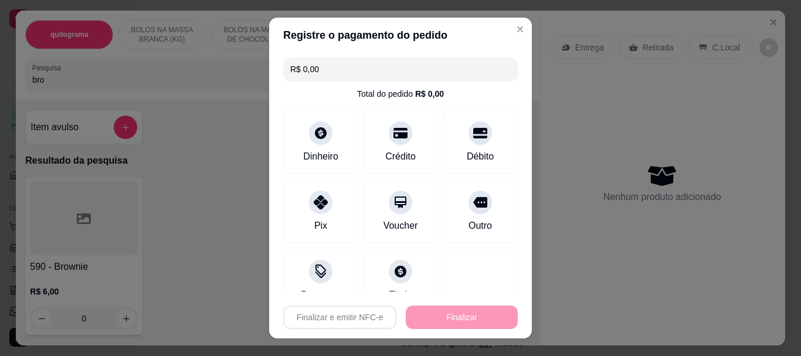
type input "-R$ 234,58"
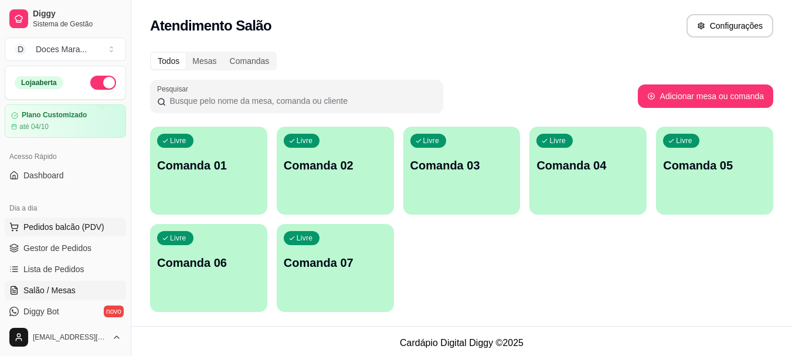
click at [47, 223] on span "Pedidos balcão (PDV)" at bounding box center [63, 227] width 81 height 12
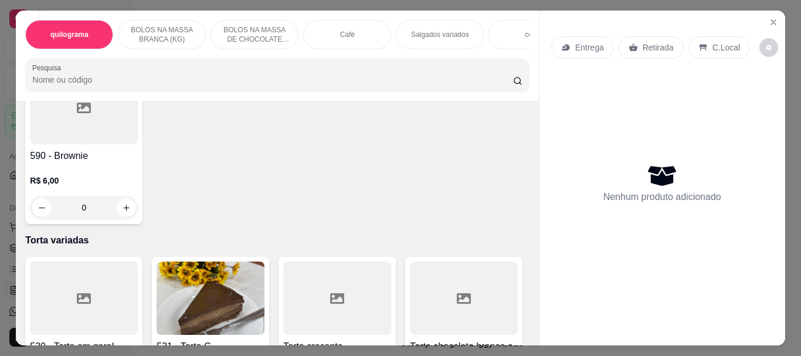
scroll to position [3752, 0]
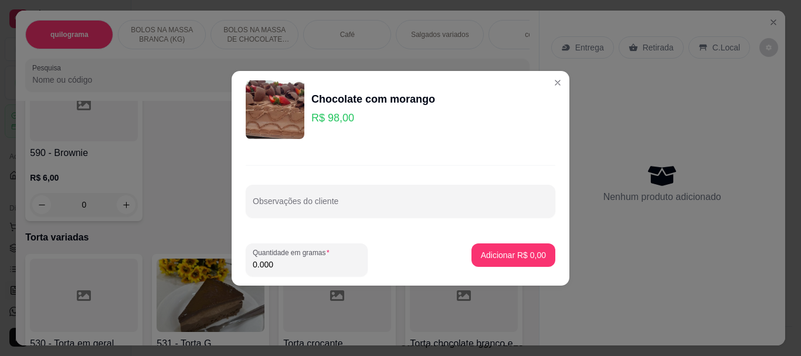
click at [284, 264] on input "0.000" at bounding box center [307, 265] width 108 height 12
type input "1.020"
click at [503, 247] on button "Adicionar R$ 99,96" at bounding box center [511, 254] width 89 height 23
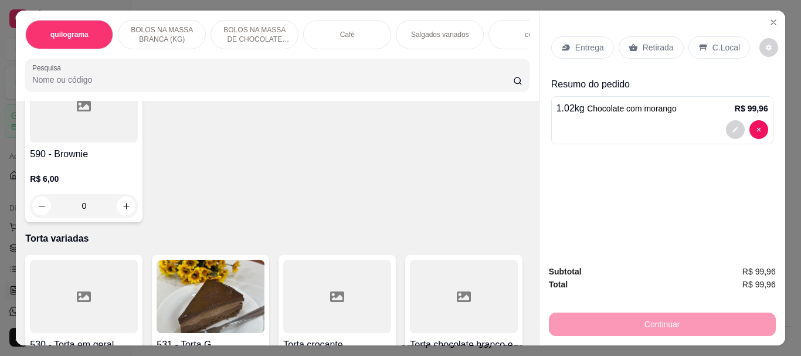
click at [340, 37] on div "Café" at bounding box center [347, 34] width 88 height 29
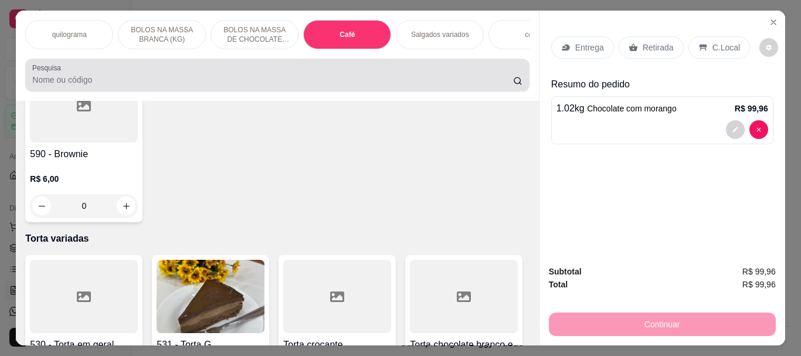
scroll to position [31, 0]
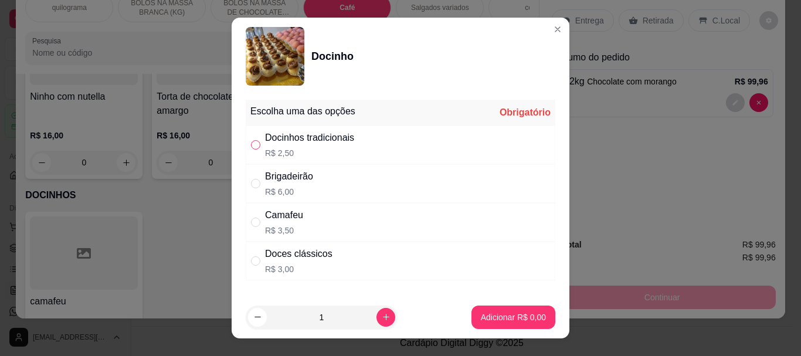
click at [253, 142] on input "" at bounding box center [255, 144] width 9 height 9
radio input "true"
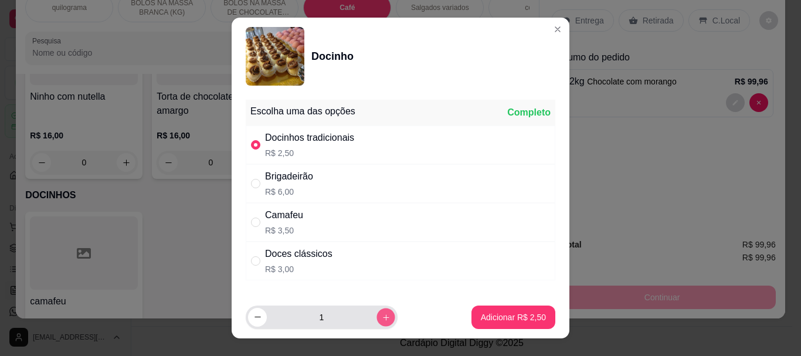
click at [382, 314] on icon "increase-product-quantity" at bounding box center [386, 316] width 9 height 9
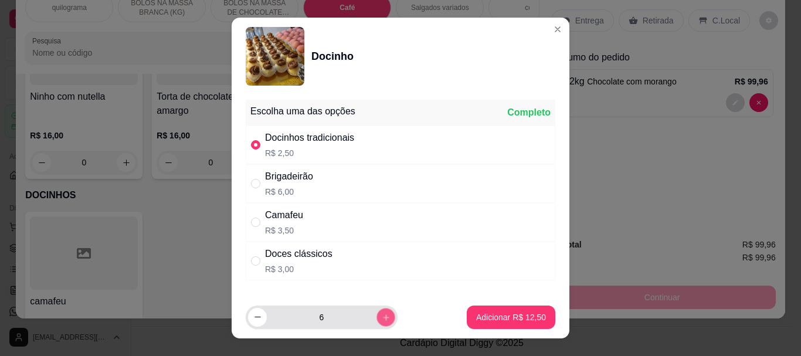
click at [382, 314] on icon "increase-product-quantity" at bounding box center [386, 316] width 9 height 9
type input "8"
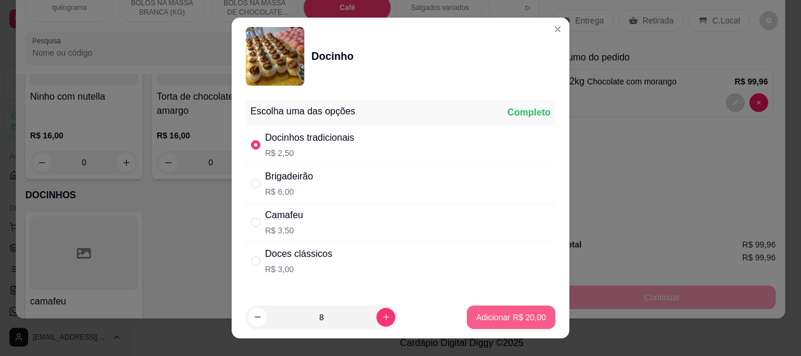
click at [498, 321] on p "Adicionar R$ 20,00" at bounding box center [511, 317] width 70 height 12
type input "8"
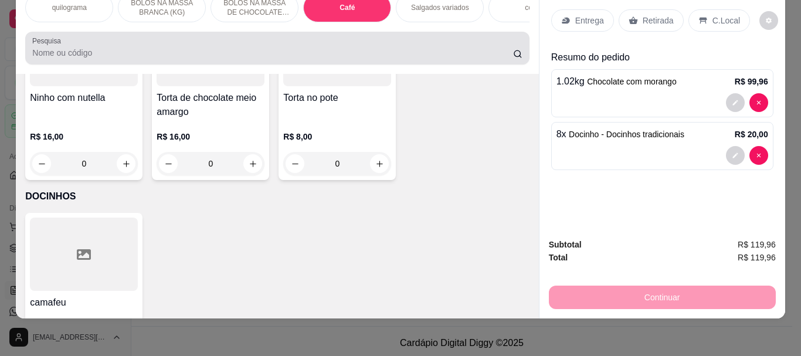
click at [26, 52] on div "Pesquisa" at bounding box center [277, 48] width 504 height 33
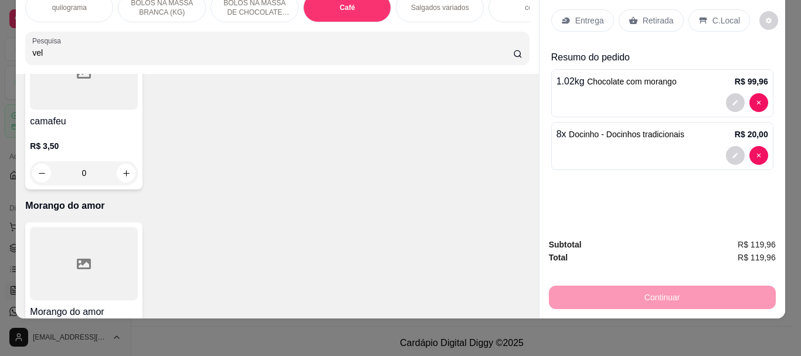
scroll to position [4345, 0]
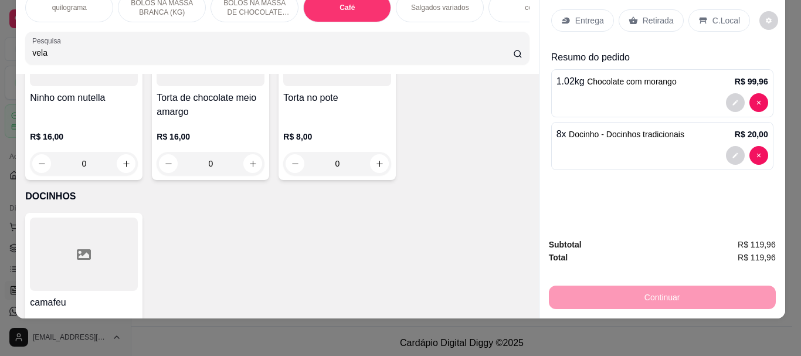
type input "vela"
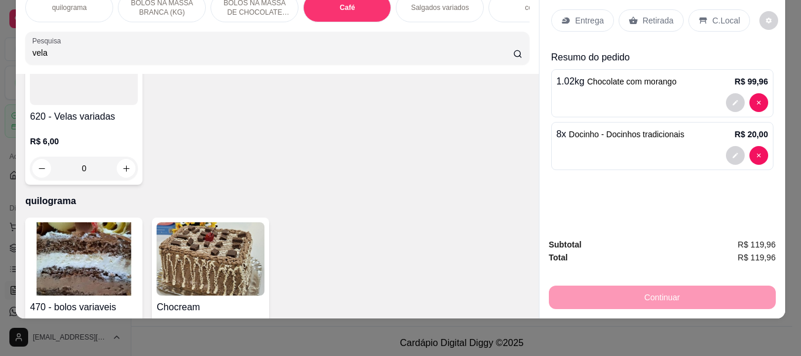
click at [94, 87] on div at bounding box center [84, 68] width 108 height 73
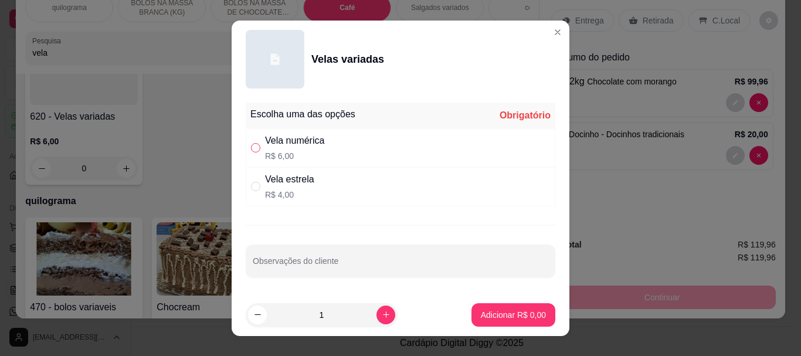
click at [252, 145] on input "" at bounding box center [255, 147] width 9 height 9
radio input "true"
click at [492, 308] on button "Adicionar R$ 6,00" at bounding box center [513, 314] width 84 height 23
type input "1"
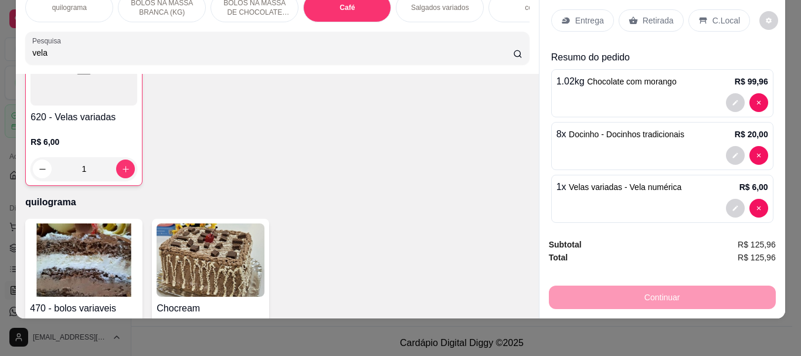
scroll to position [124, 0]
click at [653, 15] on p "Retirada" at bounding box center [658, 21] width 31 height 12
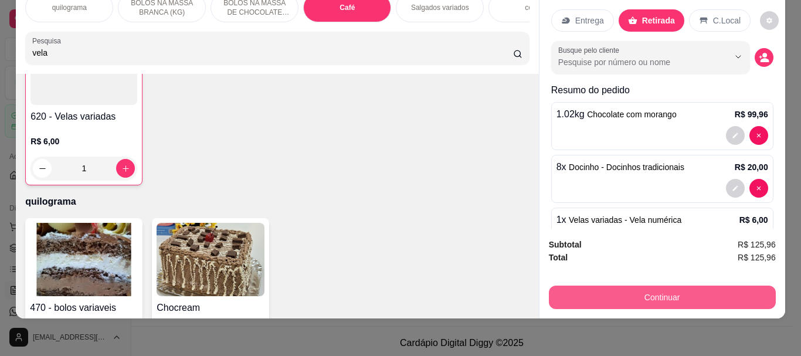
click at [656, 286] on button "Continuar" at bounding box center [662, 297] width 227 height 23
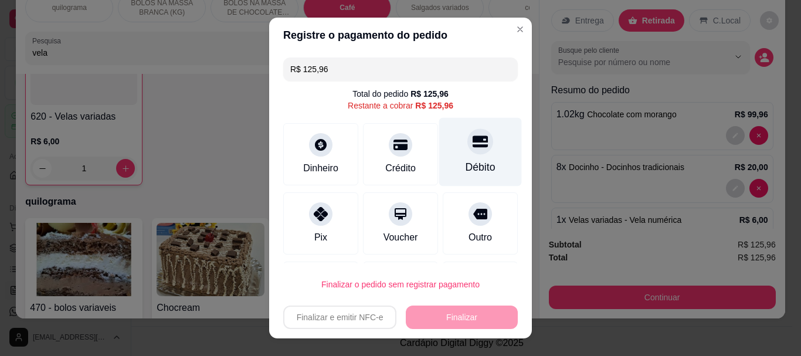
click at [457, 158] on div "Débito" at bounding box center [480, 152] width 83 height 69
type input "R$ 0,00"
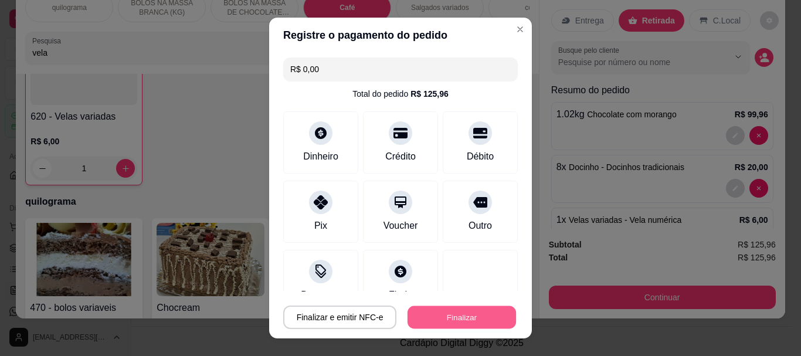
click at [426, 321] on button "Finalizar" at bounding box center [461, 316] width 108 height 23
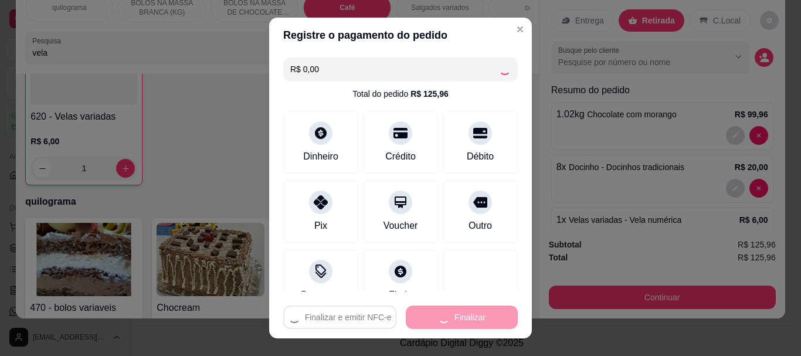
type input "0"
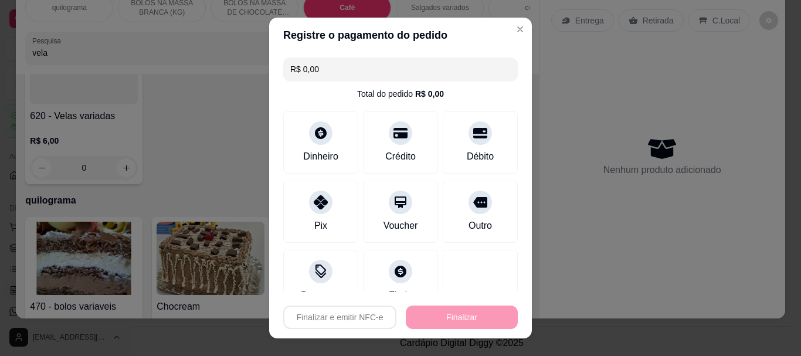
type input "-R$ 125,96"
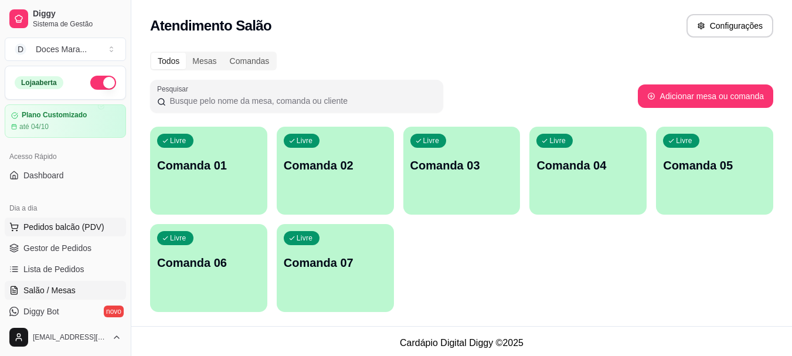
click at [56, 223] on span "Pedidos balcão (PDV)" at bounding box center [63, 227] width 81 height 12
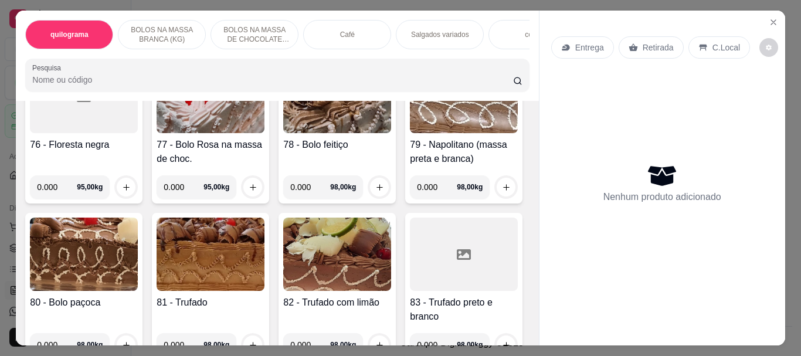
scroll to position [2521, 0]
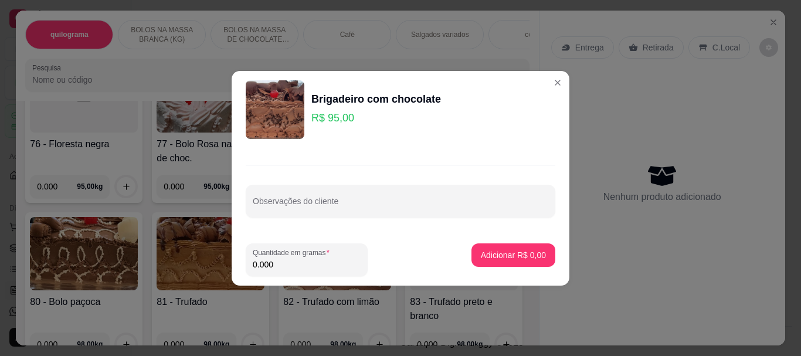
click at [280, 266] on input "0.000" at bounding box center [307, 265] width 108 height 12
type input "0.500"
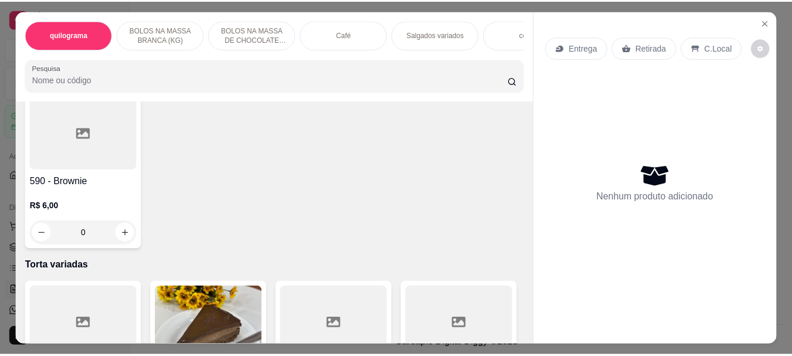
scroll to position [3752, 0]
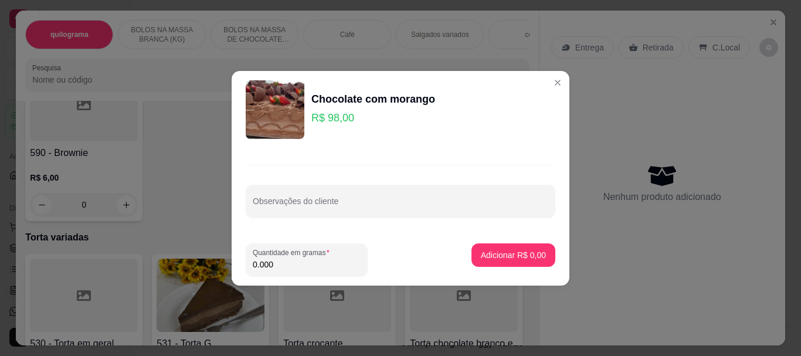
click at [328, 263] on input "0.000" at bounding box center [307, 265] width 108 height 12
type input "0.500"
click at [516, 256] on p "Adicionar R$ 49,00" at bounding box center [511, 254] width 68 height 11
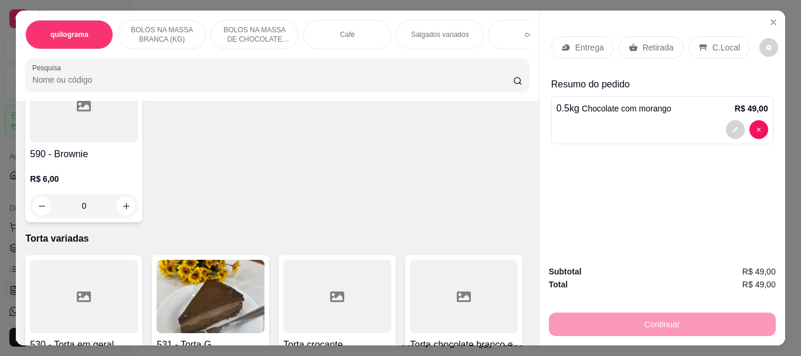
click at [649, 42] on p "Retirada" at bounding box center [658, 48] width 31 height 12
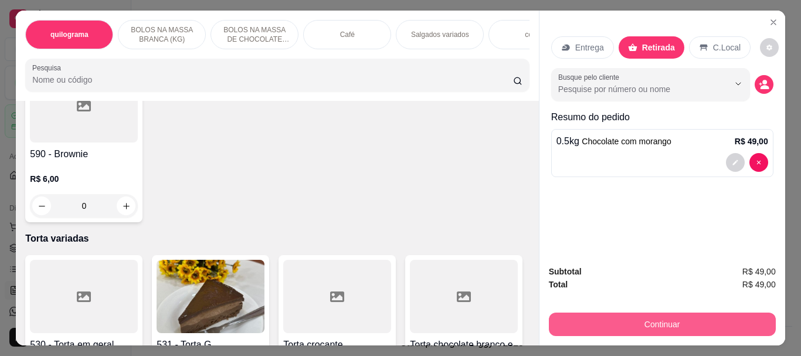
click at [648, 317] on button "Continuar" at bounding box center [662, 323] width 227 height 23
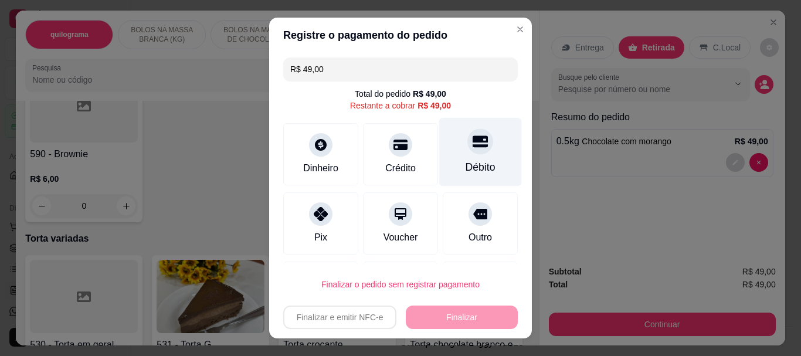
click at [443, 158] on div "Débito" at bounding box center [480, 152] width 83 height 69
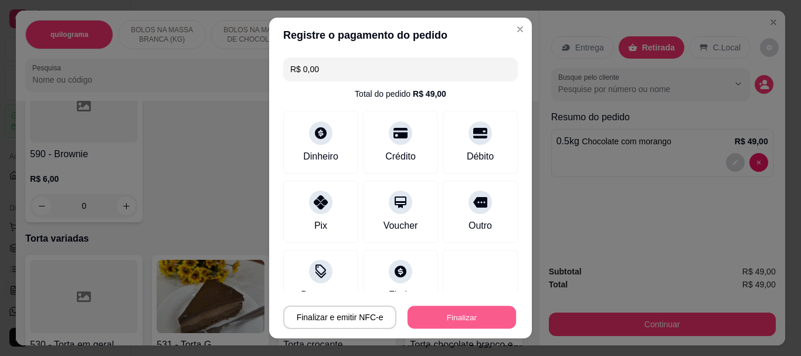
click at [433, 316] on button "Finalizar" at bounding box center [461, 316] width 108 height 23
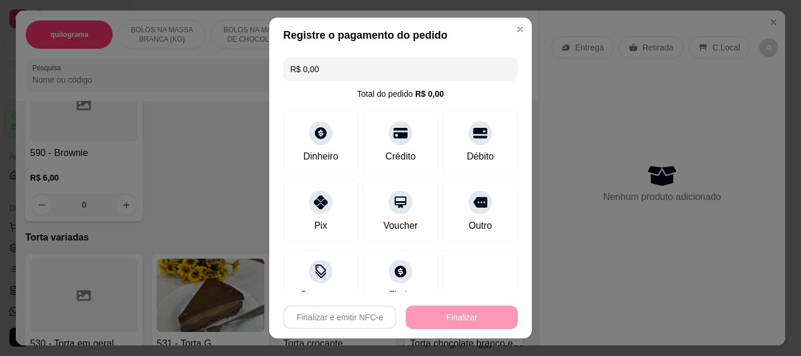
type input "-R$ 49,00"
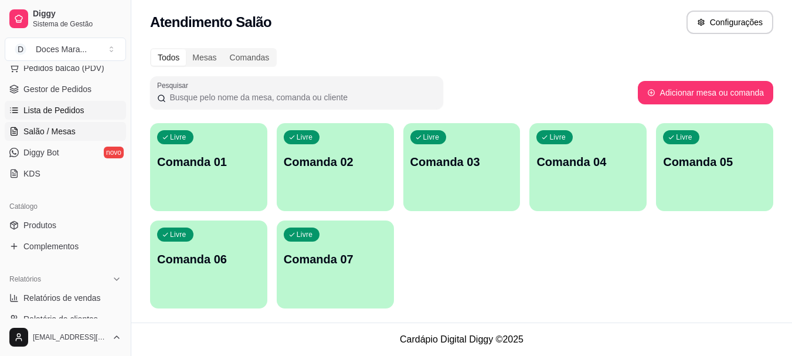
scroll to position [176, 0]
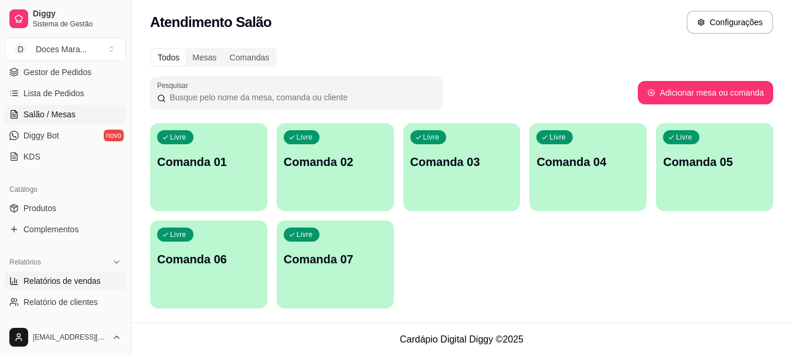
click at [56, 280] on span "Relatórios de vendas" at bounding box center [61, 281] width 77 height 12
select select "ALL"
select select "0"
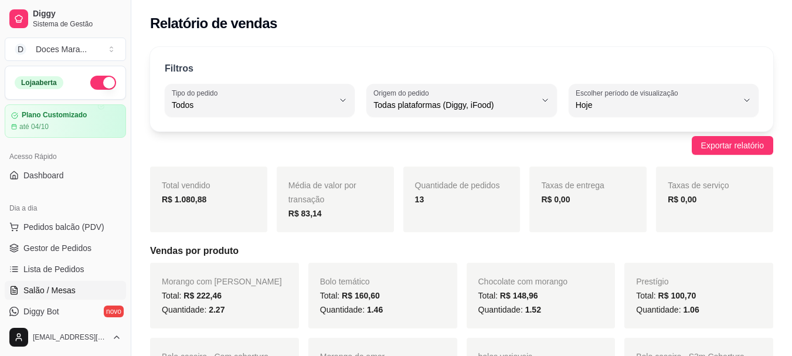
click at [65, 287] on span "Salão / Mesas" at bounding box center [49, 290] width 52 height 12
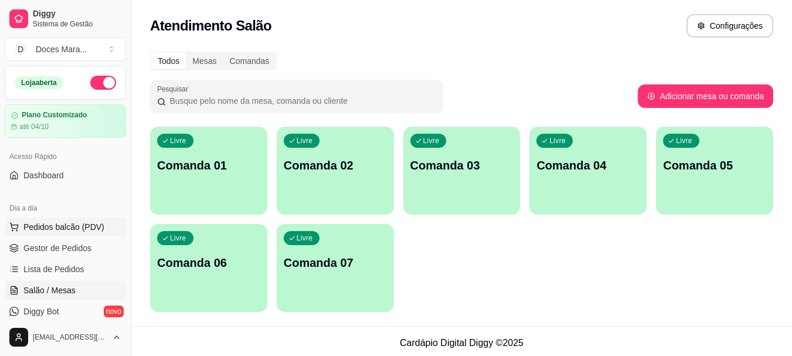
click at [56, 229] on span "Pedidos balcão (PDV)" at bounding box center [63, 227] width 81 height 12
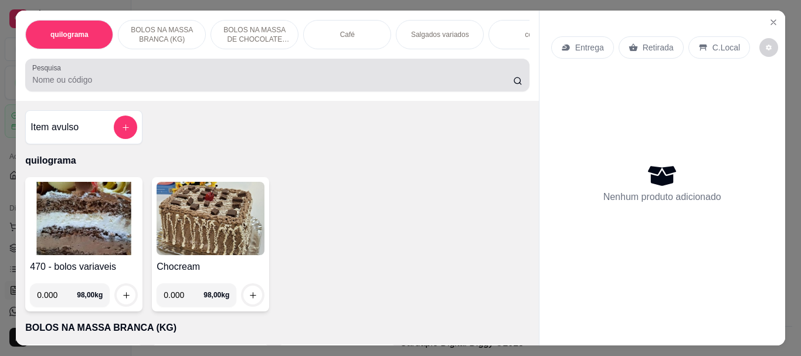
click at [90, 86] on input "Pesquisa" at bounding box center [272, 80] width 481 height 12
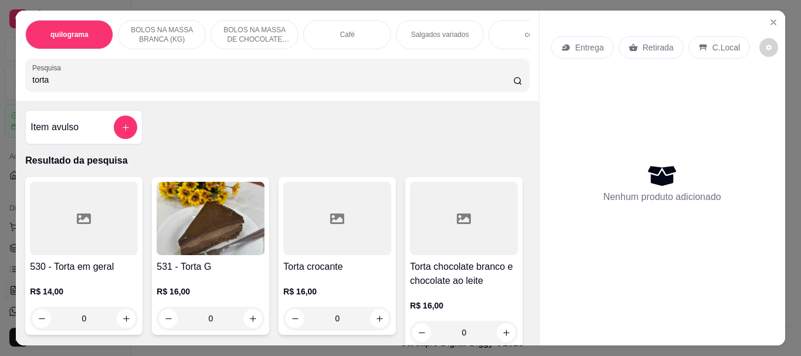
type input "torta"
click at [202, 213] on img at bounding box center [211, 218] width 108 height 73
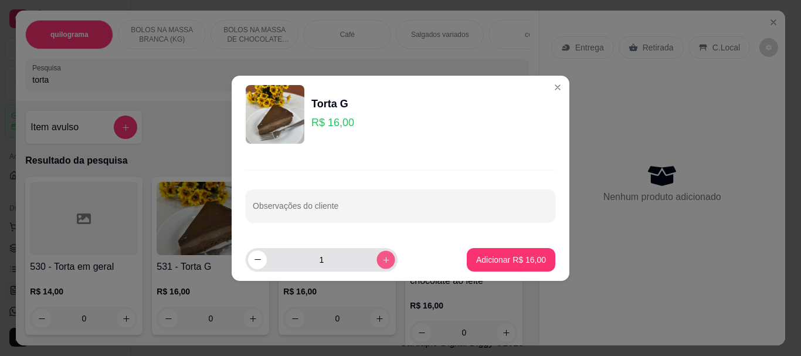
click at [382, 263] on icon "increase-product-quantity" at bounding box center [386, 259] width 9 height 9
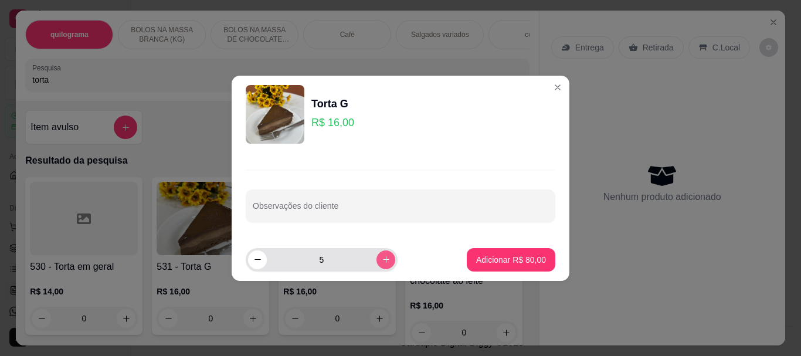
type input "6"
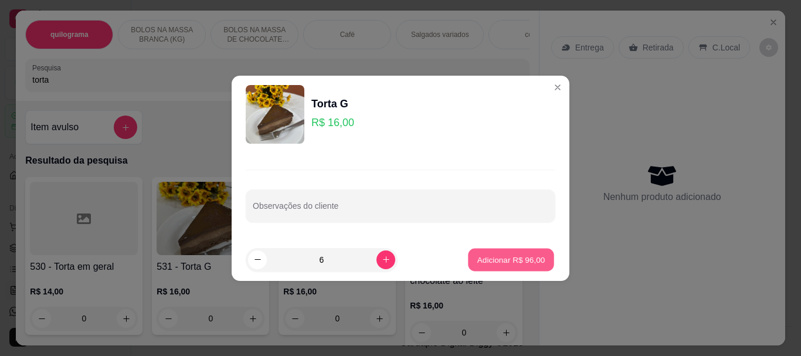
click at [511, 265] on p "Adicionar R$ 96,00" at bounding box center [511, 259] width 68 height 11
type input "6"
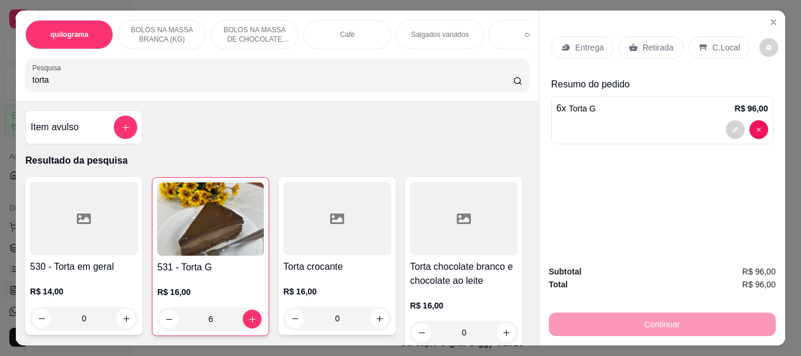
click at [62, 86] on input "torta" at bounding box center [272, 80] width 481 height 12
type input "t"
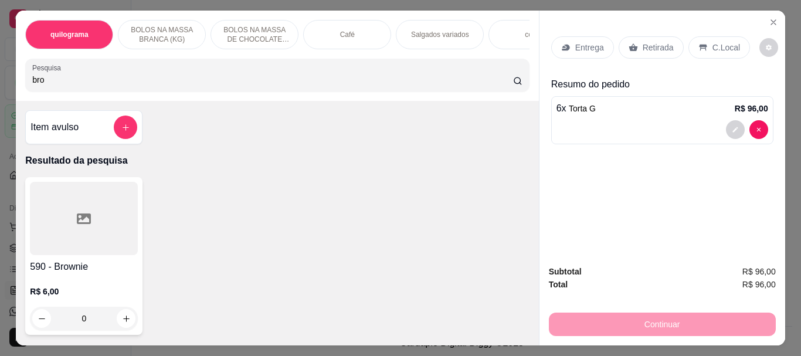
type input "bro"
click at [78, 211] on div at bounding box center [84, 218] width 108 height 73
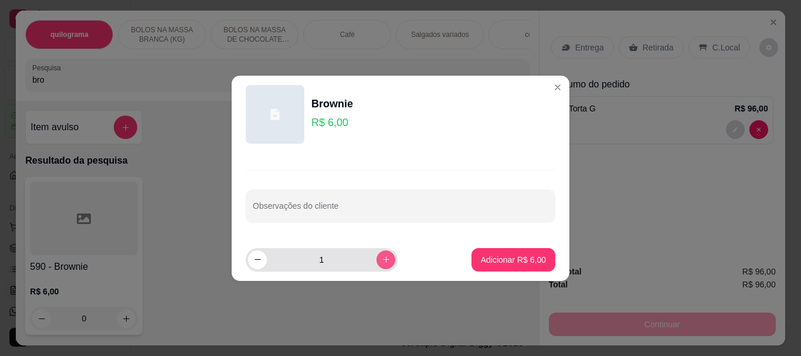
click at [382, 259] on button "increase-product-quantity" at bounding box center [385, 259] width 19 height 19
click at [382, 259] on button "increase-product-quantity" at bounding box center [385, 259] width 18 height 18
click at [382, 259] on button "increase-product-quantity" at bounding box center [385, 259] width 19 height 19
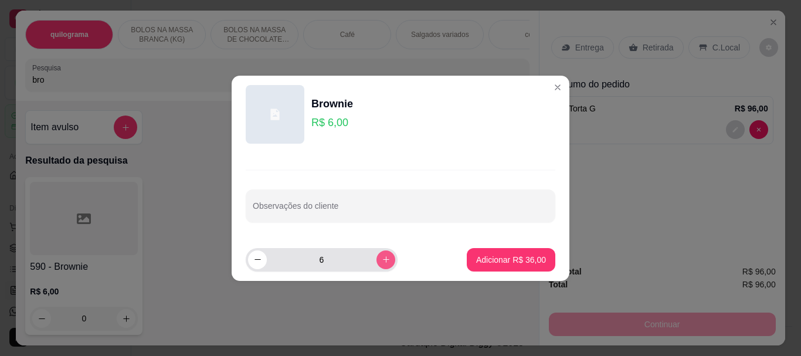
click at [382, 259] on button "increase-product-quantity" at bounding box center [385, 259] width 19 height 19
click at [382, 259] on button "increase-product-quantity" at bounding box center [385, 259] width 18 height 18
type input "8"
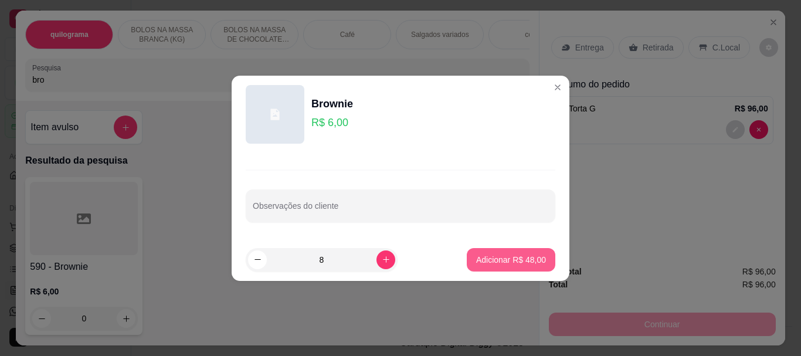
click at [503, 263] on p "Adicionar R$ 48,00" at bounding box center [511, 260] width 70 height 12
type input "8"
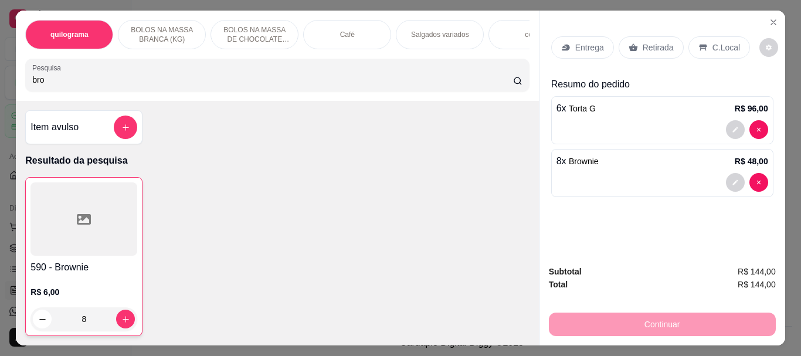
click at [648, 43] on p "Retirada" at bounding box center [658, 48] width 31 height 12
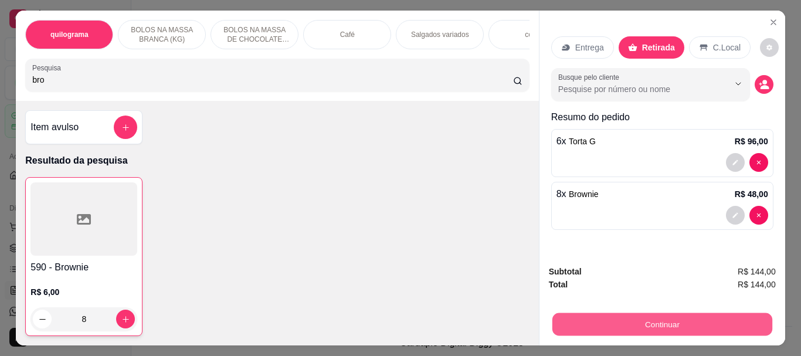
click at [668, 315] on button "Continuar" at bounding box center [662, 323] width 220 height 23
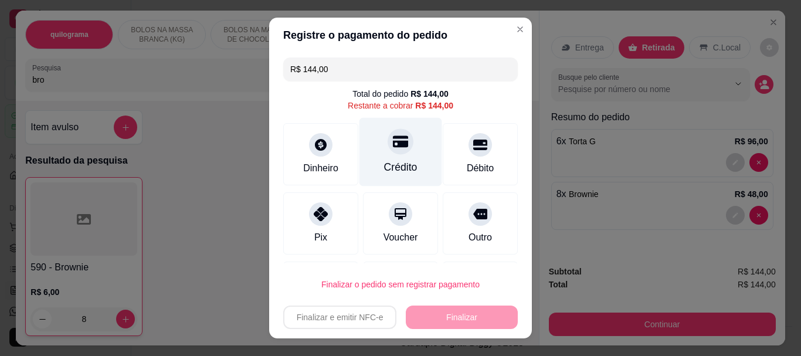
click at [390, 155] on div "Crédito" at bounding box center [400, 152] width 83 height 69
type input "R$ 0,00"
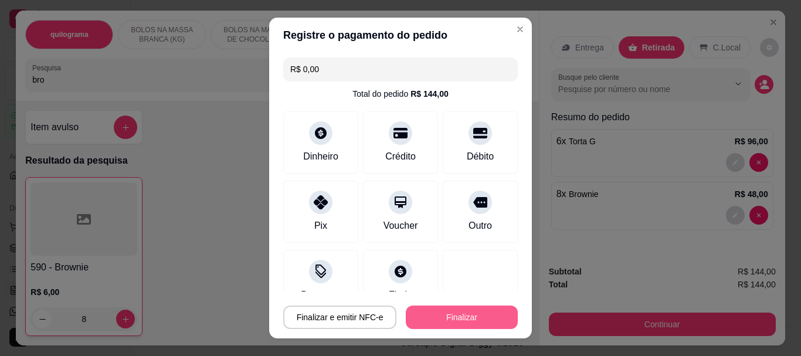
click at [448, 315] on button "Finalizar" at bounding box center [462, 316] width 112 height 23
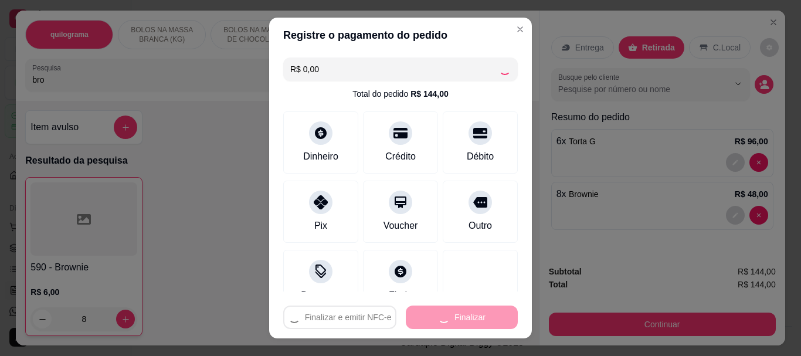
type input "0"
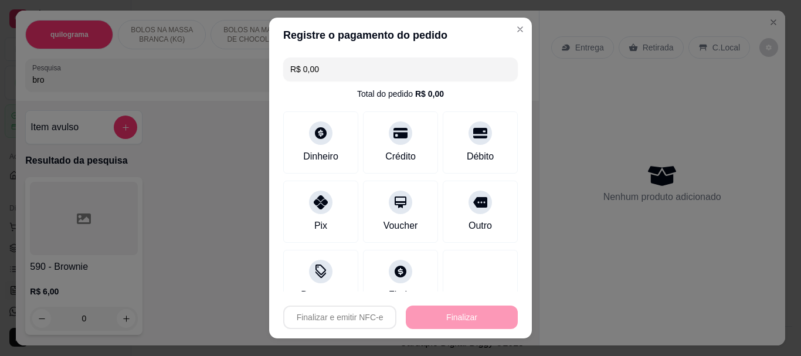
type input "-R$ 144,00"
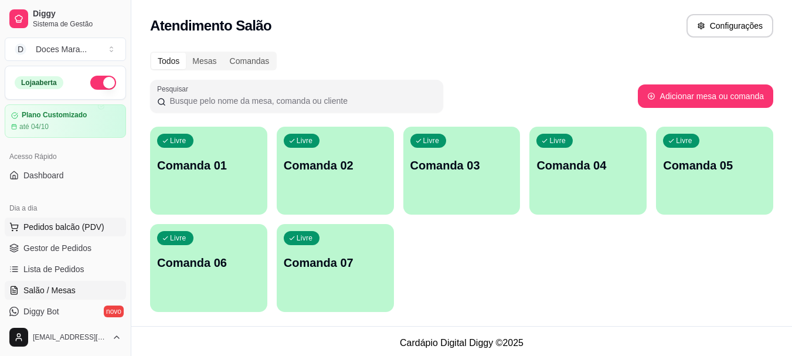
click at [47, 229] on span "Pedidos balcão (PDV)" at bounding box center [63, 227] width 81 height 12
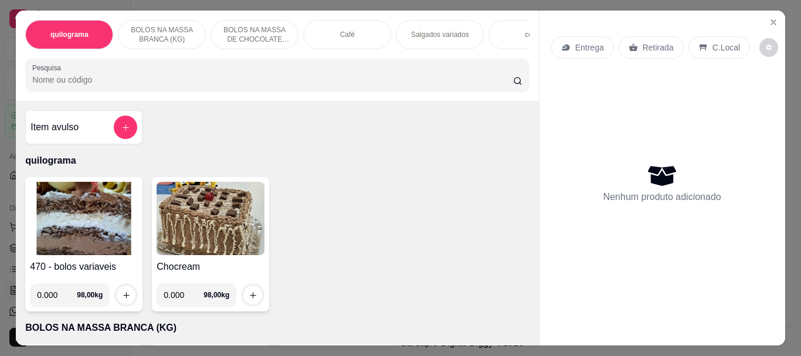
click at [335, 37] on div "Café" at bounding box center [347, 34] width 88 height 29
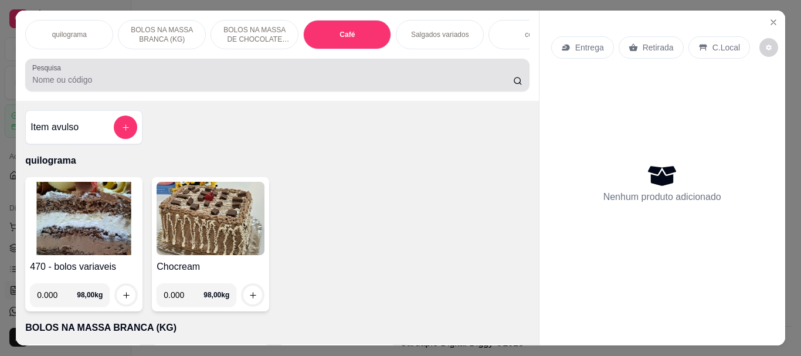
scroll to position [31, 0]
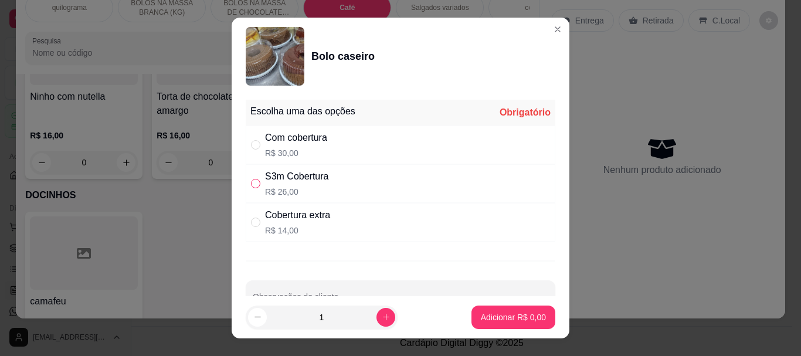
click at [253, 182] on input "" at bounding box center [255, 183] width 9 height 9
radio input "true"
click at [490, 315] on p "Adicionar R$ 26,00" at bounding box center [511, 316] width 68 height 11
type input "1"
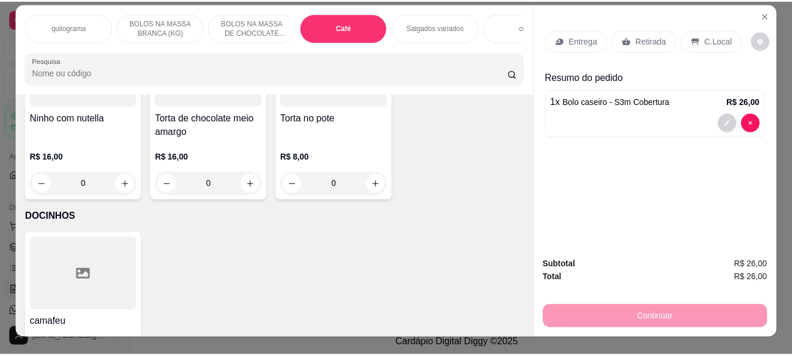
scroll to position [0, 0]
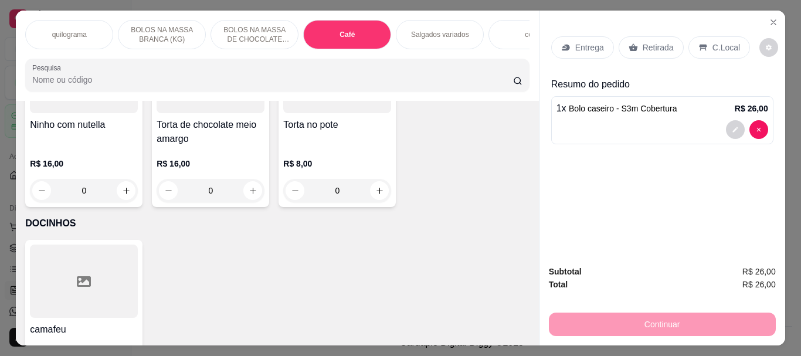
click at [653, 42] on p "Retirada" at bounding box center [658, 48] width 31 height 12
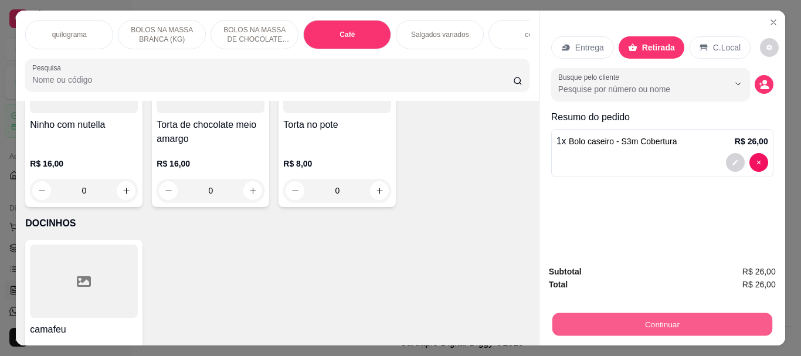
click at [645, 317] on button "Continuar" at bounding box center [662, 323] width 220 height 23
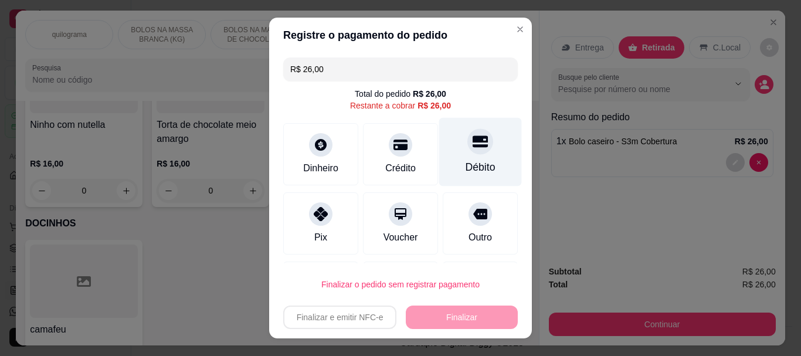
click at [467, 151] on div at bounding box center [480, 142] width 26 height 26
type input "R$ 0,00"
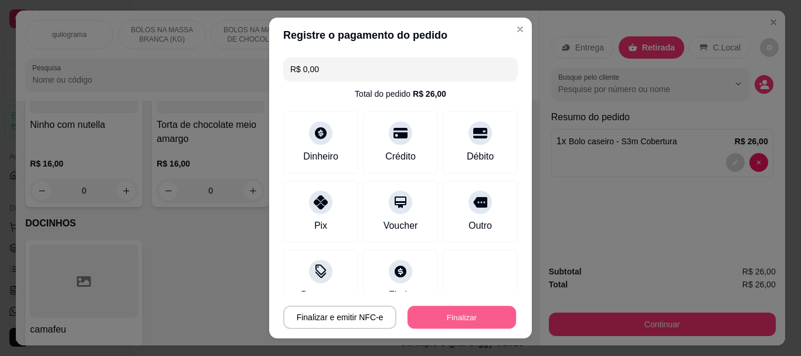
click at [457, 313] on button "Finalizar" at bounding box center [461, 316] width 108 height 23
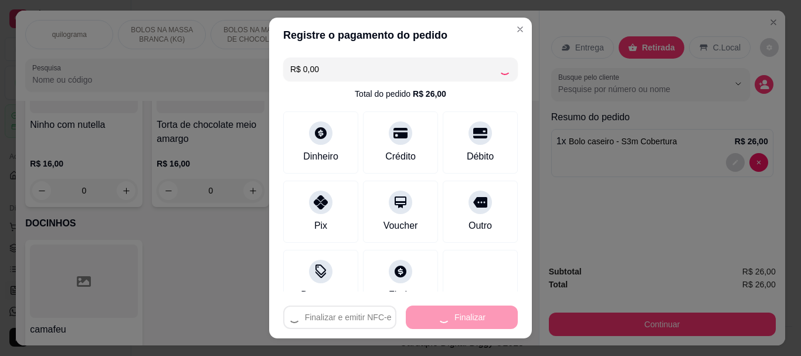
type input "0"
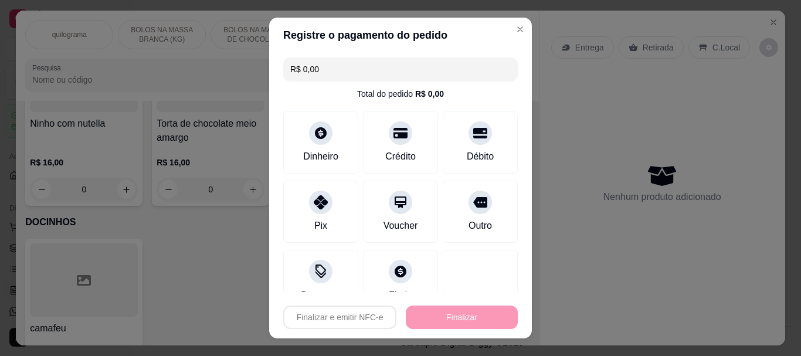
type input "-R$ 26,00"
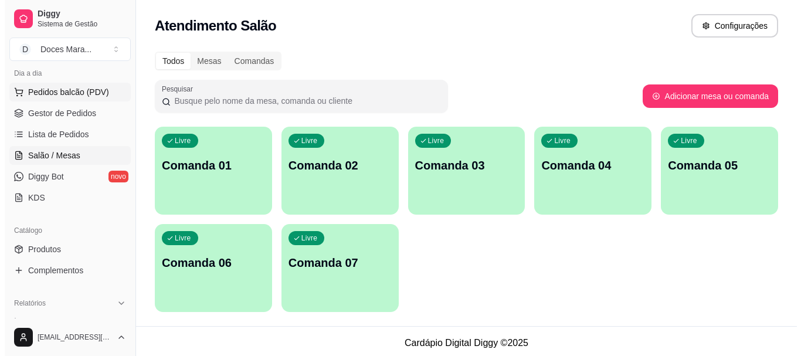
scroll to position [176, 0]
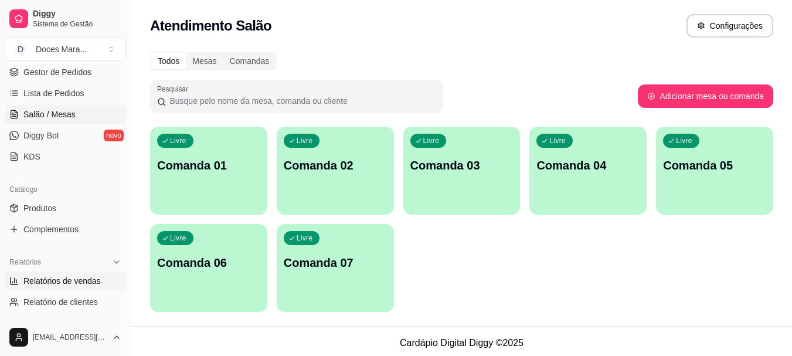
click at [80, 281] on span "Relatórios de vendas" at bounding box center [61, 281] width 77 height 12
select select "ALL"
select select "0"
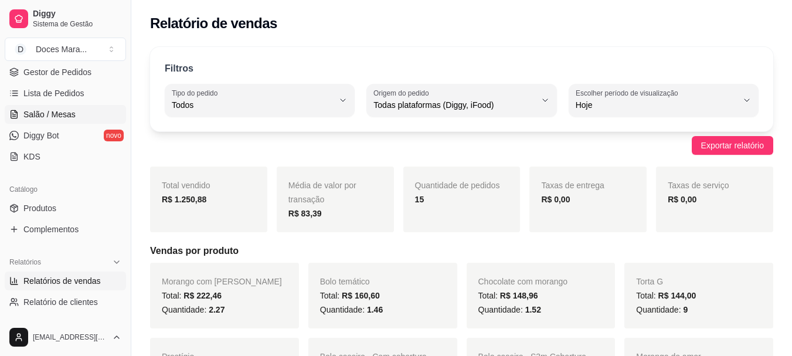
click at [56, 115] on span "Salão / Mesas" at bounding box center [49, 114] width 52 height 12
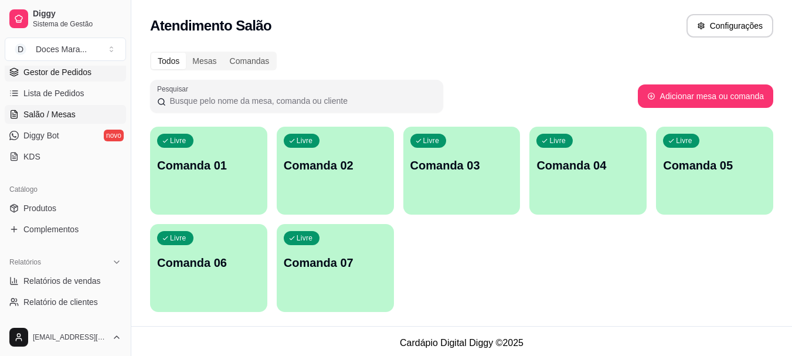
click at [56, 70] on span "Gestor de Pedidos" at bounding box center [57, 72] width 68 height 12
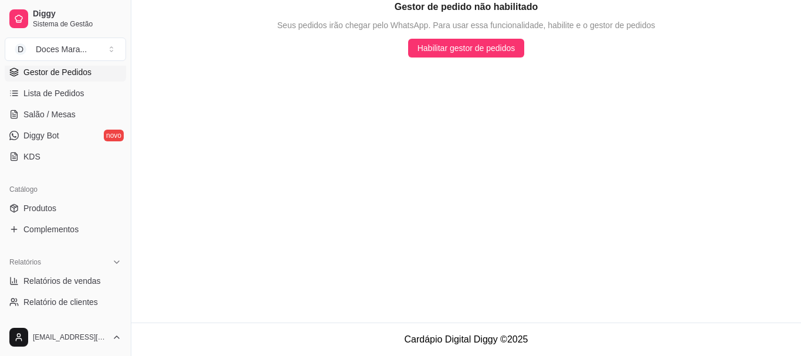
click at [47, 74] on span "Gestor de Pedidos" at bounding box center [57, 72] width 68 height 12
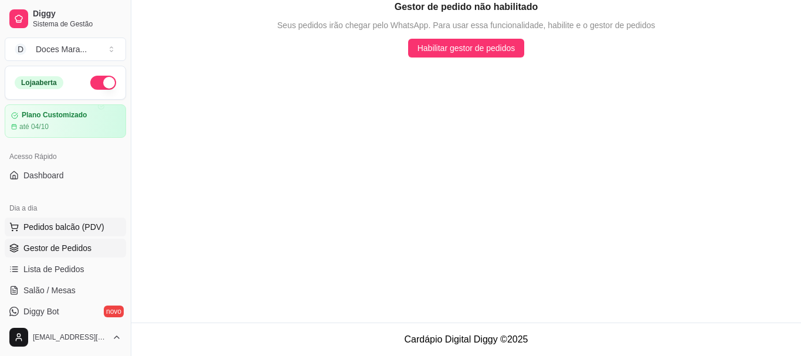
click at [48, 225] on span "Pedidos balcão (PDV)" at bounding box center [63, 227] width 81 height 12
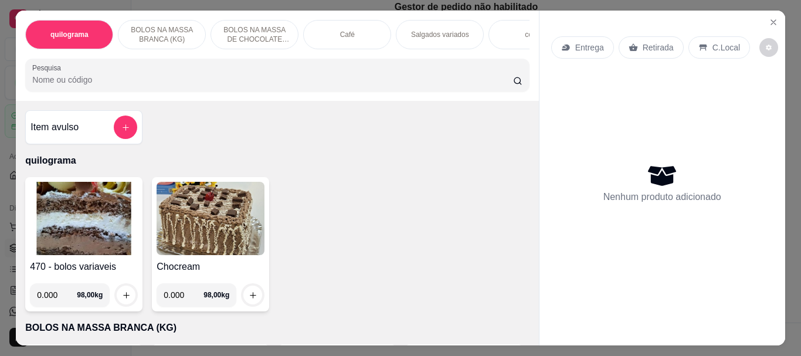
click at [100, 235] on img at bounding box center [84, 218] width 108 height 73
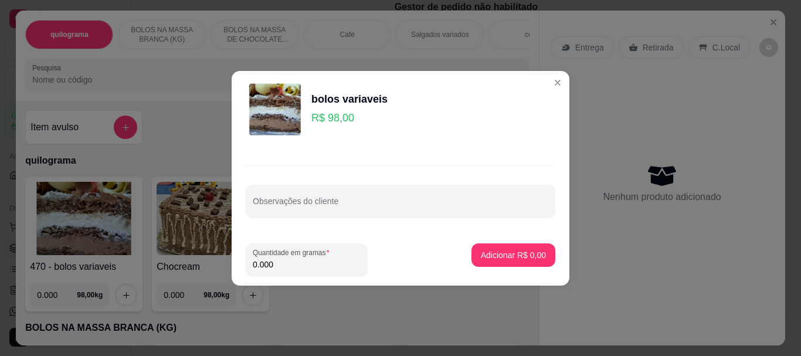
click at [277, 267] on input "0.000" at bounding box center [307, 265] width 108 height 12
type input "0.110"
click at [481, 257] on p "Adicionar R$ 10,78" at bounding box center [511, 255] width 70 height 12
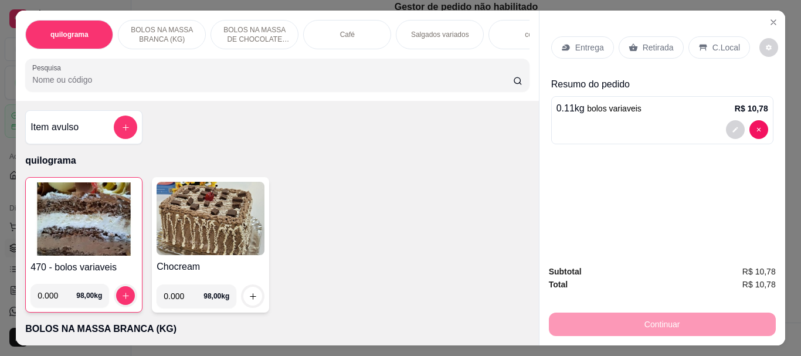
click at [651, 42] on p "Retirada" at bounding box center [658, 48] width 31 height 12
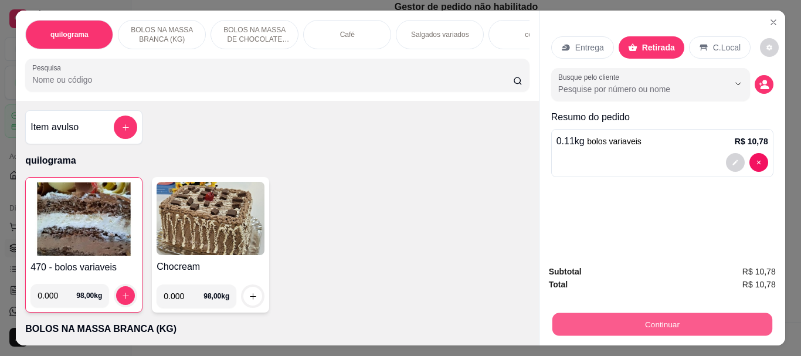
click at [659, 315] on button "Continuar" at bounding box center [662, 323] width 220 height 23
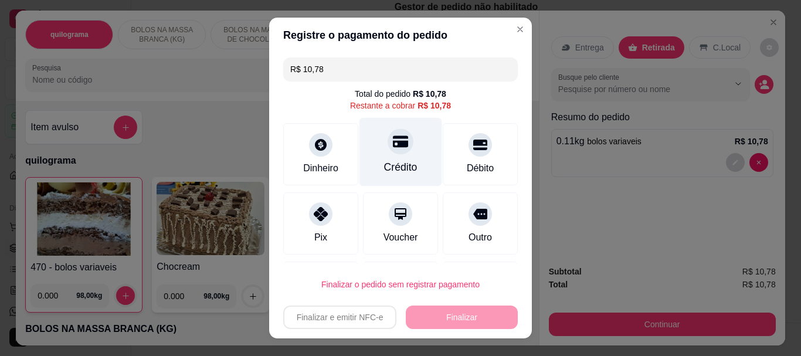
click at [394, 158] on div "Crédito" at bounding box center [400, 152] width 83 height 69
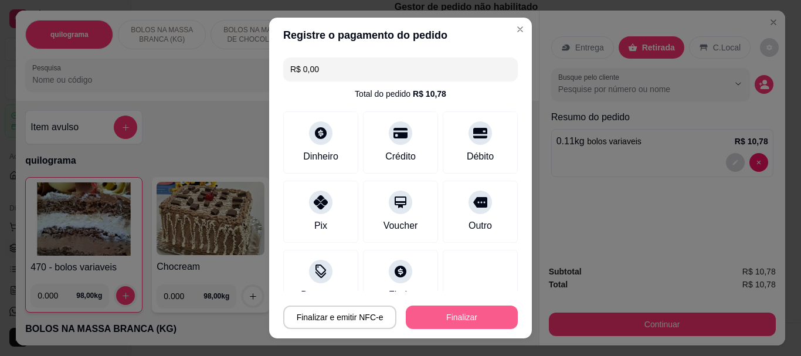
click at [434, 325] on button "Finalizar" at bounding box center [462, 316] width 112 height 23
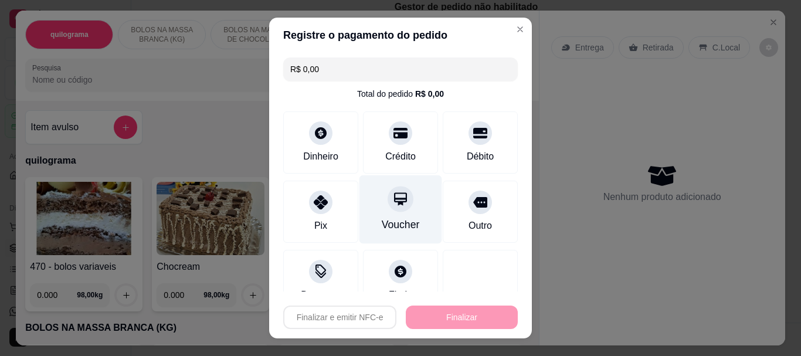
type input "-R$ 10,78"
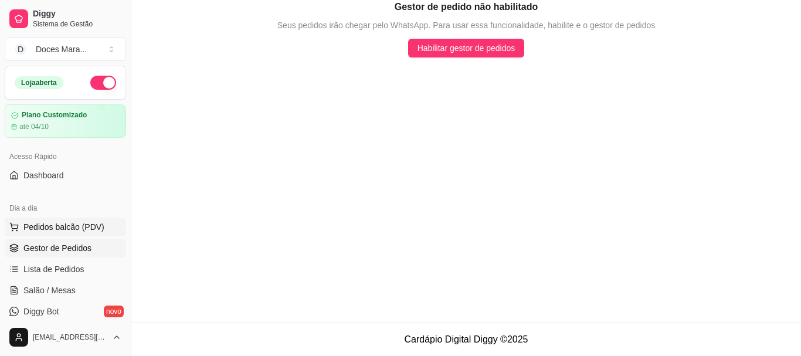
click at [74, 226] on span "Pedidos balcão (PDV)" at bounding box center [63, 227] width 81 height 12
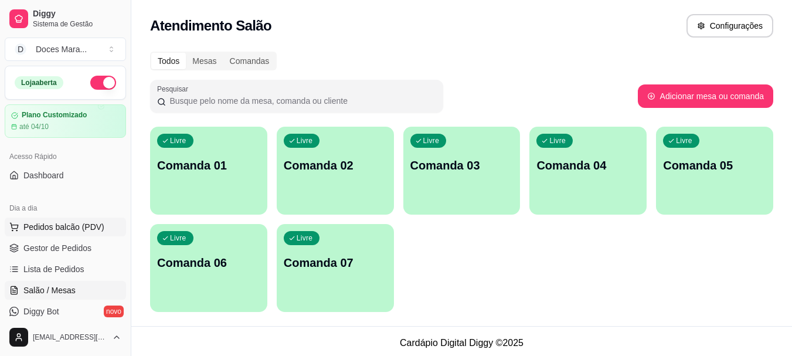
click at [69, 228] on span "Pedidos balcão (PDV)" at bounding box center [63, 227] width 81 height 12
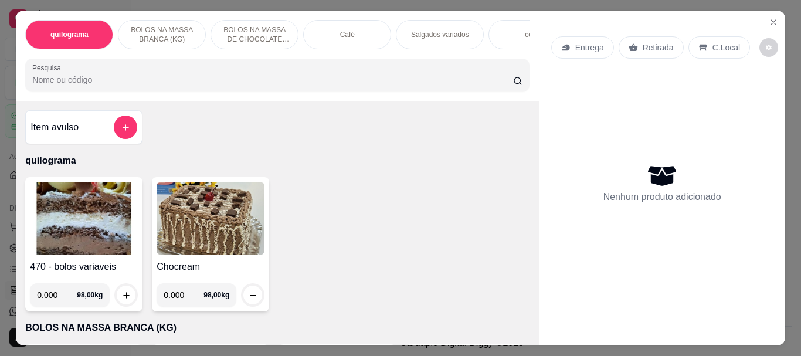
click at [96, 83] on input "Pesquisa" at bounding box center [272, 80] width 481 height 12
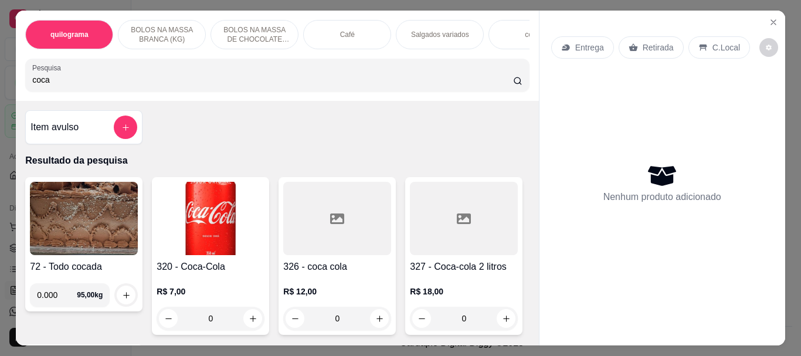
type input "coca"
click at [188, 204] on img at bounding box center [211, 218] width 108 height 73
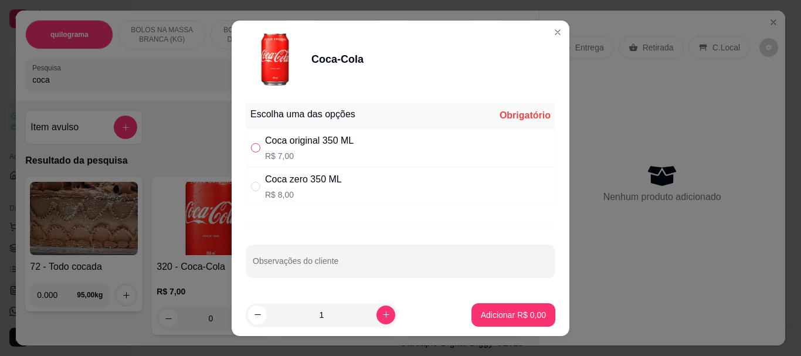
click at [252, 148] on input "" at bounding box center [255, 147] width 9 height 9
radio input "true"
click at [490, 308] on button "Adicionar R$ 7,00" at bounding box center [513, 314] width 84 height 23
type input "1"
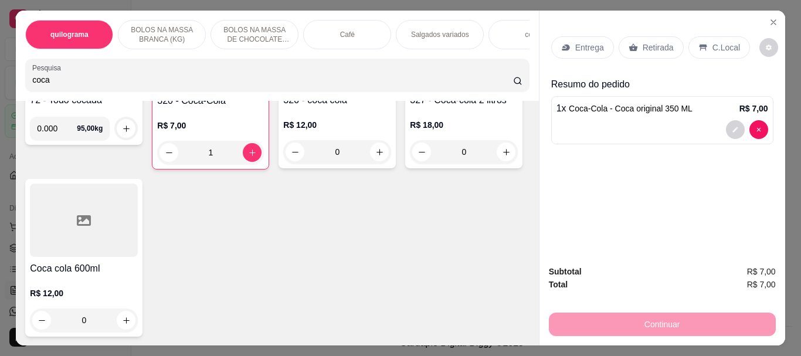
scroll to position [176, 0]
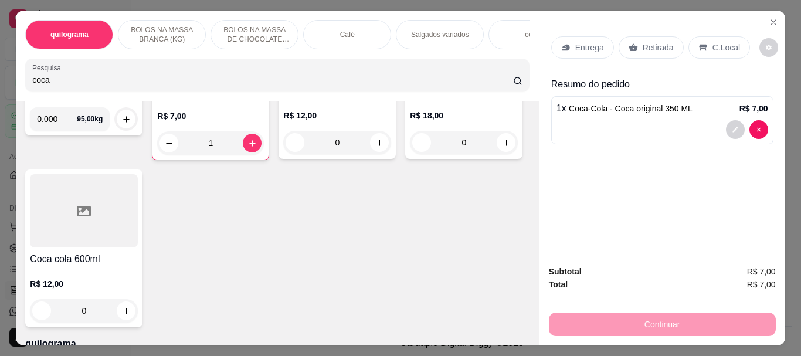
click at [410, 79] on div at bounding box center [464, 42] width 108 height 73
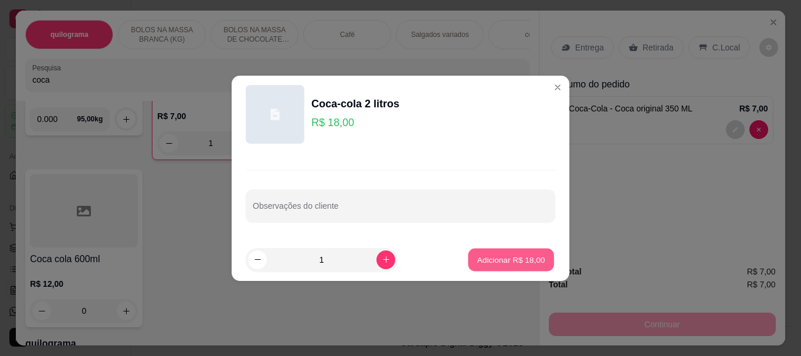
click at [499, 259] on p "Adicionar R$ 18,00" at bounding box center [511, 259] width 68 height 11
type input "1"
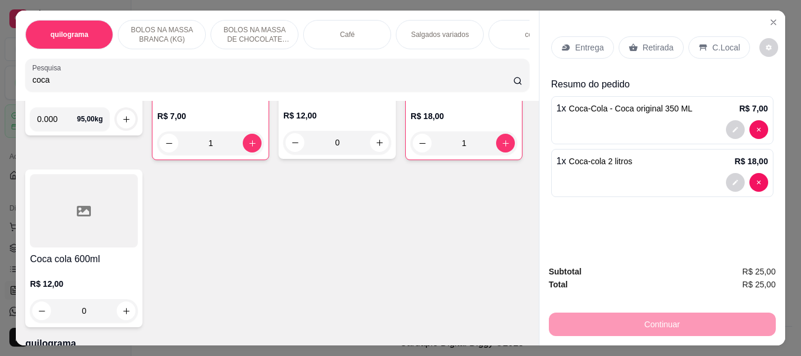
click at [648, 42] on p "Retirada" at bounding box center [658, 48] width 31 height 12
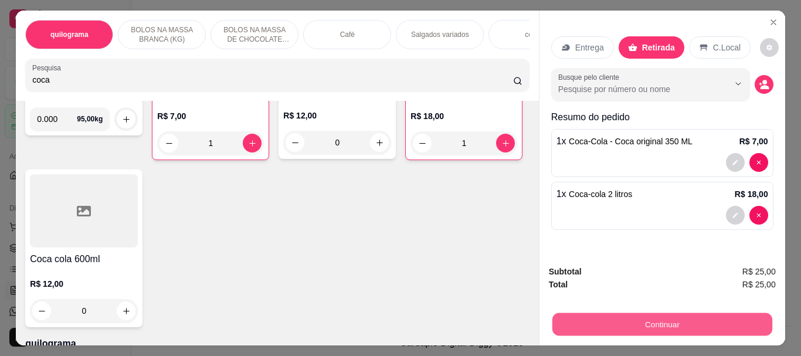
click at [650, 312] on button "Continuar" at bounding box center [662, 323] width 220 height 23
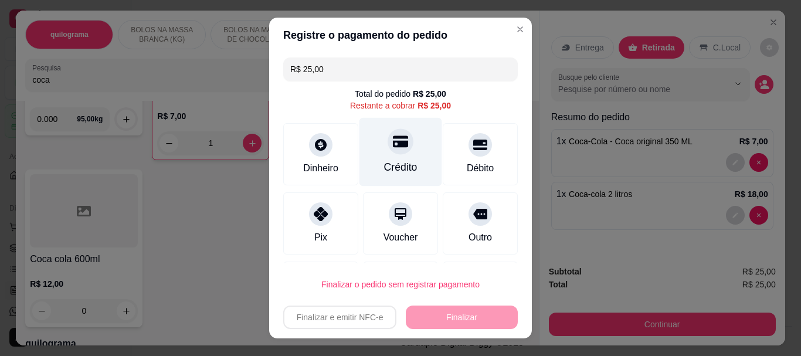
click at [382, 155] on div "Crédito" at bounding box center [400, 152] width 83 height 69
type input "R$ 0,00"
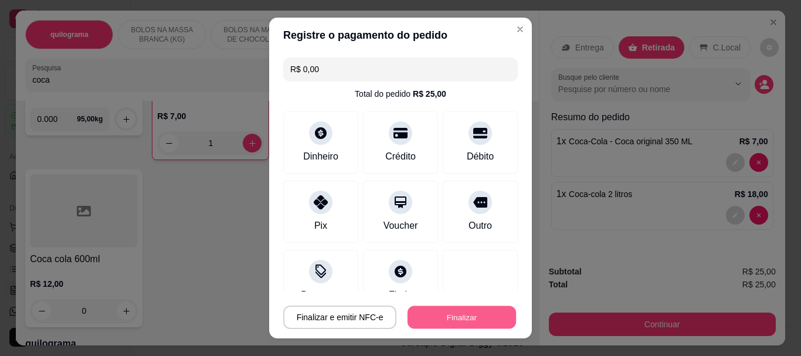
click at [451, 314] on button "Finalizar" at bounding box center [461, 316] width 108 height 23
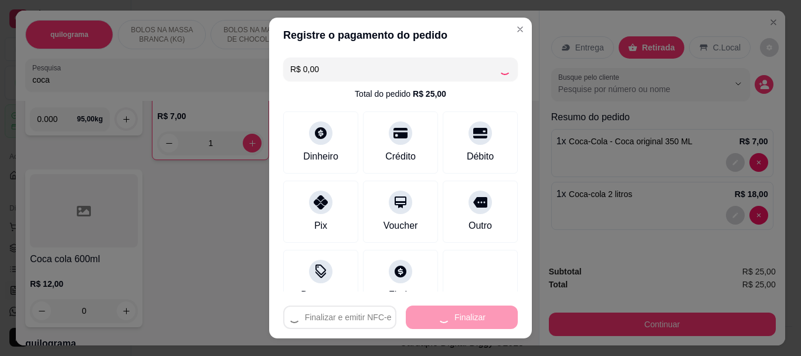
type input "0"
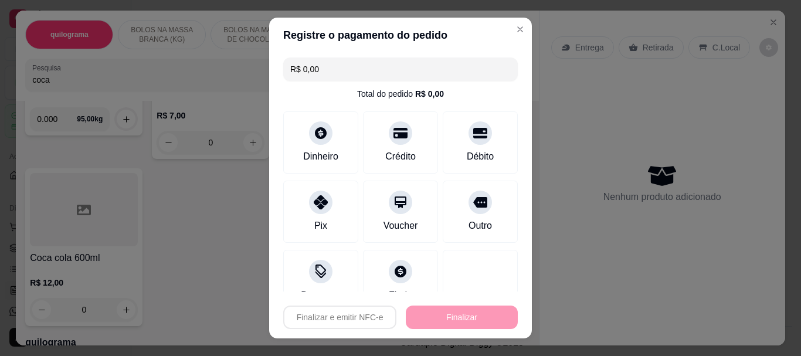
type input "-R$ 25,00"
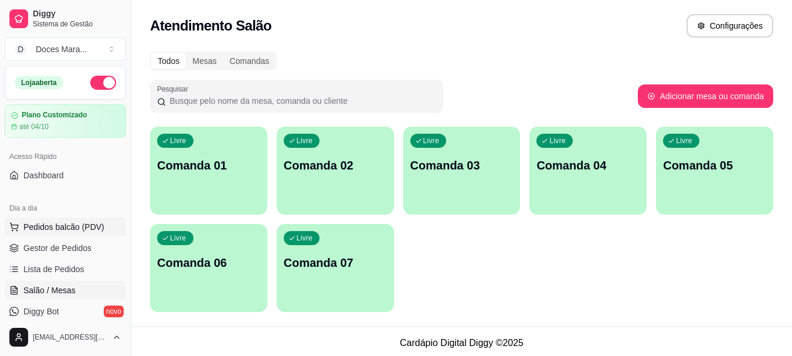
click at [47, 230] on span "Pedidos balcão (PDV)" at bounding box center [63, 227] width 81 height 12
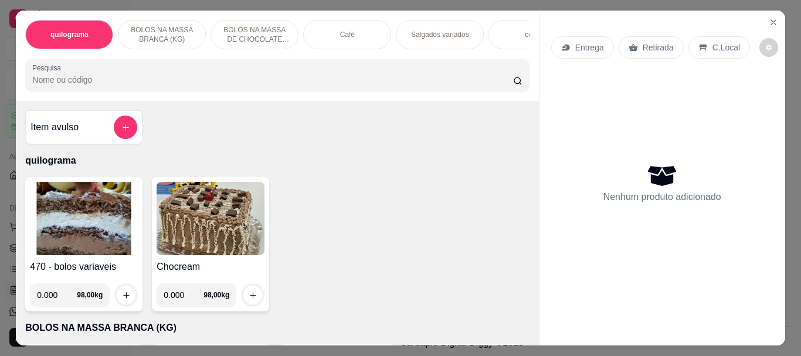
click at [80, 225] on img at bounding box center [84, 218] width 108 height 73
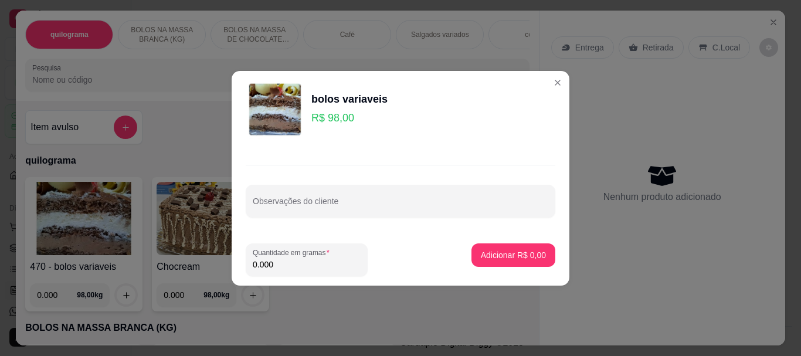
click at [273, 267] on input "0.000" at bounding box center [307, 265] width 108 height 12
type input "0.850"
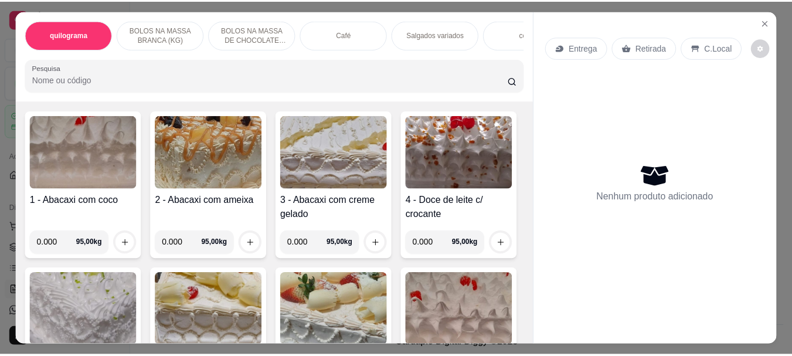
scroll to position [235, 0]
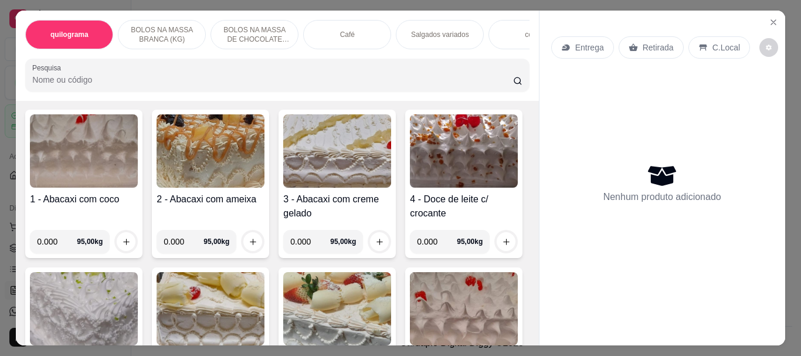
click at [264, 308] on img at bounding box center [211, 308] width 108 height 73
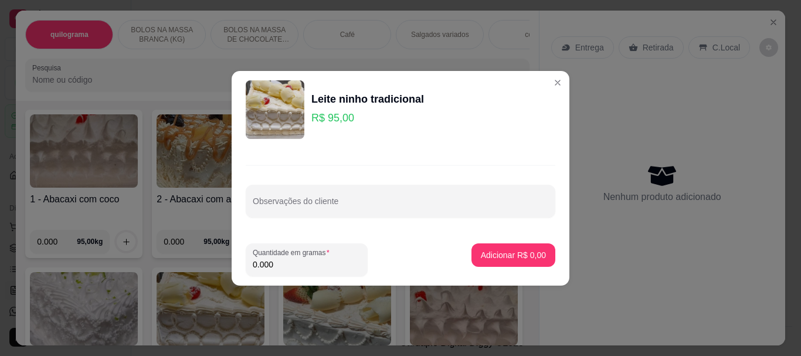
click at [281, 259] on input "0.000" at bounding box center [307, 265] width 108 height 12
type input "0.850"
click at [522, 259] on p "Adicionar R$ 80,75" at bounding box center [511, 255] width 70 height 12
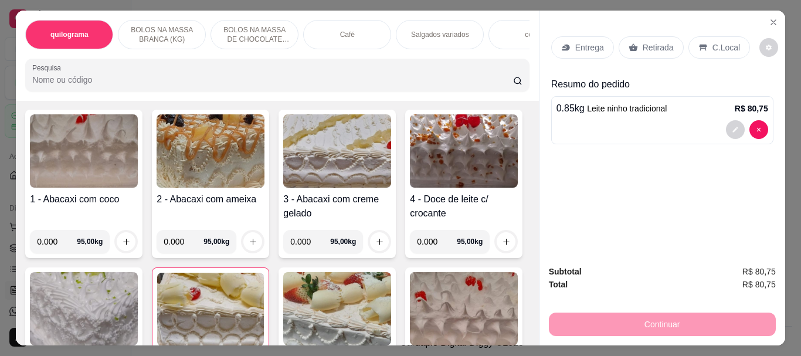
click at [643, 43] on p "Retirada" at bounding box center [658, 48] width 31 height 12
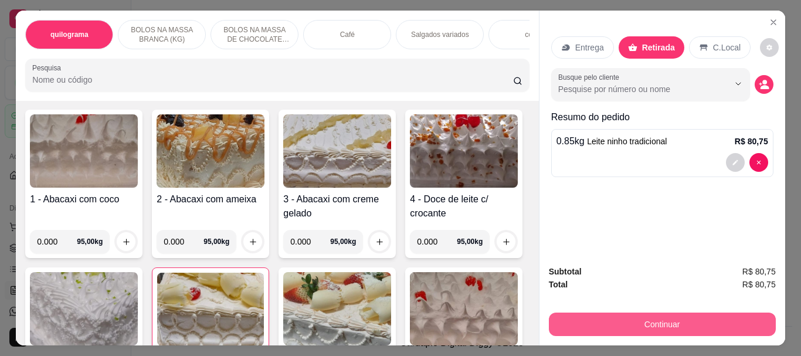
click at [651, 321] on button "Continuar" at bounding box center [662, 323] width 227 height 23
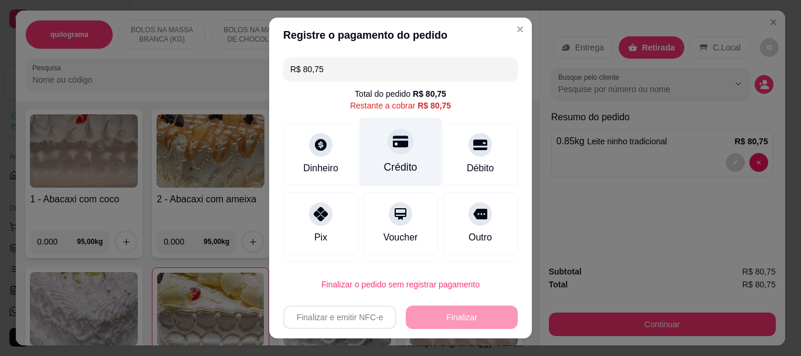
click at [397, 160] on div "Crédito" at bounding box center [400, 167] width 33 height 15
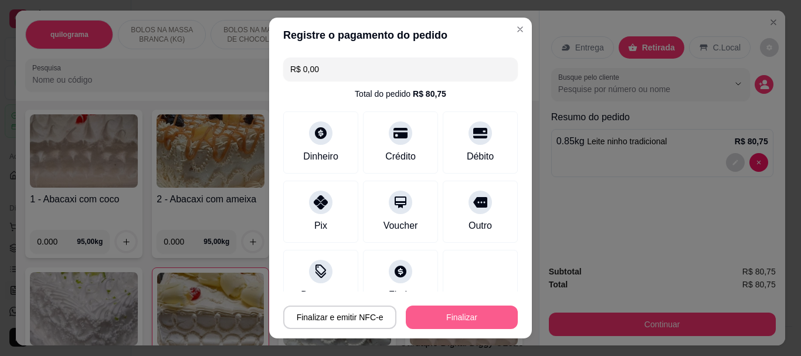
click at [445, 311] on button "Finalizar" at bounding box center [462, 316] width 112 height 23
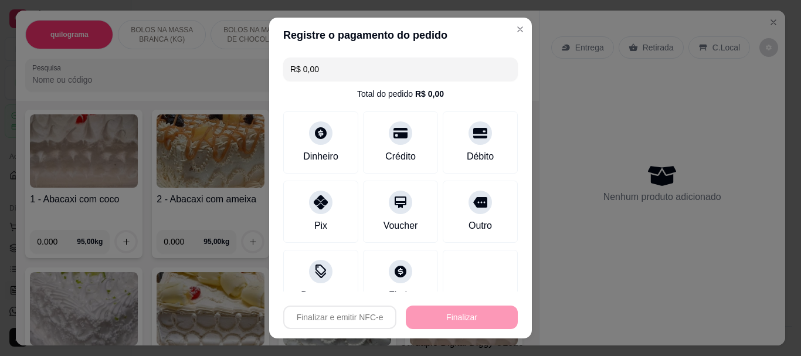
type input "-R$ 80,75"
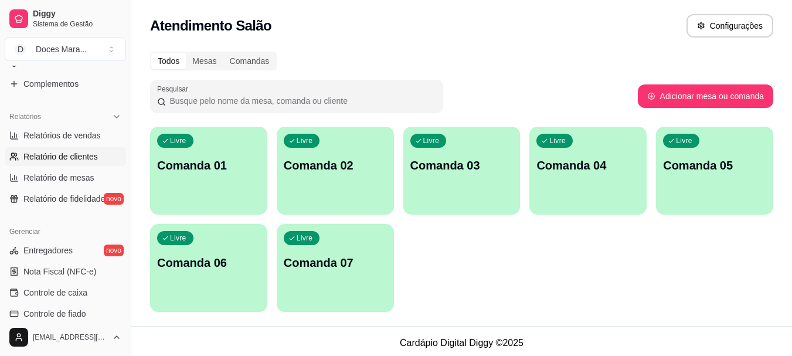
scroll to position [352, 0]
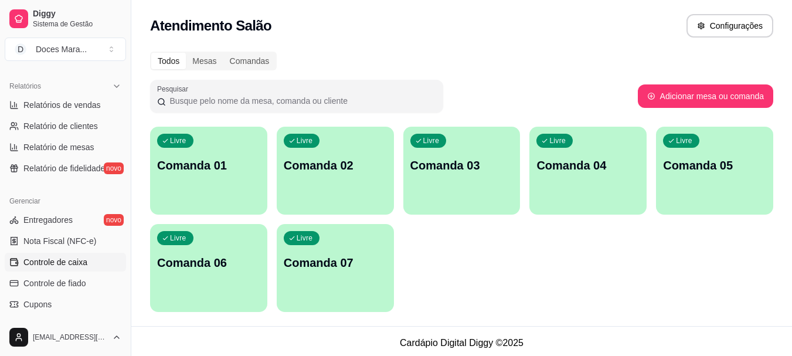
click at [71, 260] on span "Controle de caixa" at bounding box center [55, 262] width 64 height 12
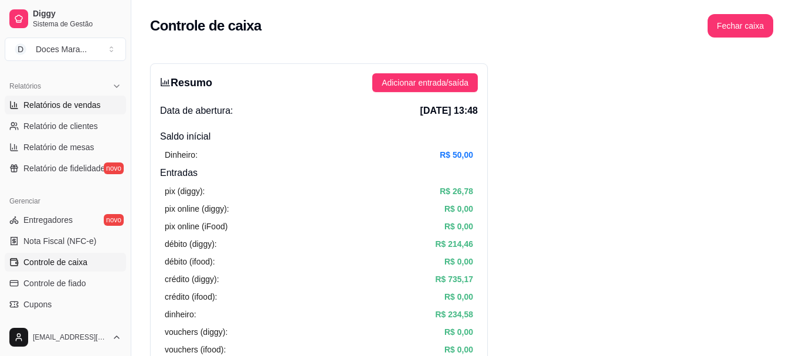
click at [59, 103] on span "Relatórios de vendas" at bounding box center [61, 105] width 77 height 12
select select "ALL"
select select "0"
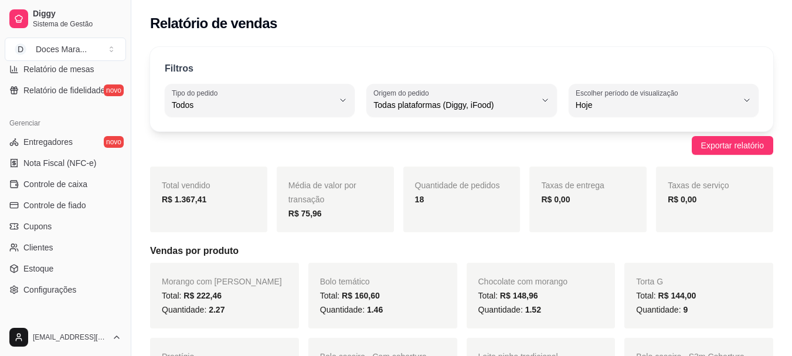
scroll to position [469, 0]
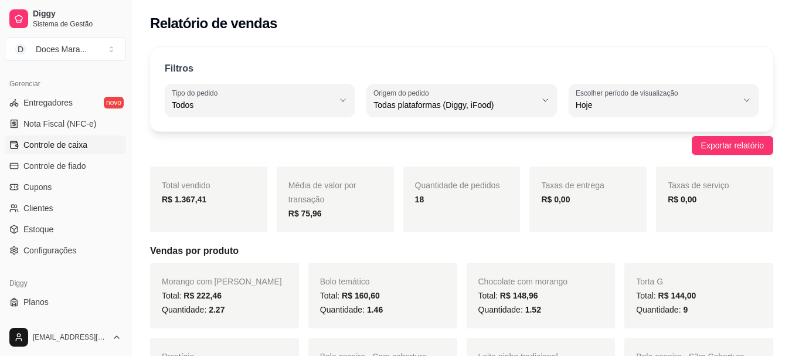
click at [71, 149] on span "Controle de caixa" at bounding box center [55, 145] width 64 height 12
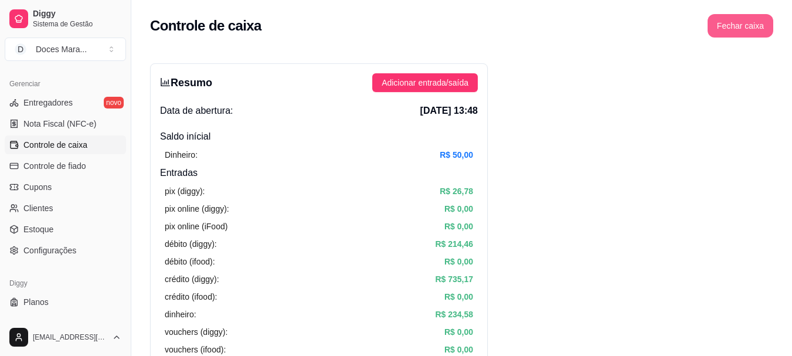
click at [719, 23] on button "Fechar caixa" at bounding box center [741, 25] width 66 height 23
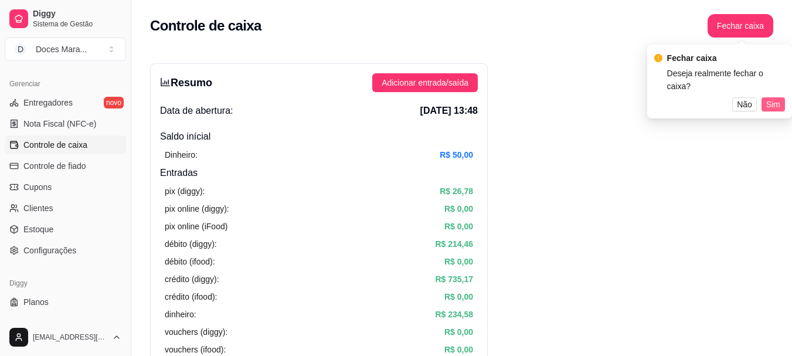
click at [771, 98] on span "Sim" at bounding box center [773, 104] width 14 height 13
